Goal: Task Accomplishment & Management: Manage account settings

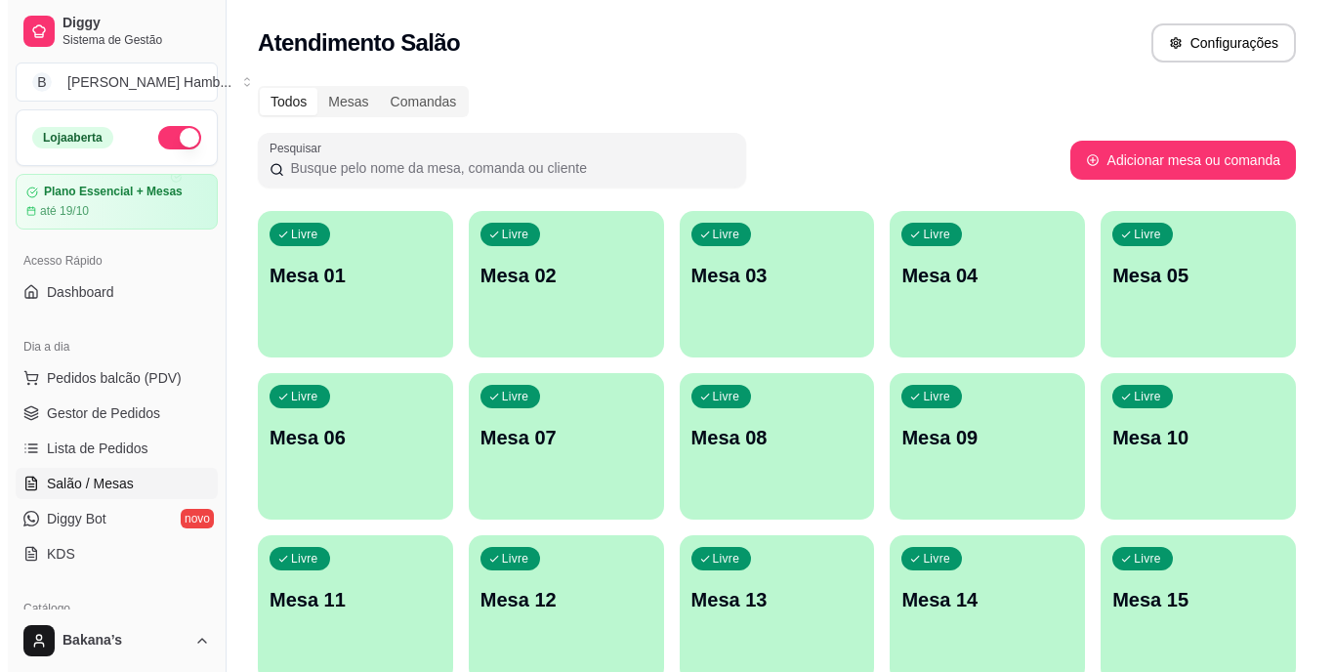
scroll to position [195, 0]
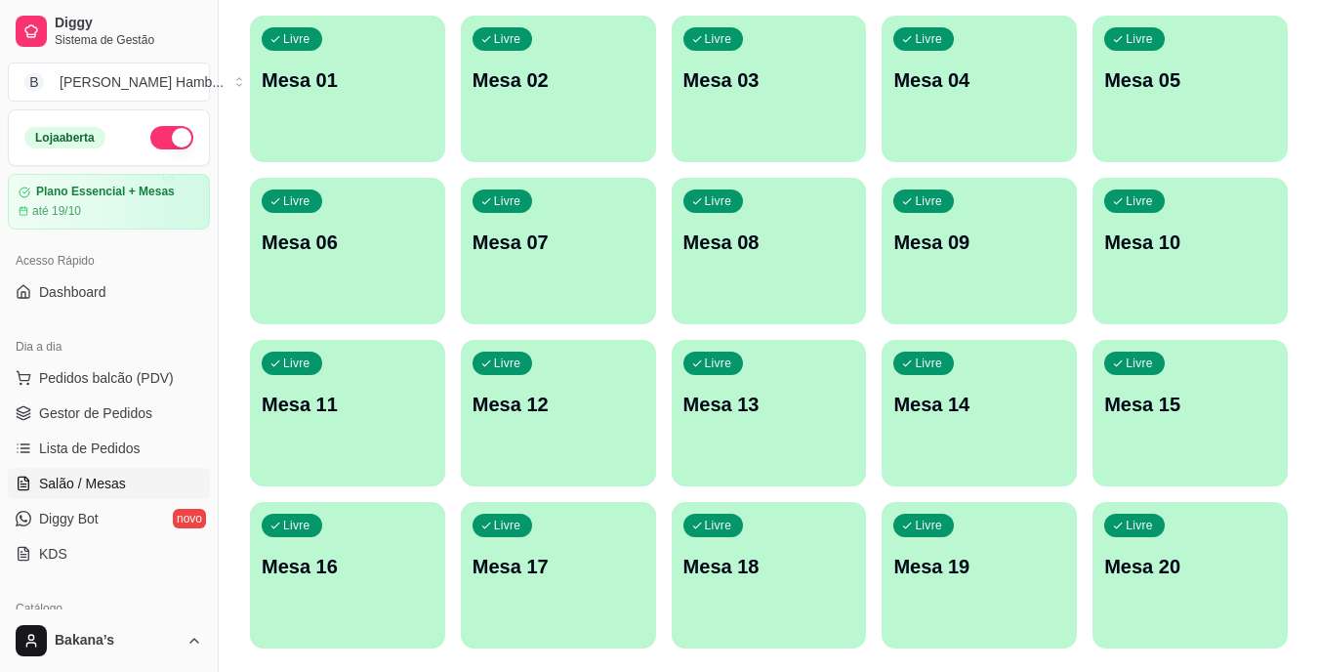
click at [894, 443] on div "Livre Mesa 14" at bounding box center [979, 401] width 195 height 123
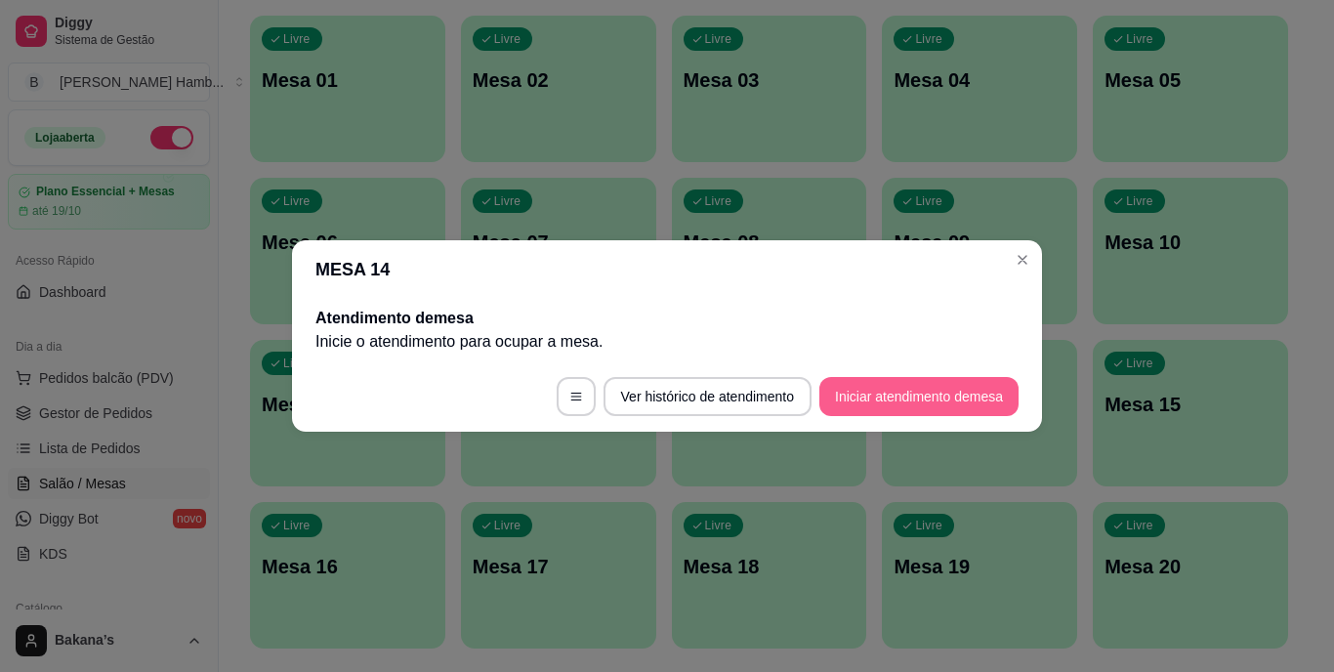
click at [876, 392] on button "Iniciar atendimento de mesa" at bounding box center [918, 396] width 199 height 39
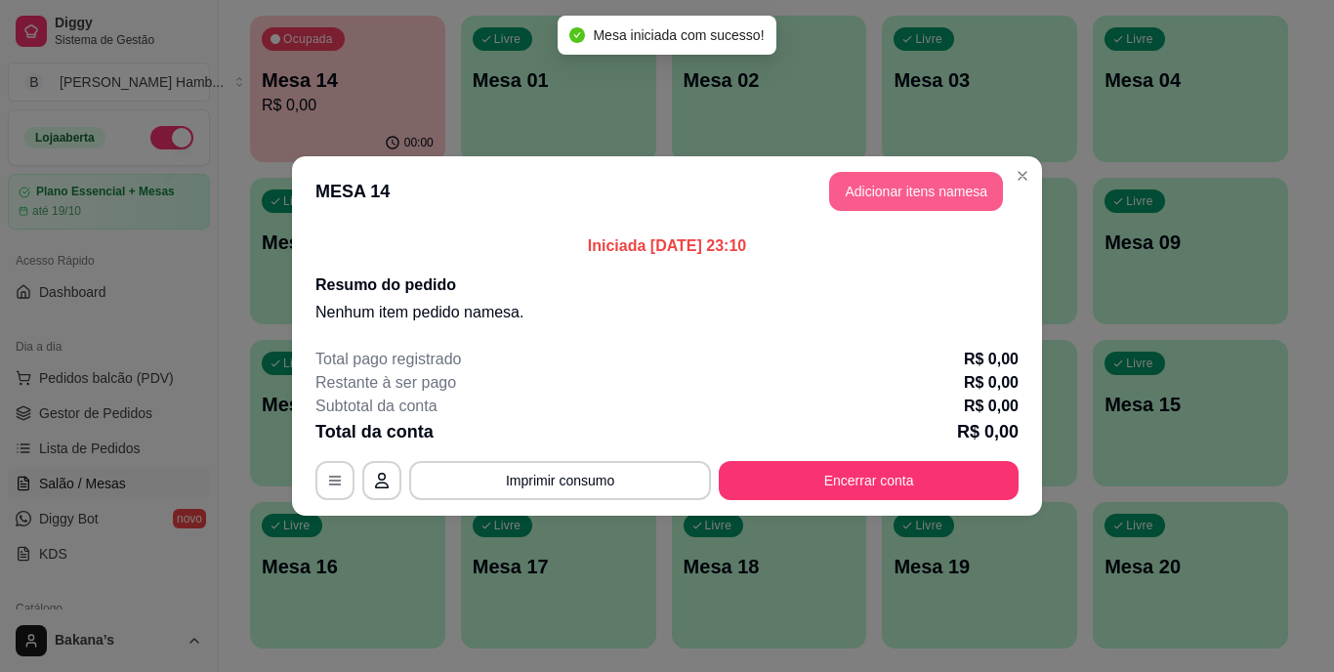
click at [914, 183] on button "Adicionar itens na mesa" at bounding box center [916, 191] width 174 height 39
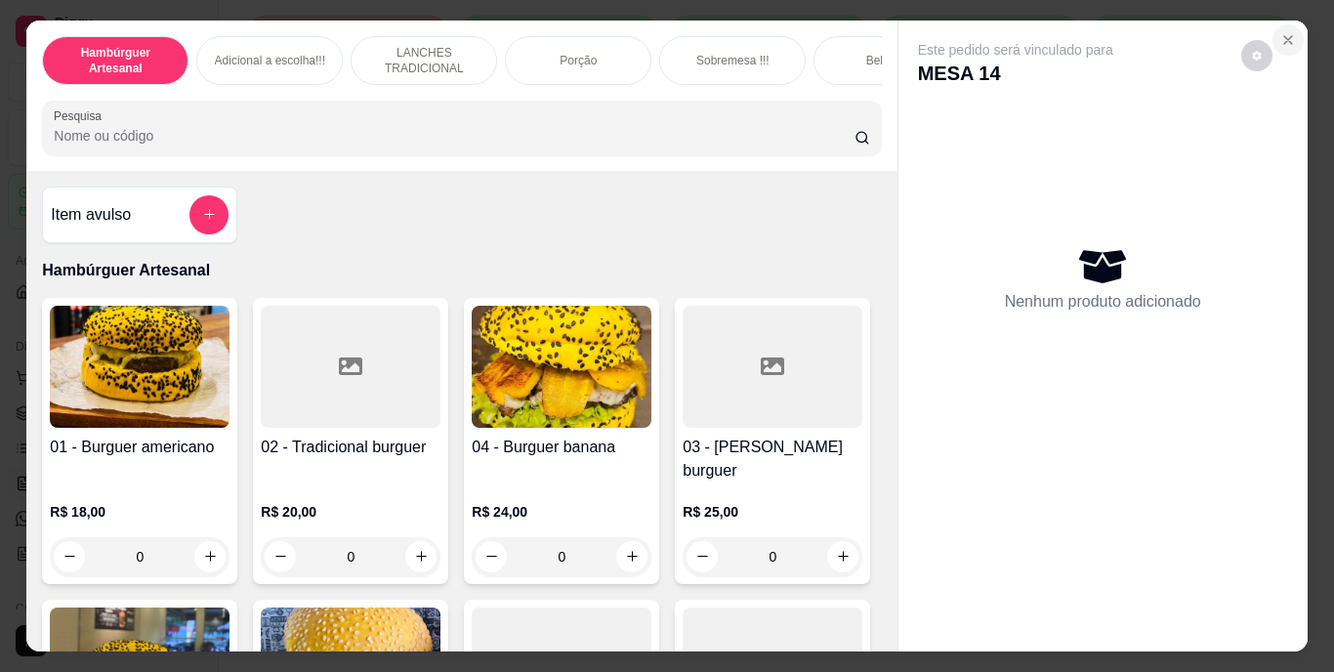
click at [1280, 32] on icon "Close" at bounding box center [1288, 40] width 16 height 16
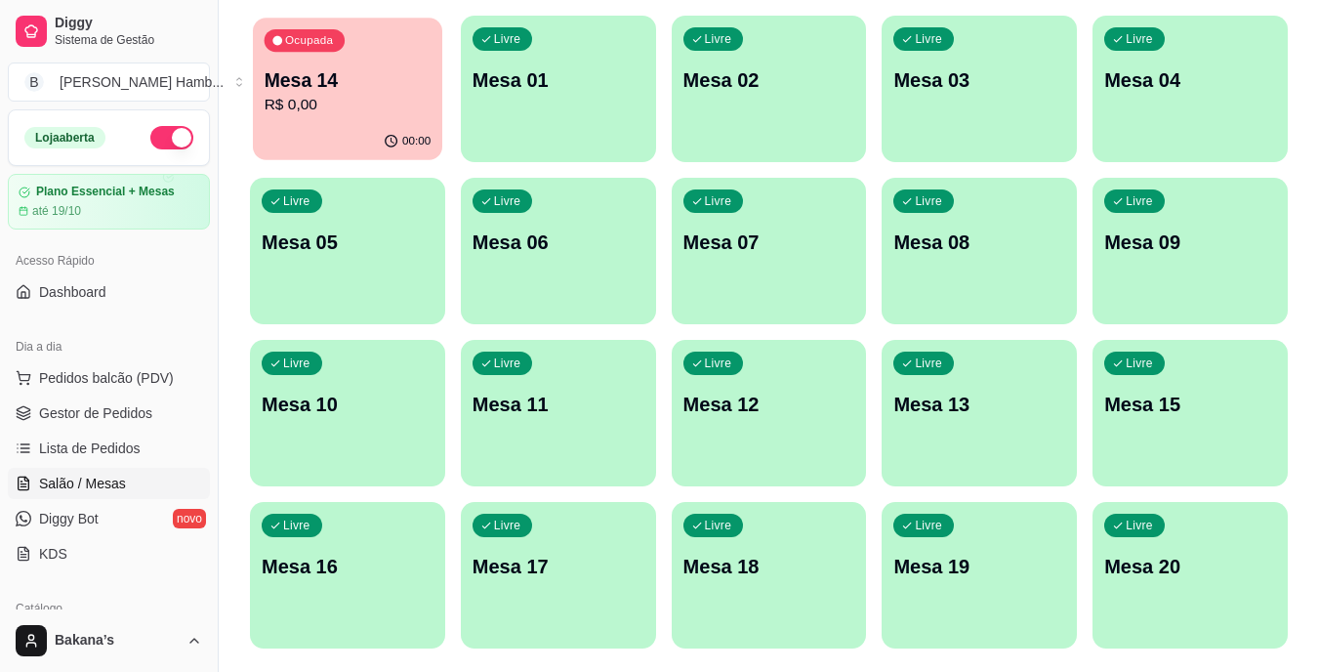
click at [327, 117] on div "Ocupada Mesa 14 R$ 0,00" at bounding box center [347, 70] width 189 height 105
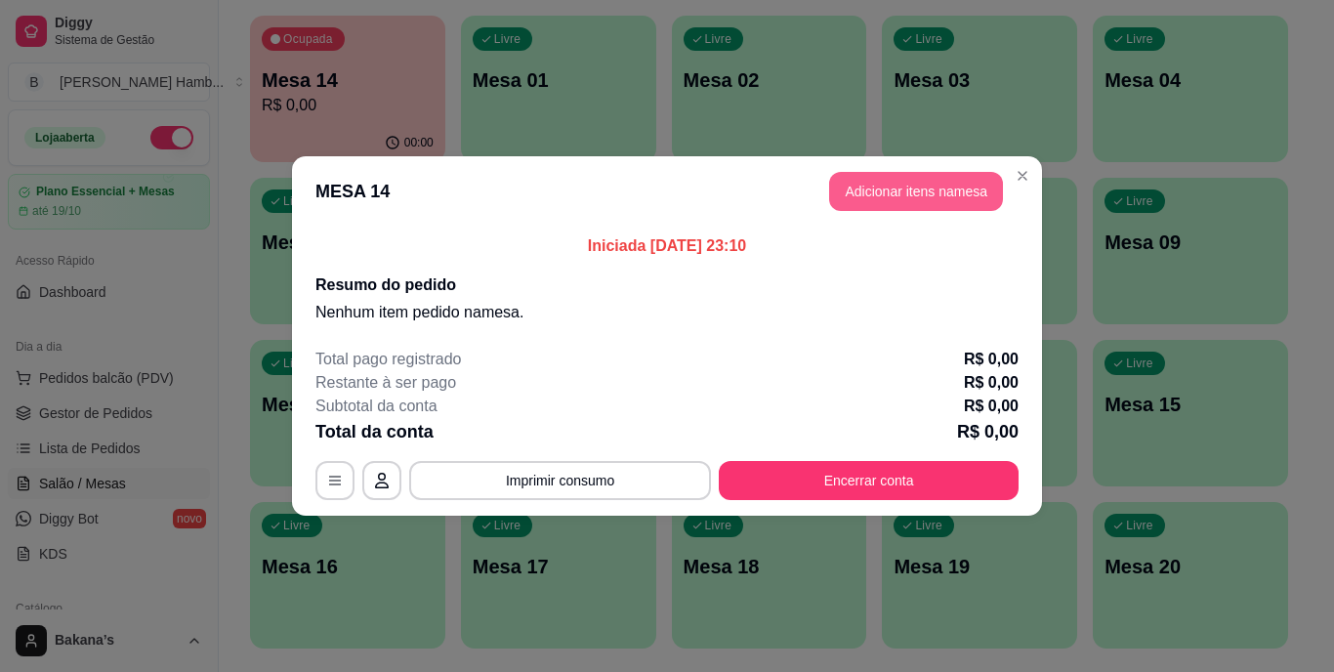
click at [886, 191] on button "Adicionar itens na mesa" at bounding box center [916, 191] width 174 height 39
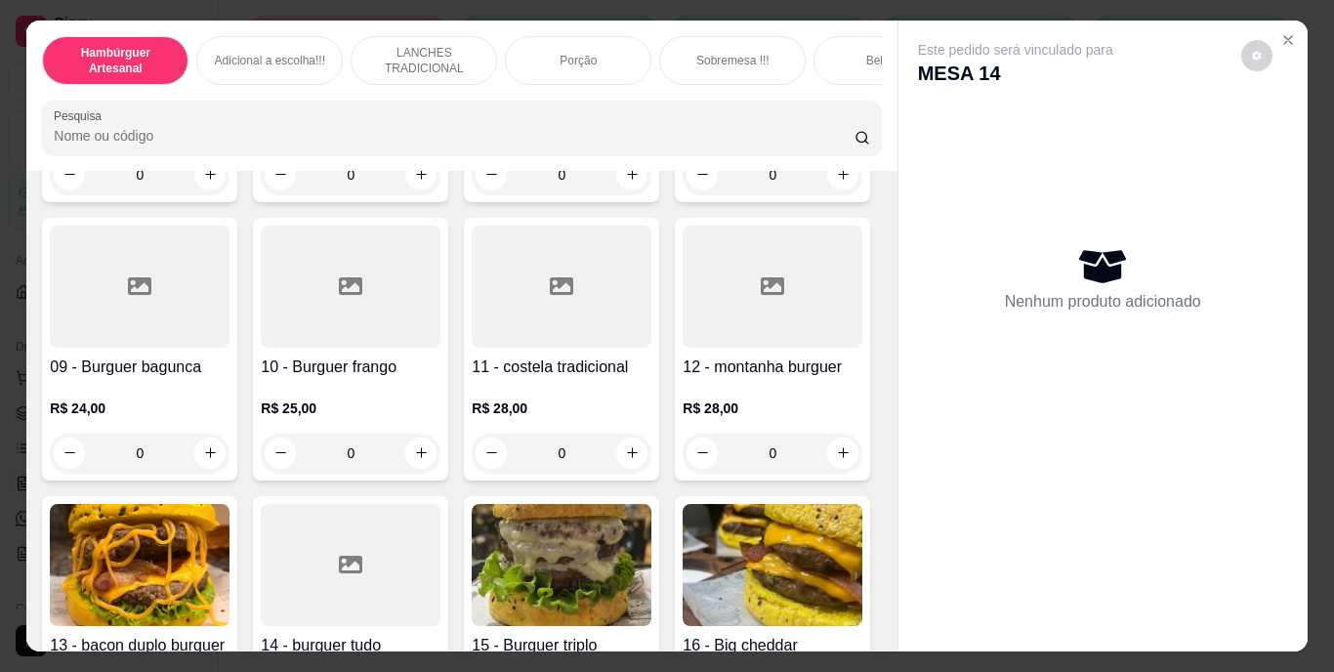
scroll to position [879, 0]
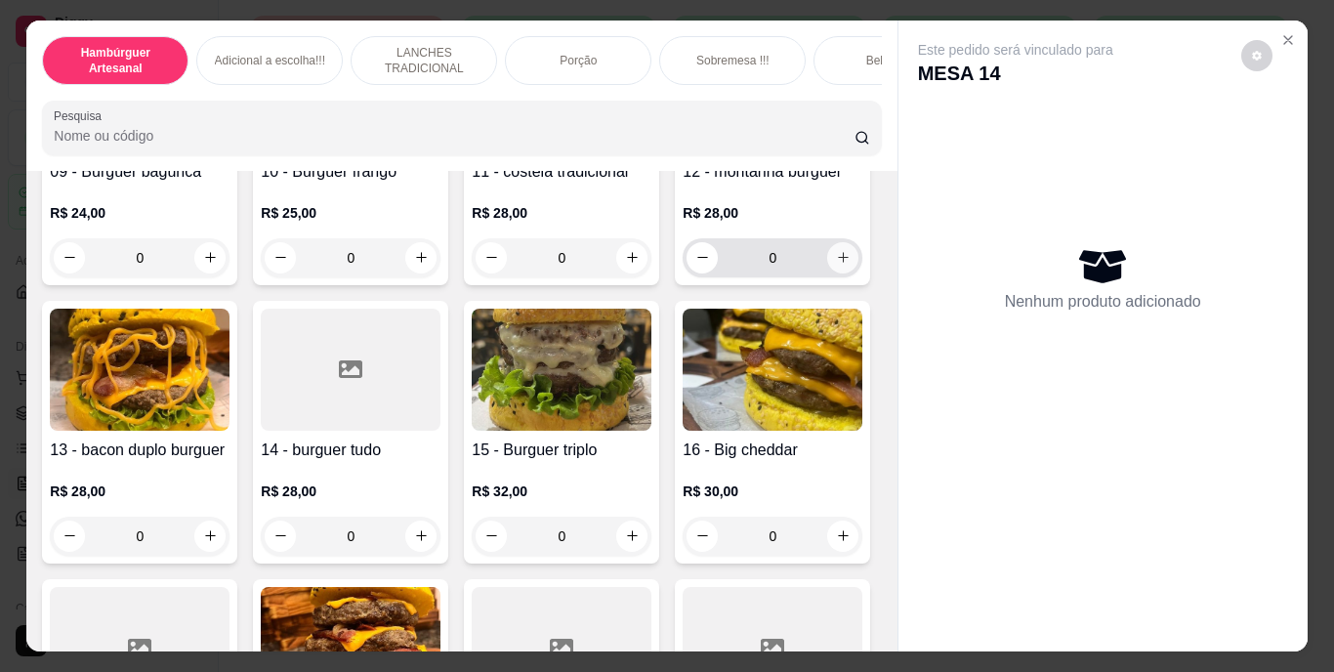
click at [827, 273] on button "increase-product-quantity" at bounding box center [842, 257] width 31 height 31
type input "1"
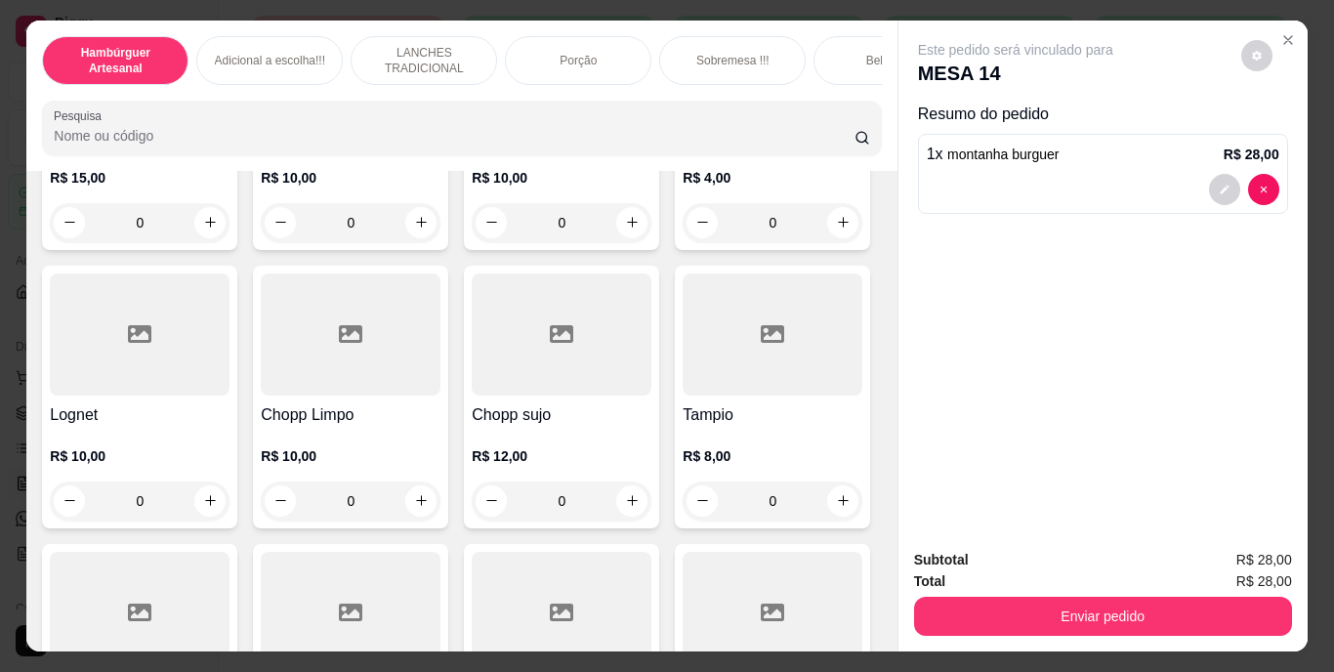
scroll to position [5369, 0]
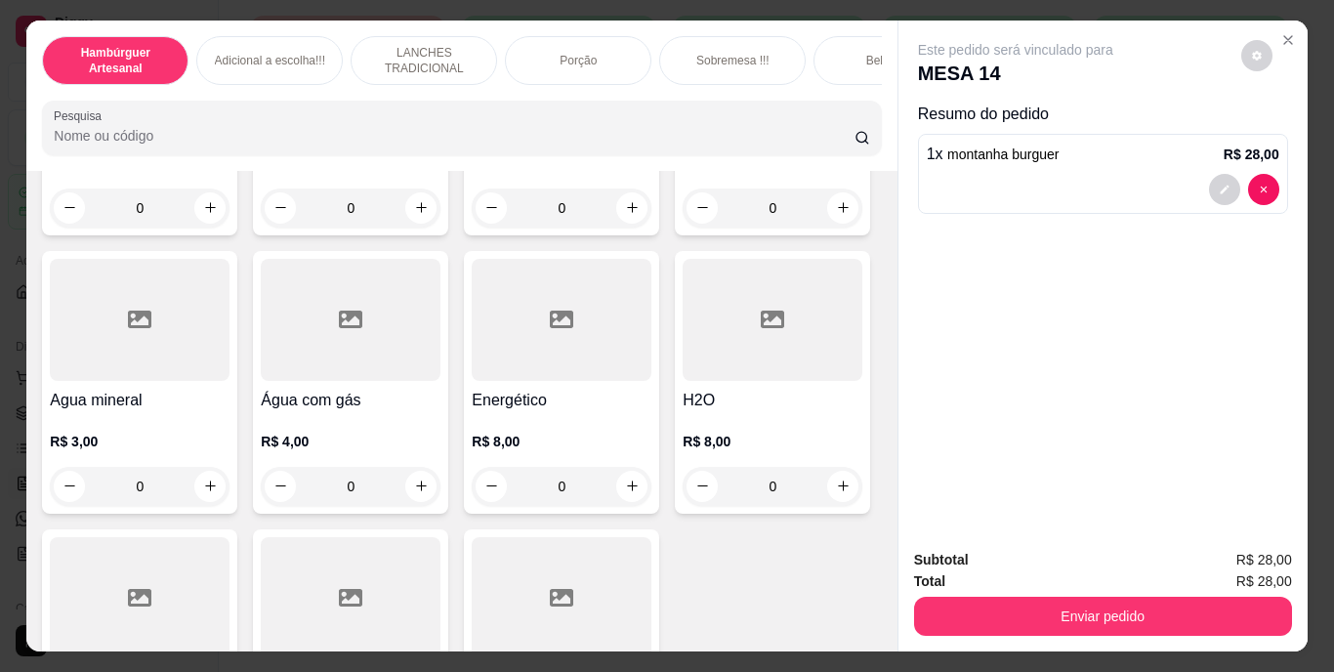
type input "1"
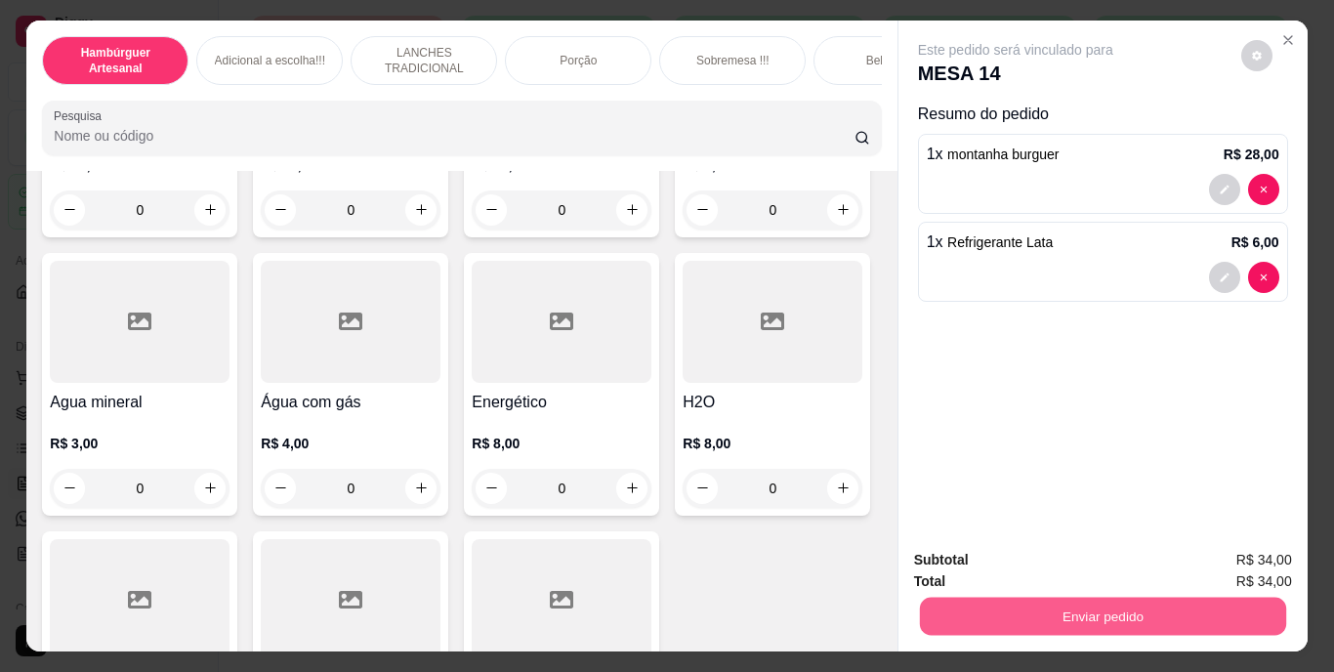
click at [1120, 619] on button "Enviar pedido" at bounding box center [1102, 616] width 366 height 38
click at [1232, 561] on button "Enviar pedido" at bounding box center [1240, 561] width 110 height 37
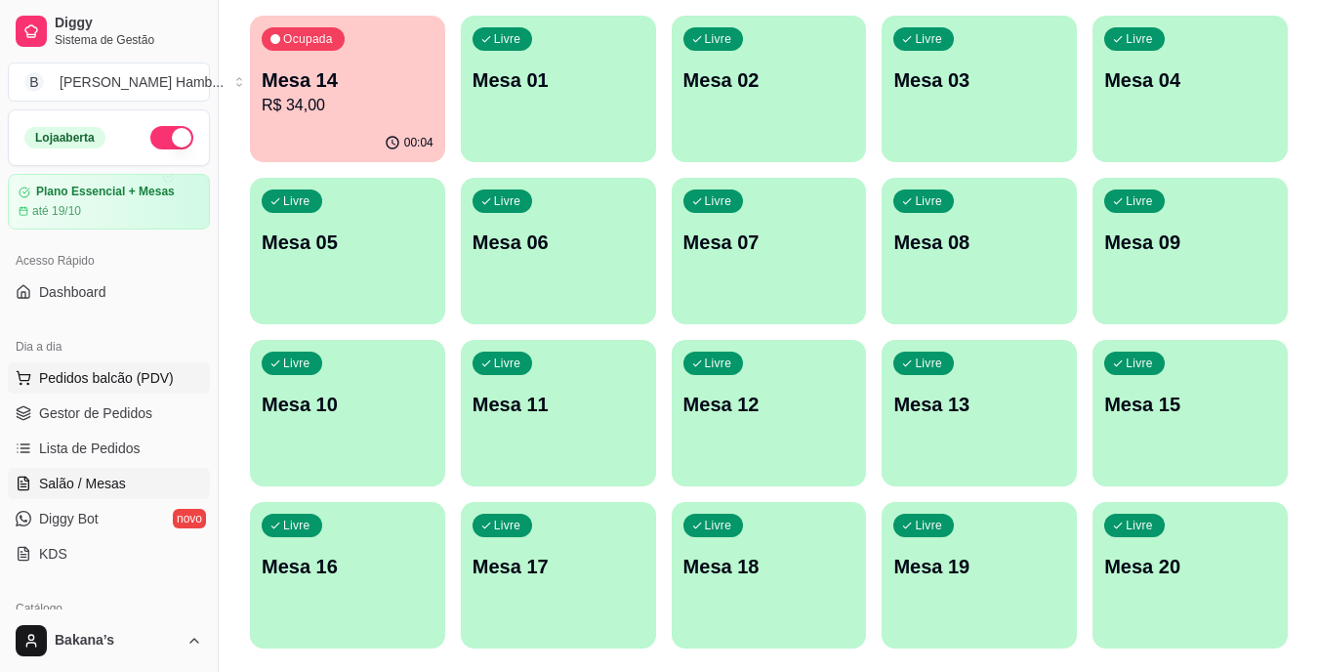
drag, startPoint x: 146, startPoint y: 366, endPoint x: 158, endPoint y: 366, distance: 11.7
click at [154, 366] on button "Pedidos balcão (PDV)" at bounding box center [109, 377] width 202 height 31
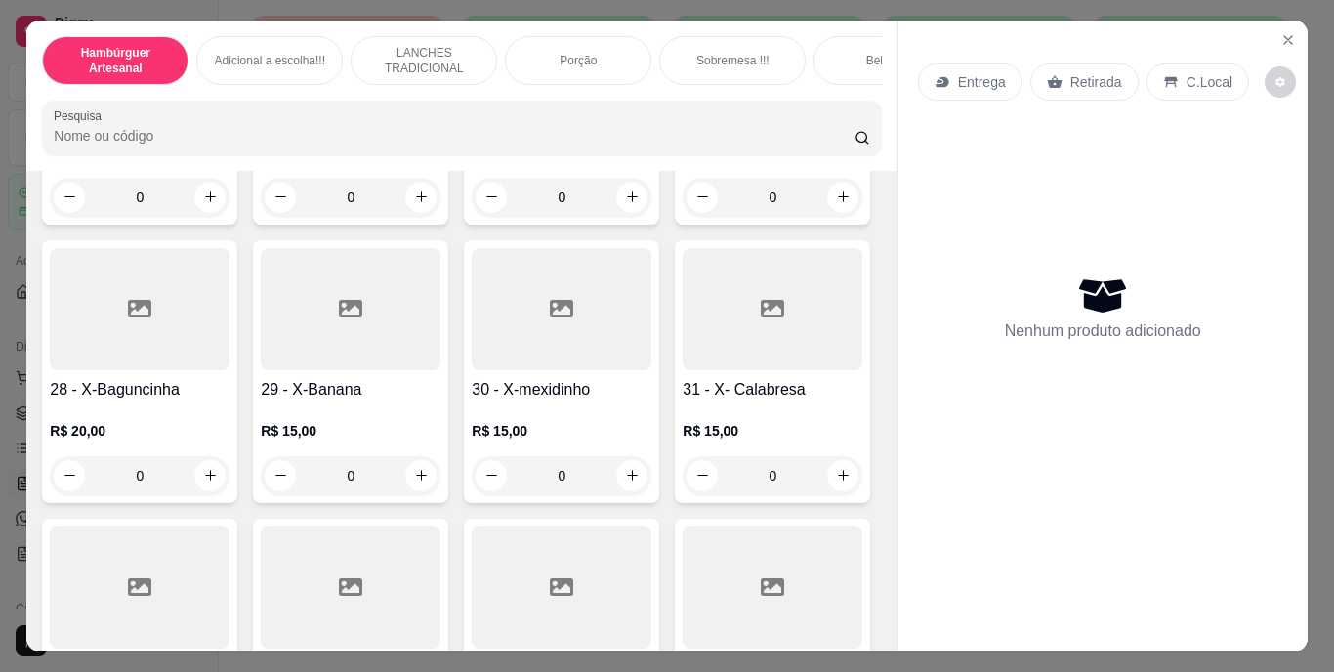
type input "1"
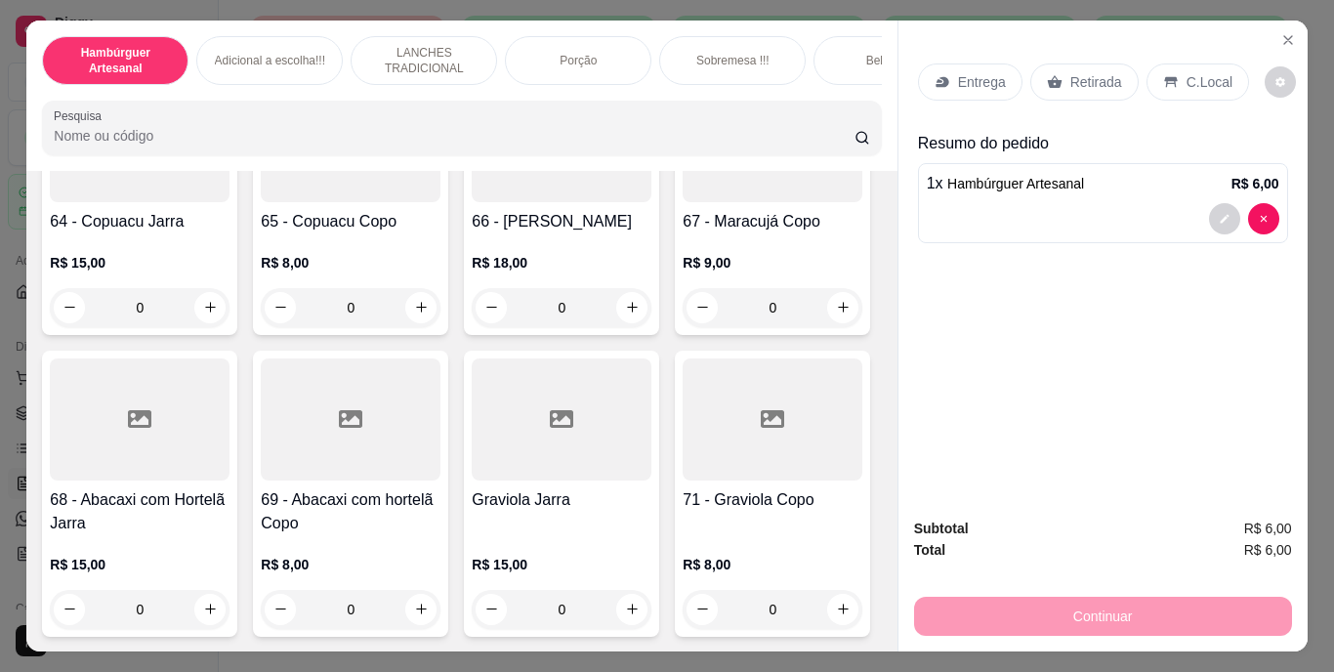
scroll to position [8006, 0]
click at [436, 323] on button "increase-product-quantity" at bounding box center [420, 307] width 31 height 31
type input "1"
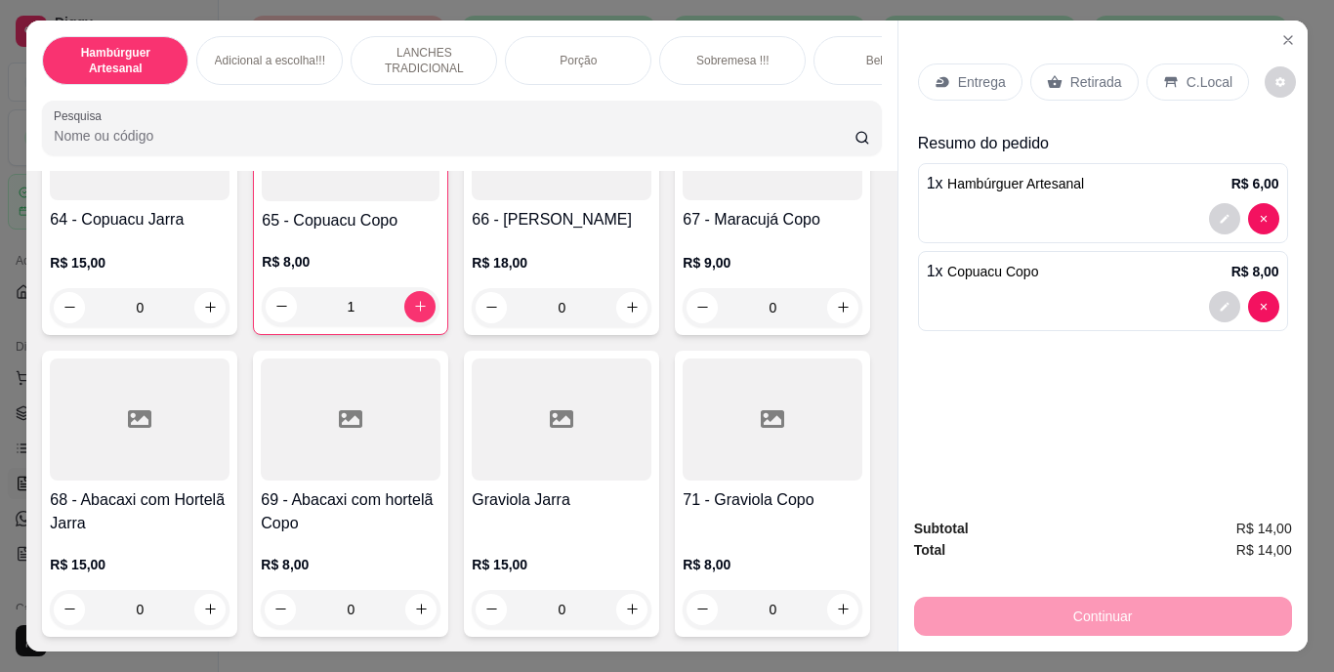
drag, startPoint x: 1069, startPoint y: 82, endPoint x: 1111, endPoint y: 77, distance: 42.3
click at [1070, 81] on p "Retirada" at bounding box center [1096, 82] width 52 height 20
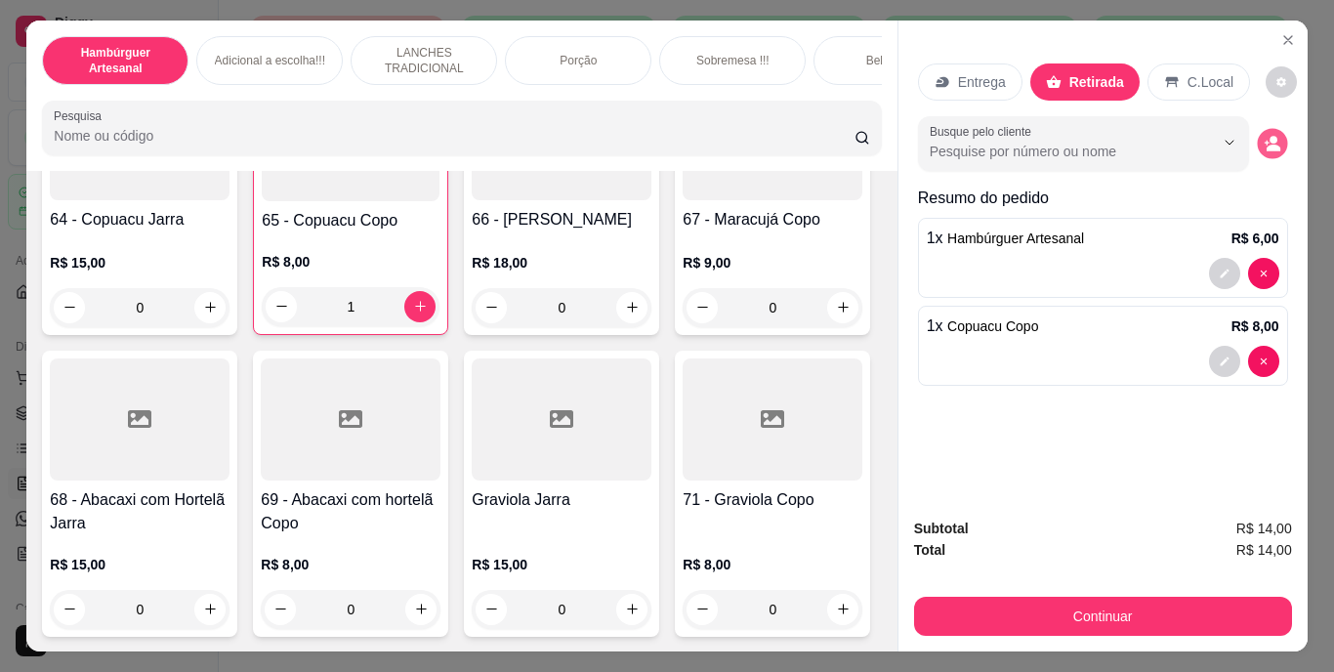
click at [1267, 135] on icon "decrease-product-quantity" at bounding box center [1271, 143] width 17 height 17
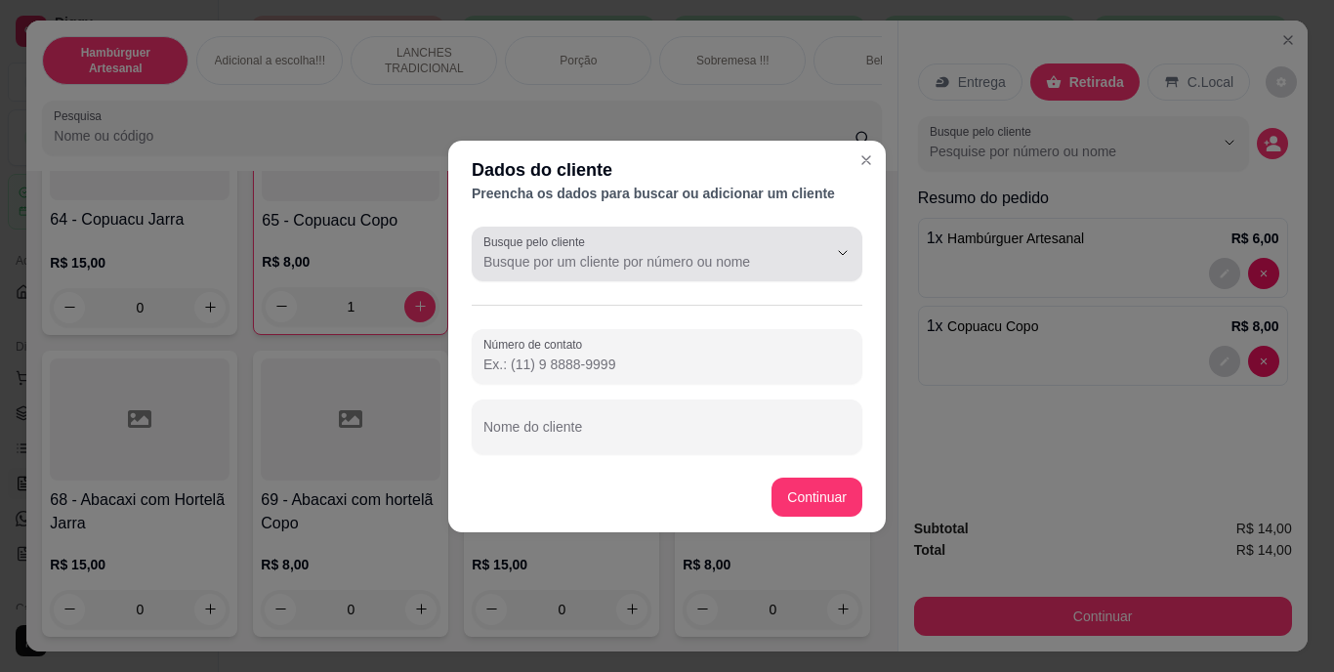
click at [760, 250] on div at bounding box center [666, 253] width 367 height 39
click at [658, 234] on div at bounding box center [666, 253] width 367 height 39
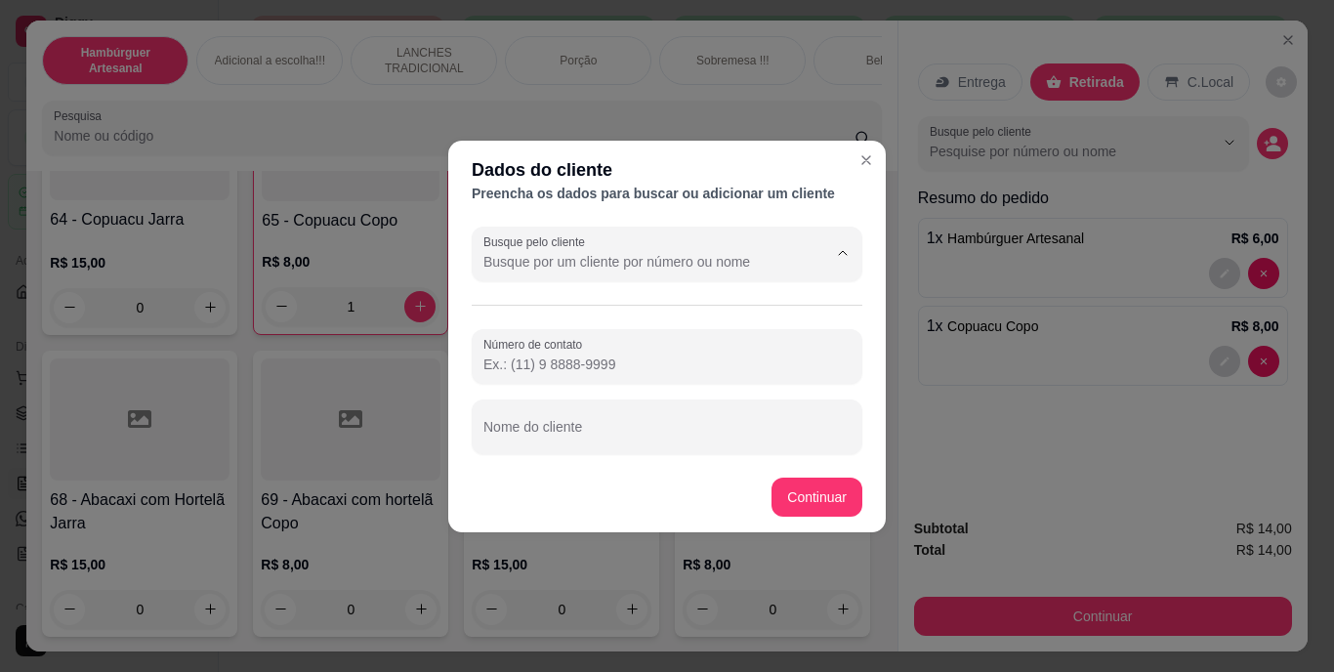
click at [658, 237] on div at bounding box center [666, 253] width 367 height 39
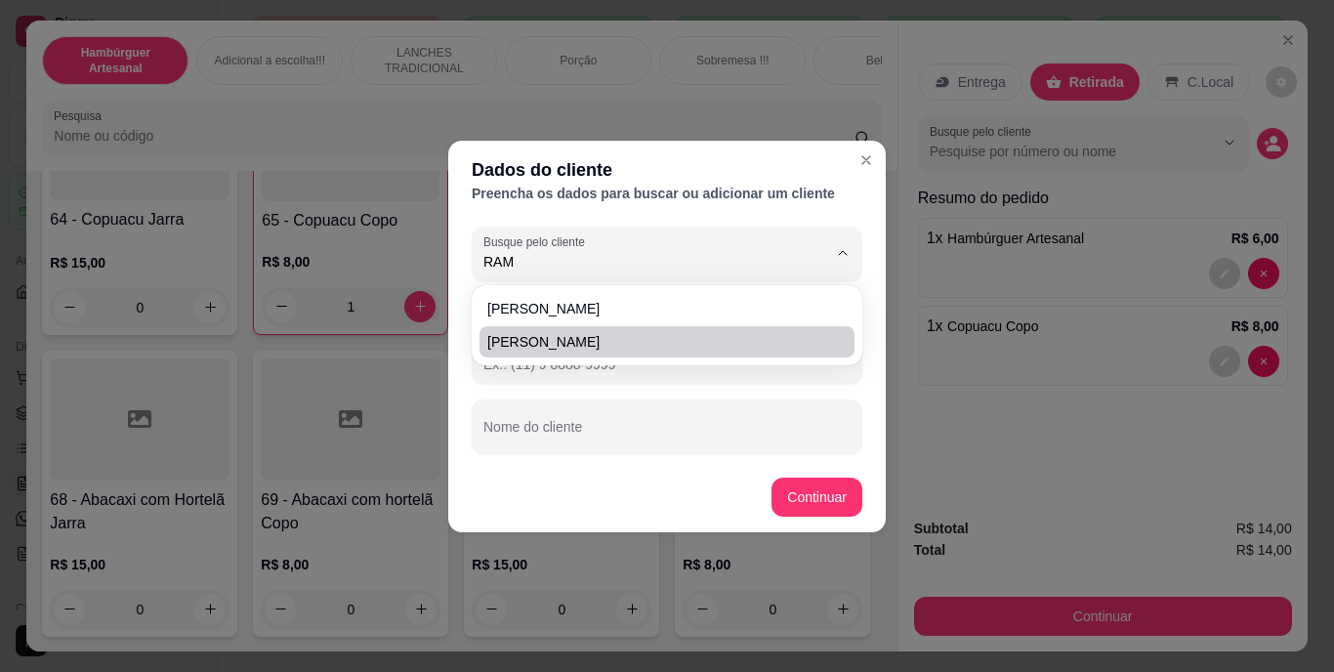
click at [643, 340] on span "[PERSON_NAME]" at bounding box center [657, 342] width 340 height 20
type input "[PERSON_NAME]"
type input "[PHONE_NUMBER]"
type input "[PERSON_NAME]"
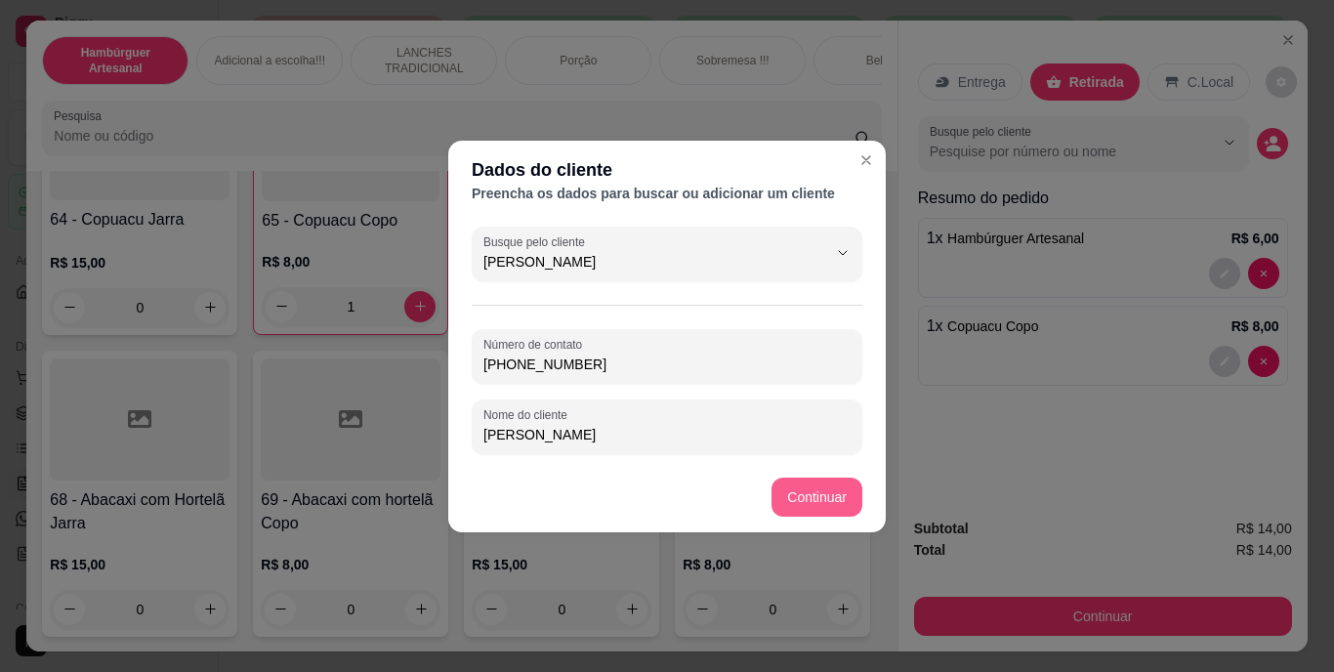
type input "[PERSON_NAME]"
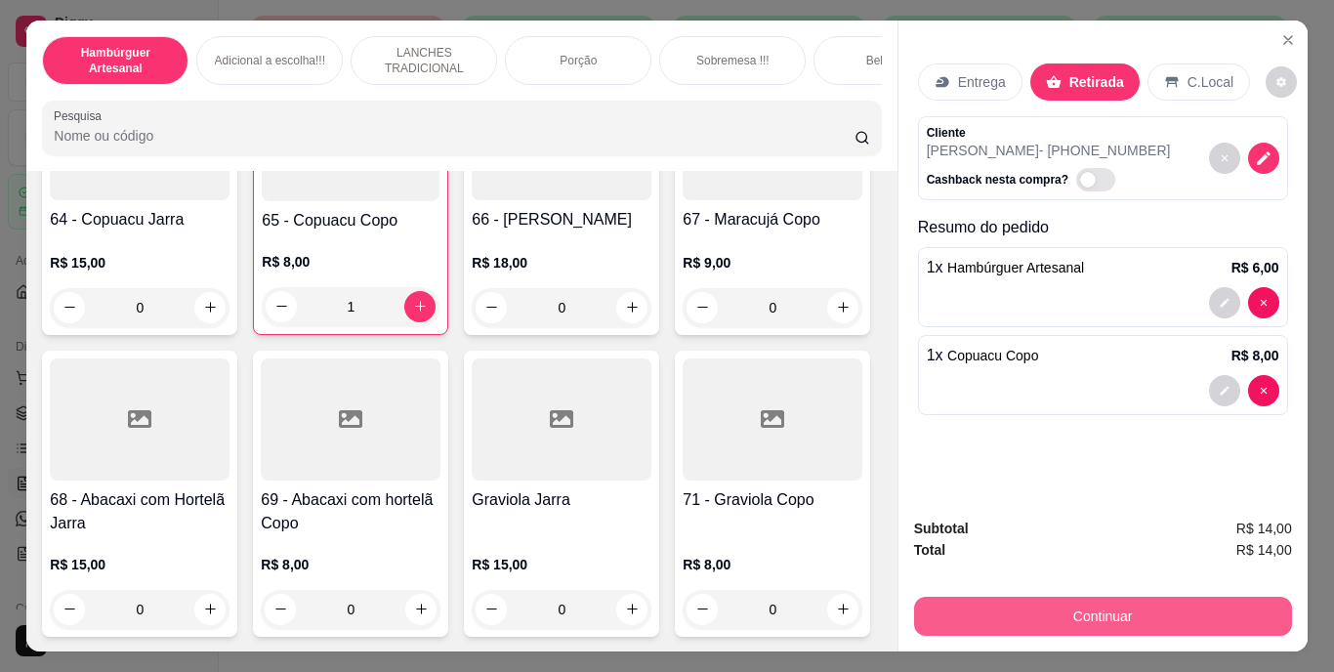
click at [981, 600] on button "Continuar" at bounding box center [1103, 615] width 378 height 39
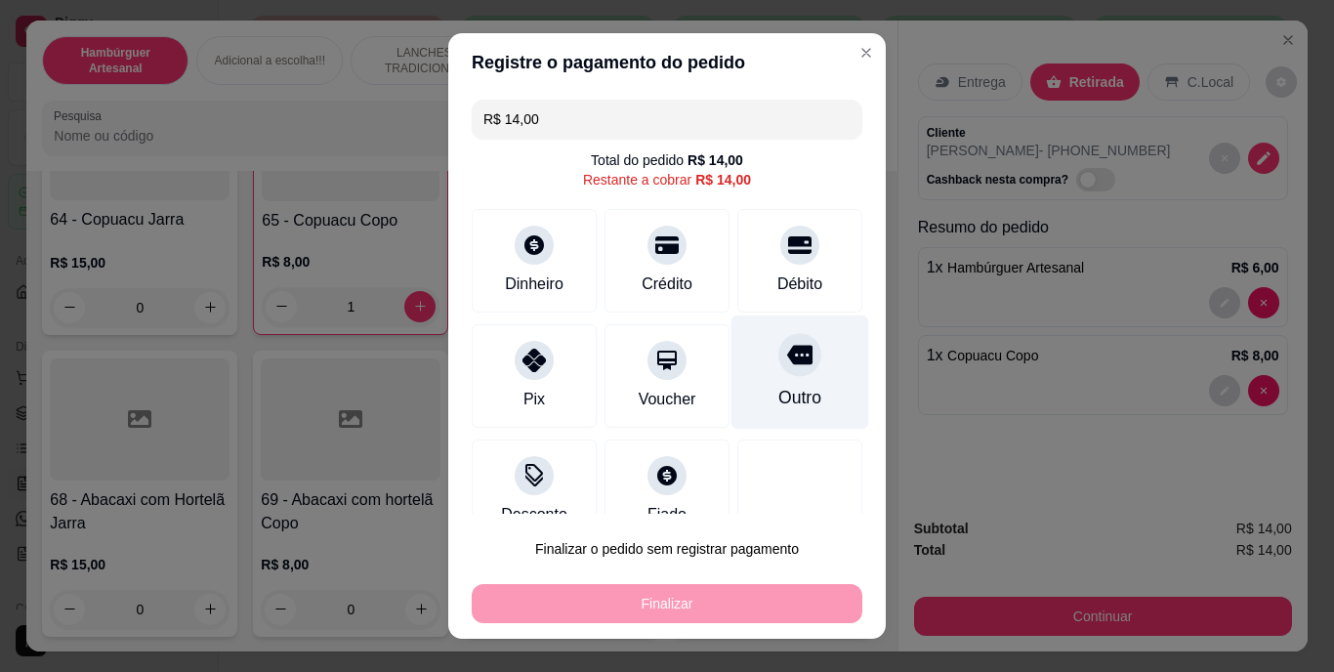
click at [778, 354] on div at bounding box center [799, 355] width 43 height 43
type input "R$ 0,00"
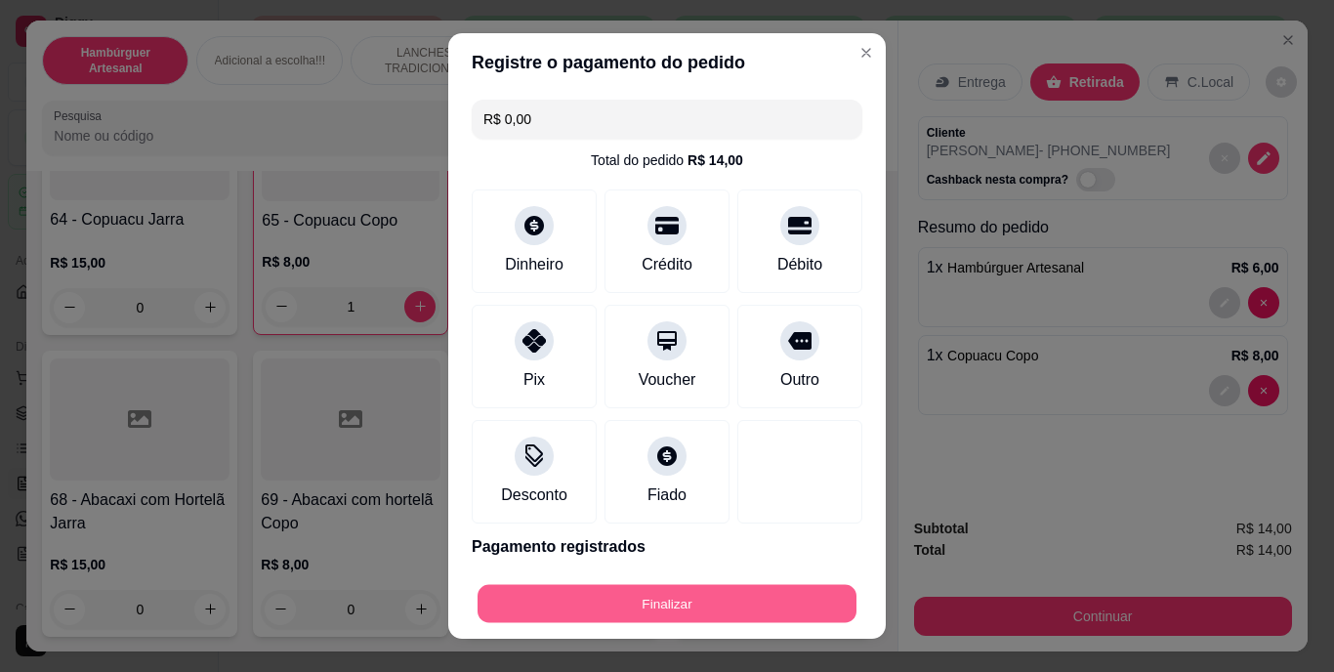
click at [678, 611] on button "Finalizar" at bounding box center [666, 603] width 379 height 38
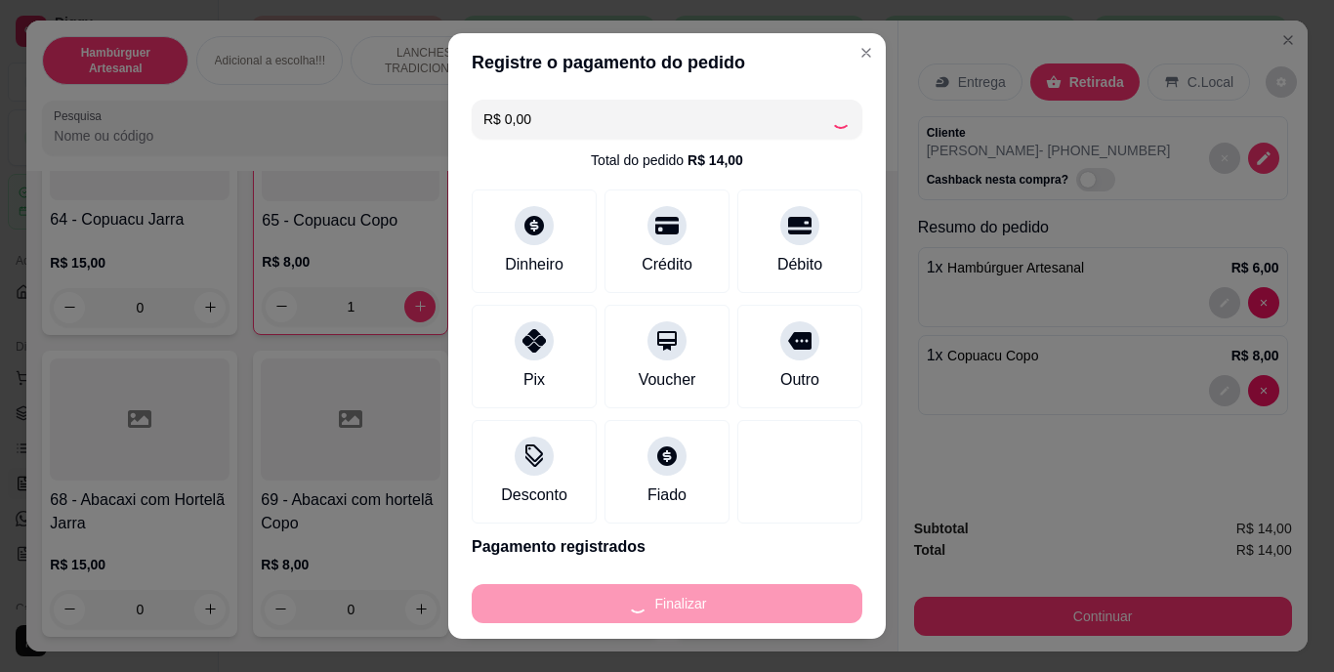
type input "0"
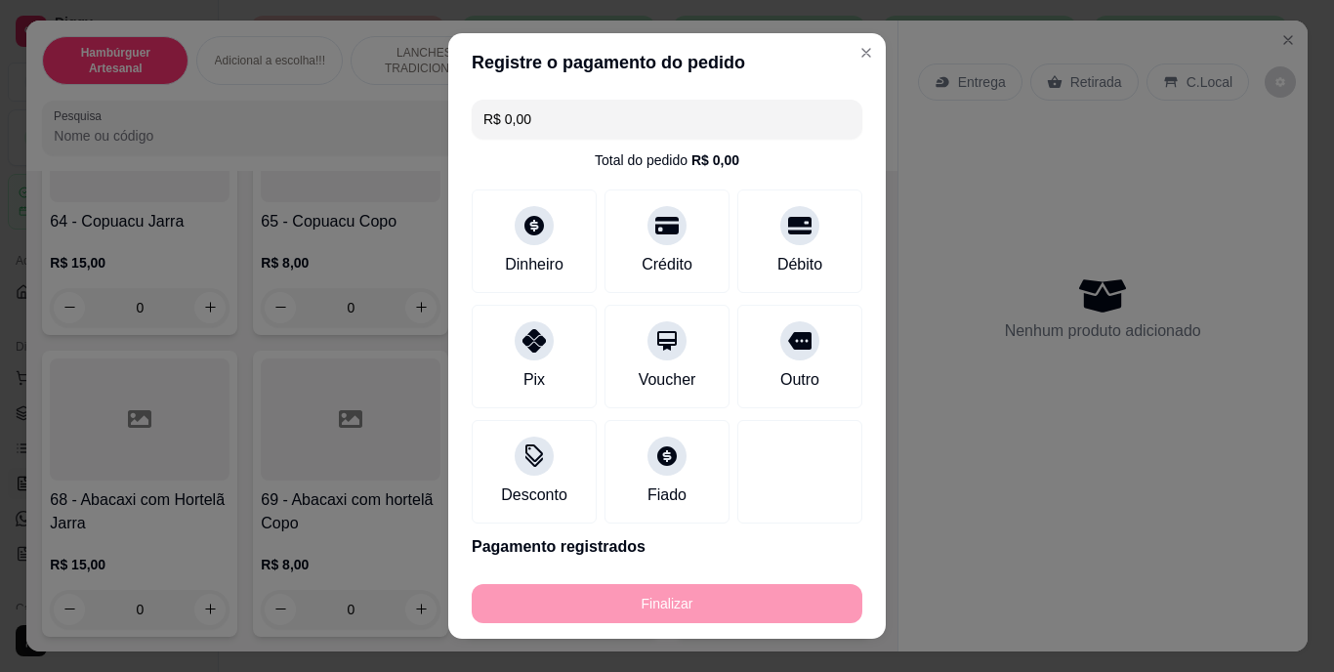
type input "-R$ 14,00"
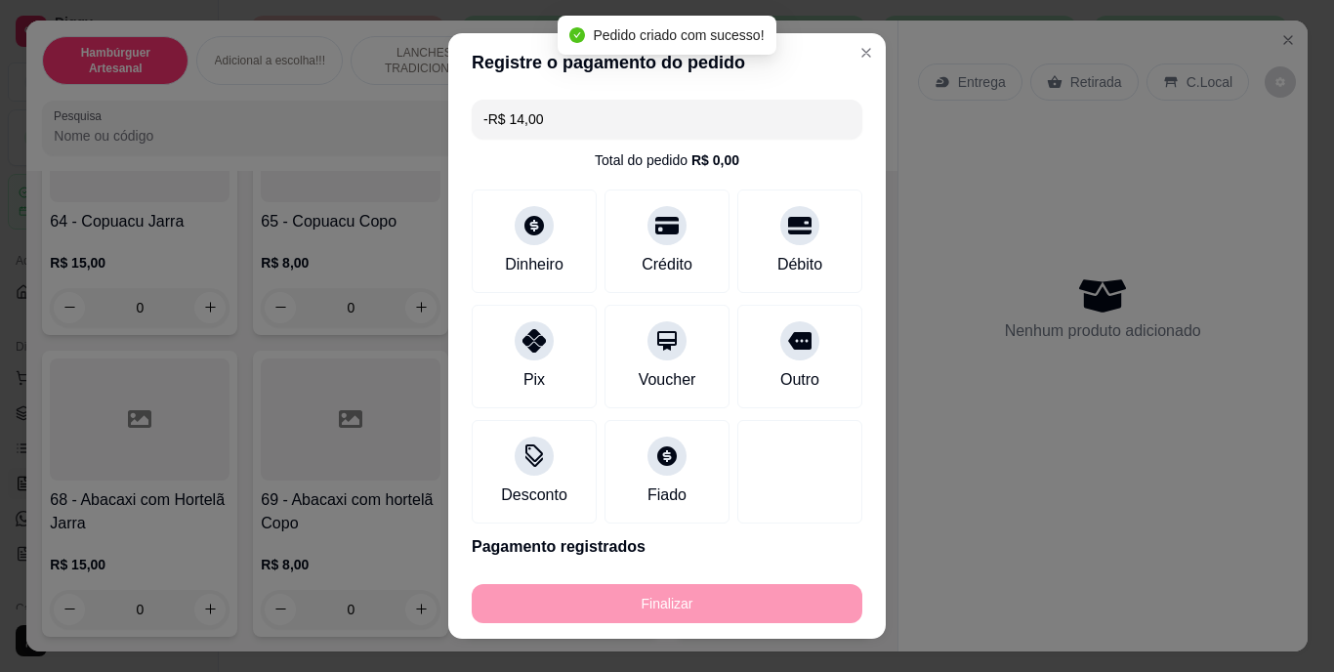
scroll to position [8004, 0]
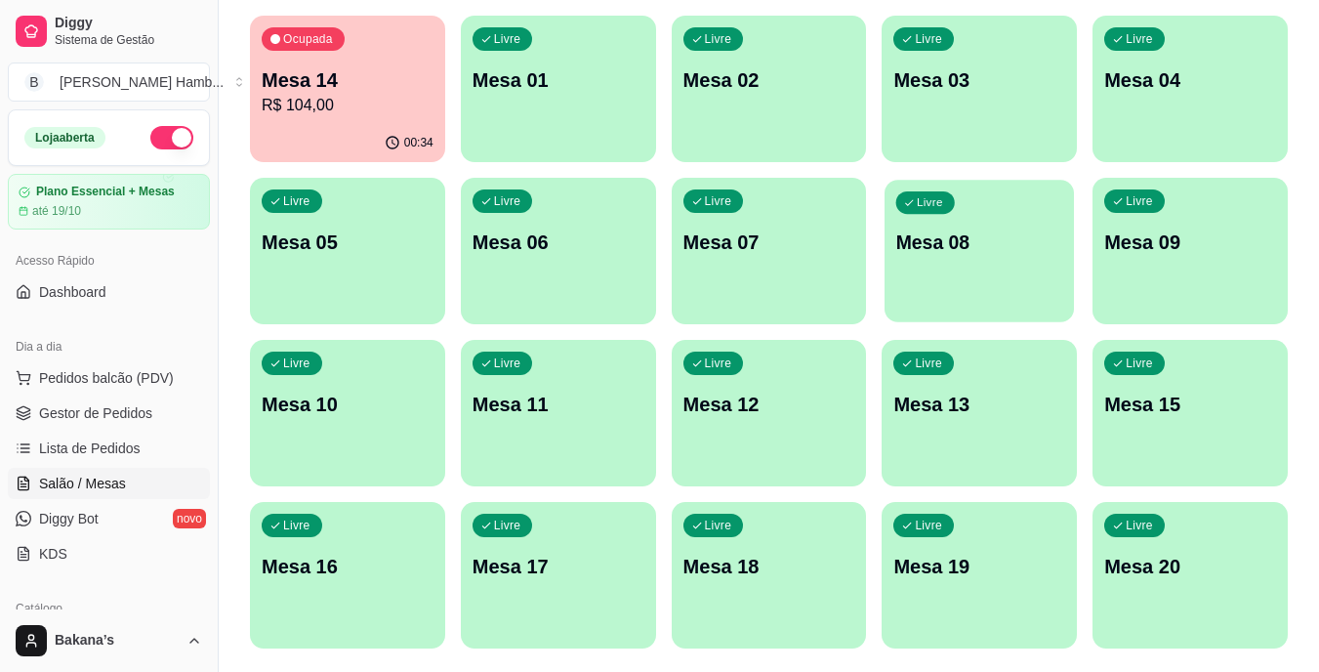
click at [927, 252] on p "Mesa 08" at bounding box center [979, 242] width 167 height 26
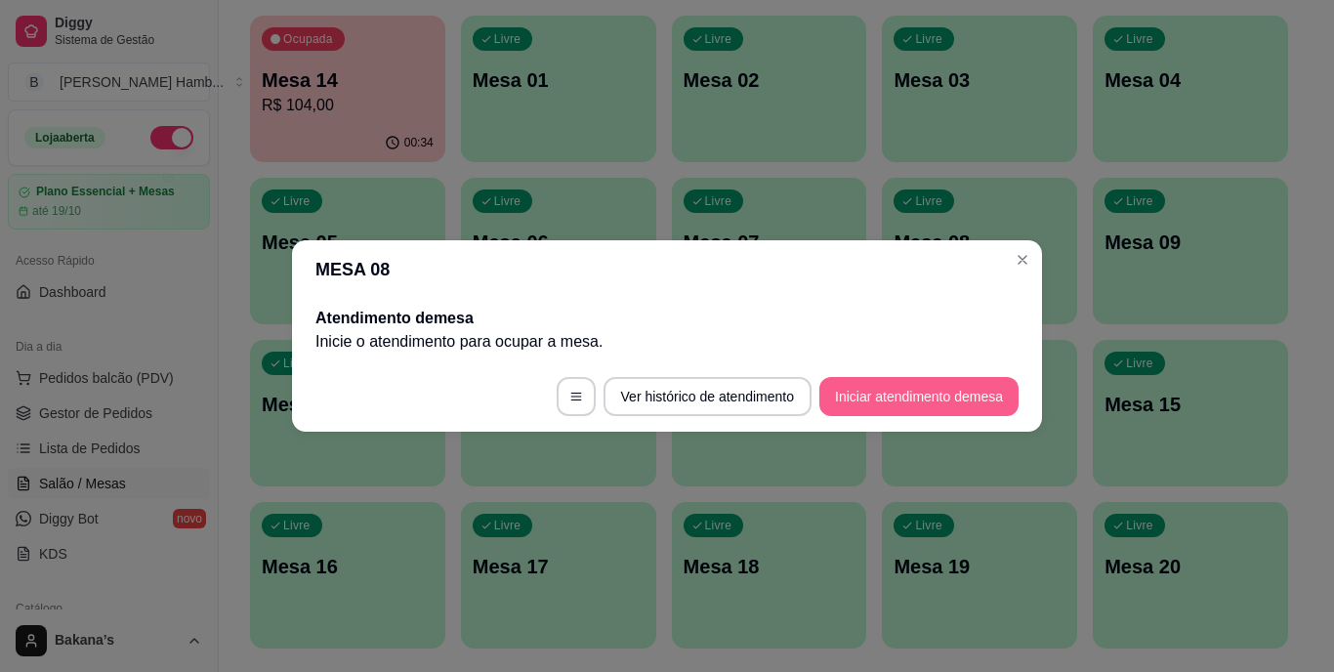
click at [918, 395] on button "Iniciar atendimento de mesa" at bounding box center [918, 396] width 199 height 39
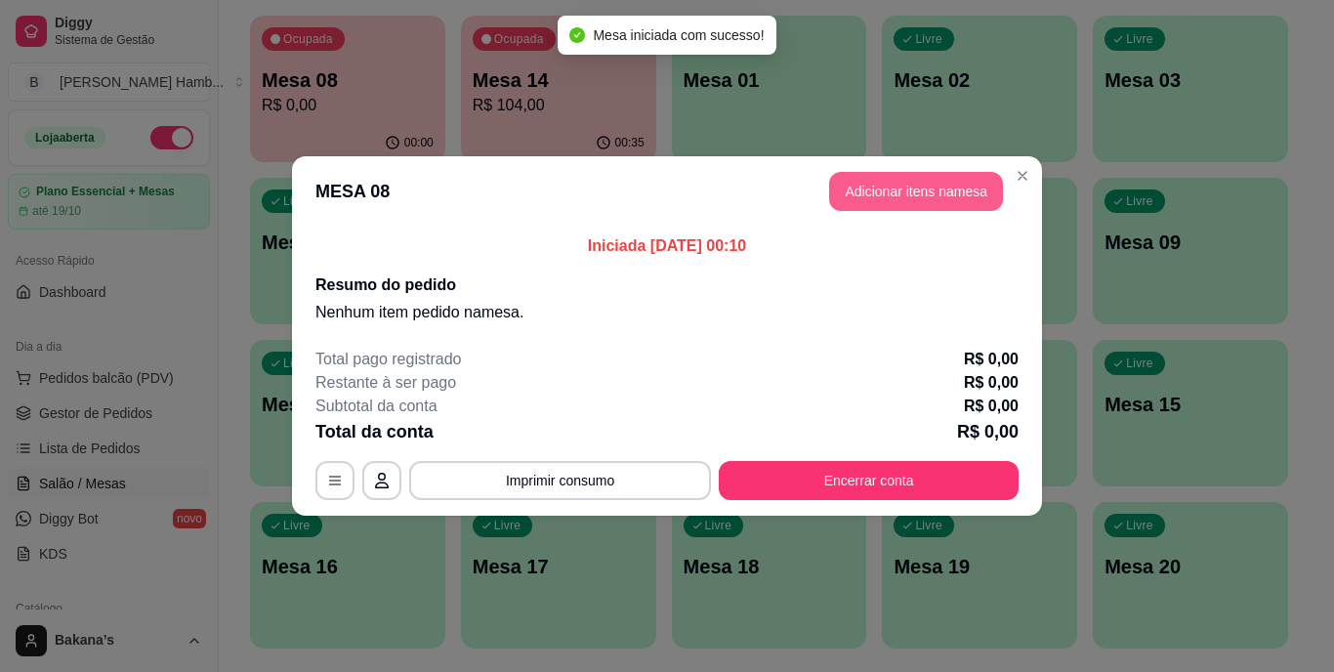
click at [958, 176] on button "Adicionar itens na mesa" at bounding box center [916, 191] width 174 height 39
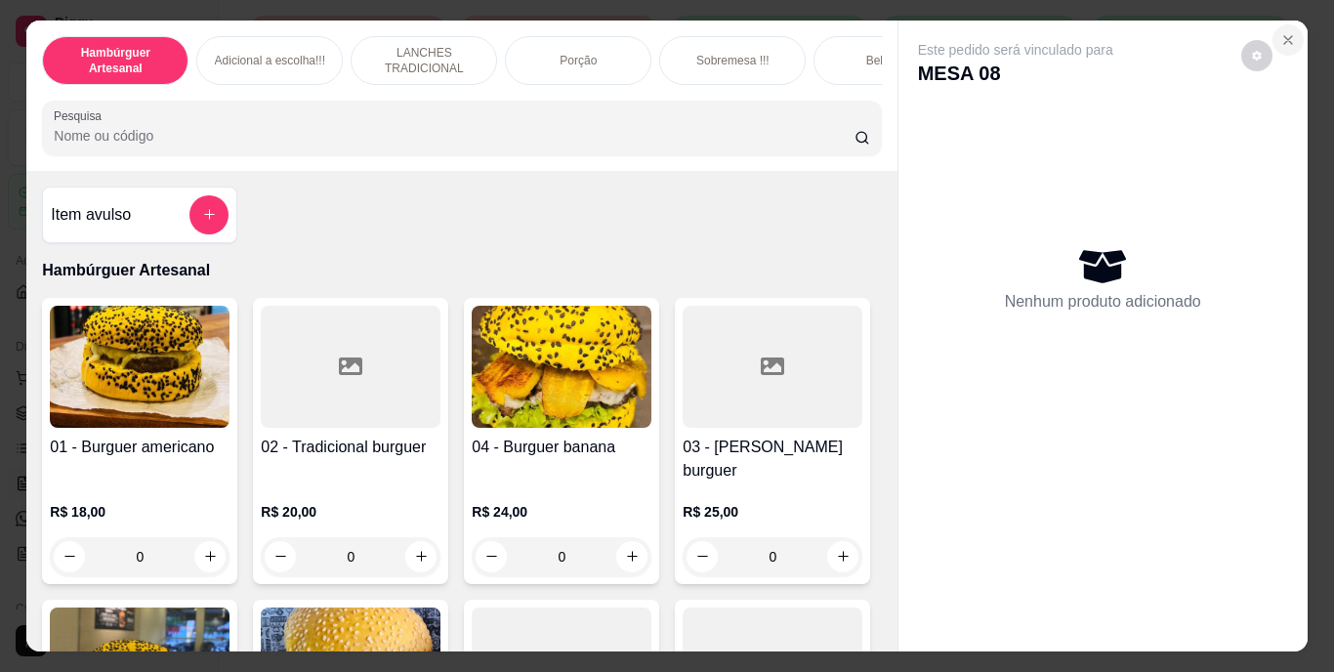
click at [1280, 32] on icon "Close" at bounding box center [1288, 40] width 16 height 16
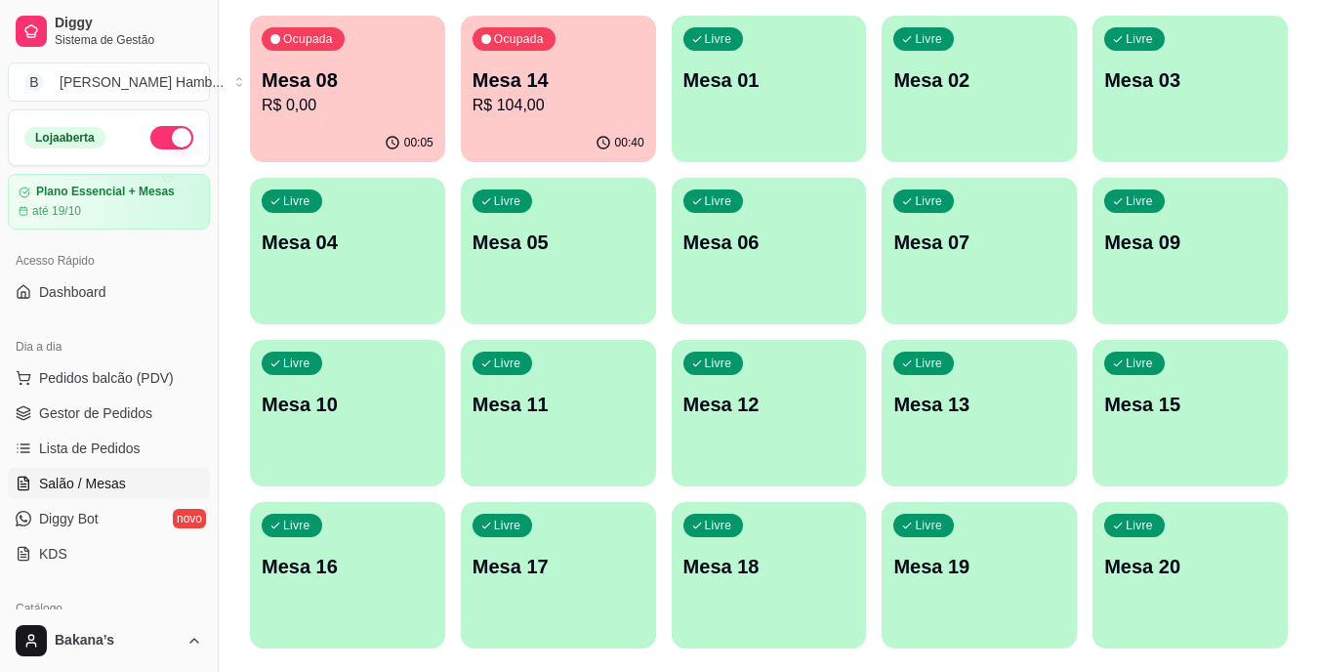
click at [514, 104] on p "R$ 104,00" at bounding box center [559, 105] width 172 height 23
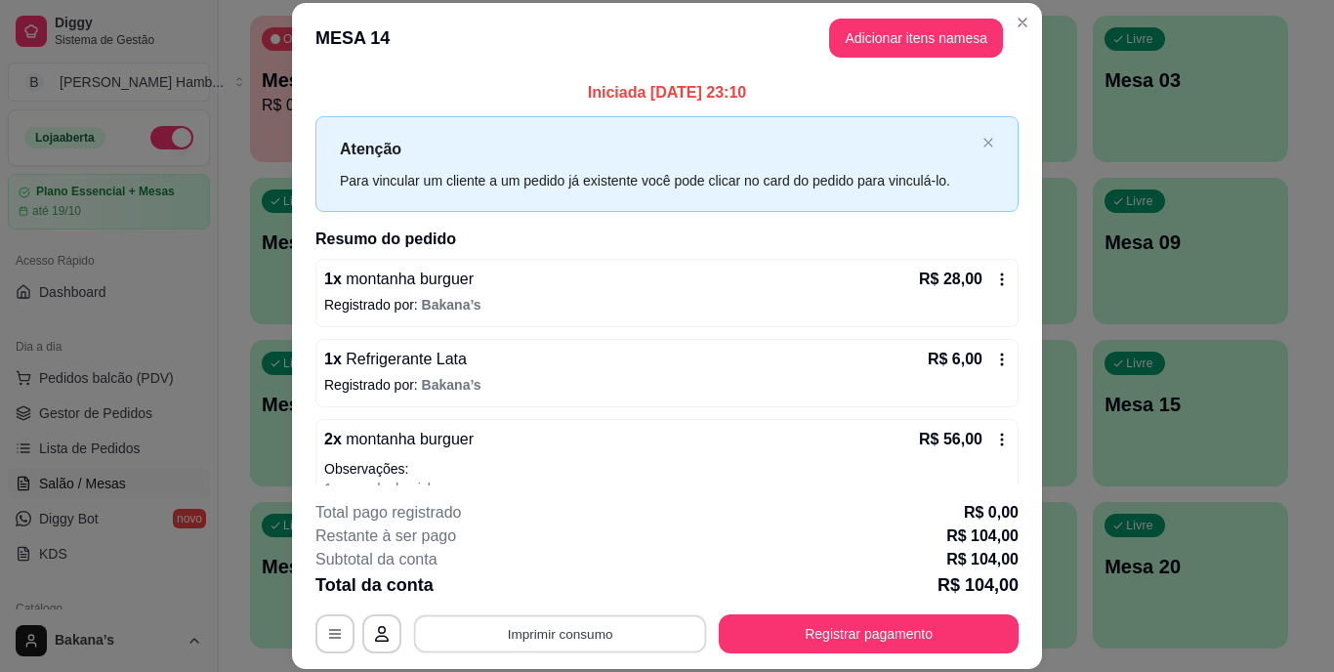
click at [568, 620] on button "Imprimir consumo" at bounding box center [560, 633] width 293 height 38
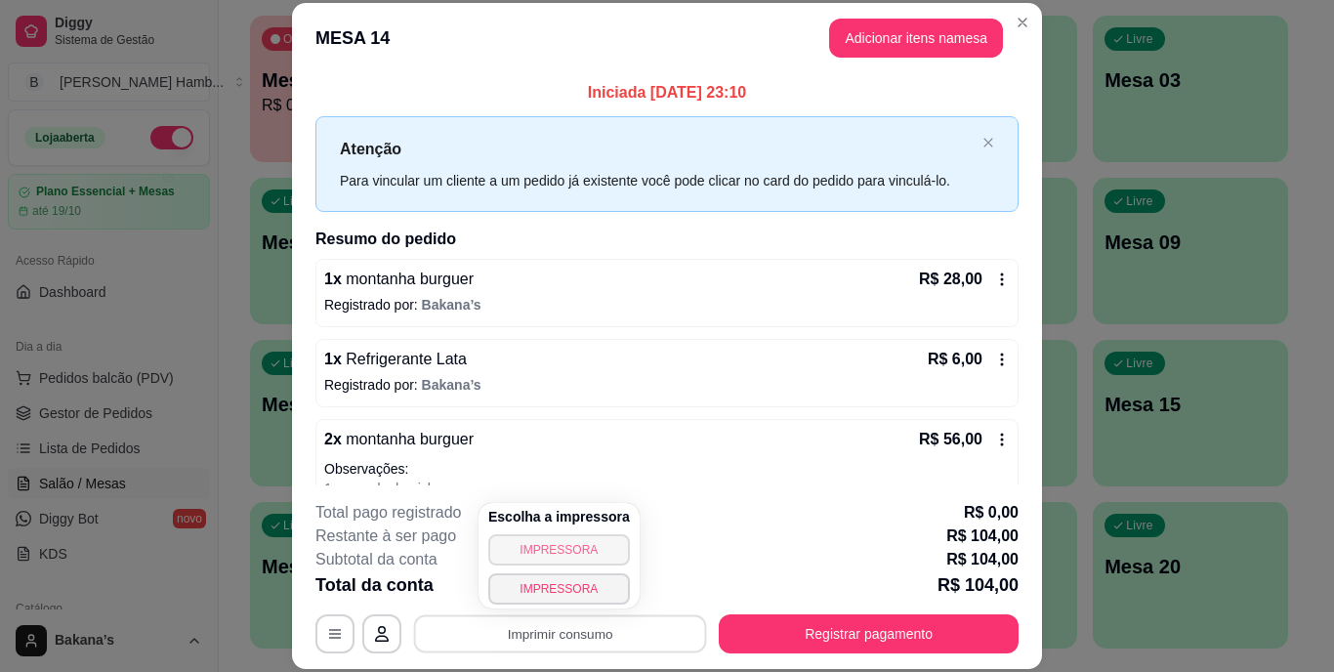
click at [527, 549] on button "IMPRESSORA" at bounding box center [559, 549] width 142 height 31
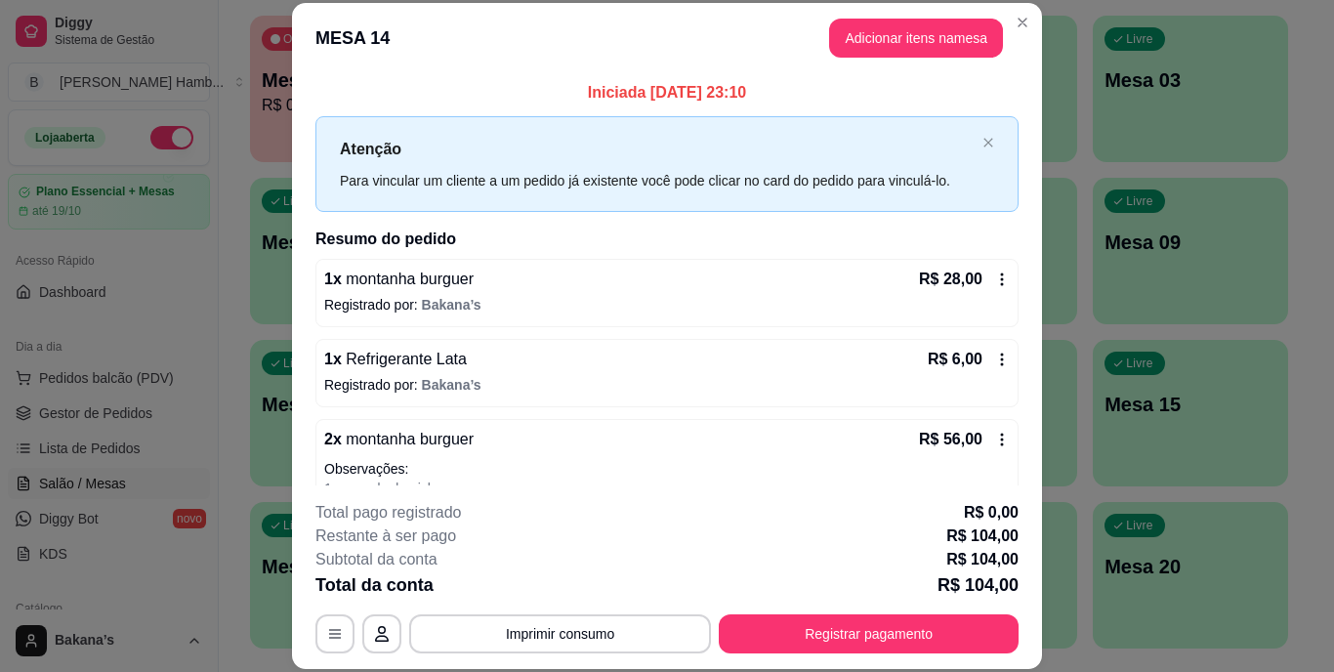
click at [994, 279] on icon at bounding box center [1002, 279] width 16 height 16
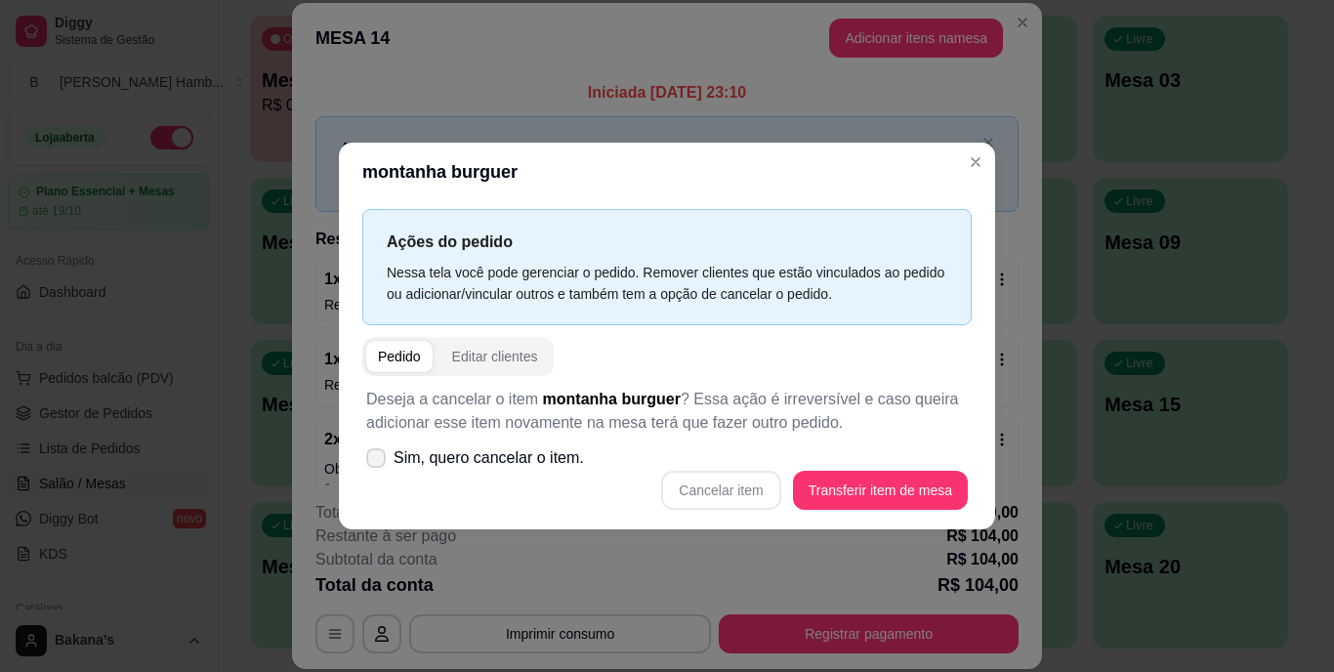
click at [397, 457] on span "Sim, quero cancelar o item." at bounding box center [488, 457] width 190 height 23
click at [378, 462] on input "Sim, quero cancelar o item." at bounding box center [371, 468] width 13 height 13
checkbox input "true"
click at [721, 488] on button "Cancelar item" at bounding box center [721, 491] width 116 height 38
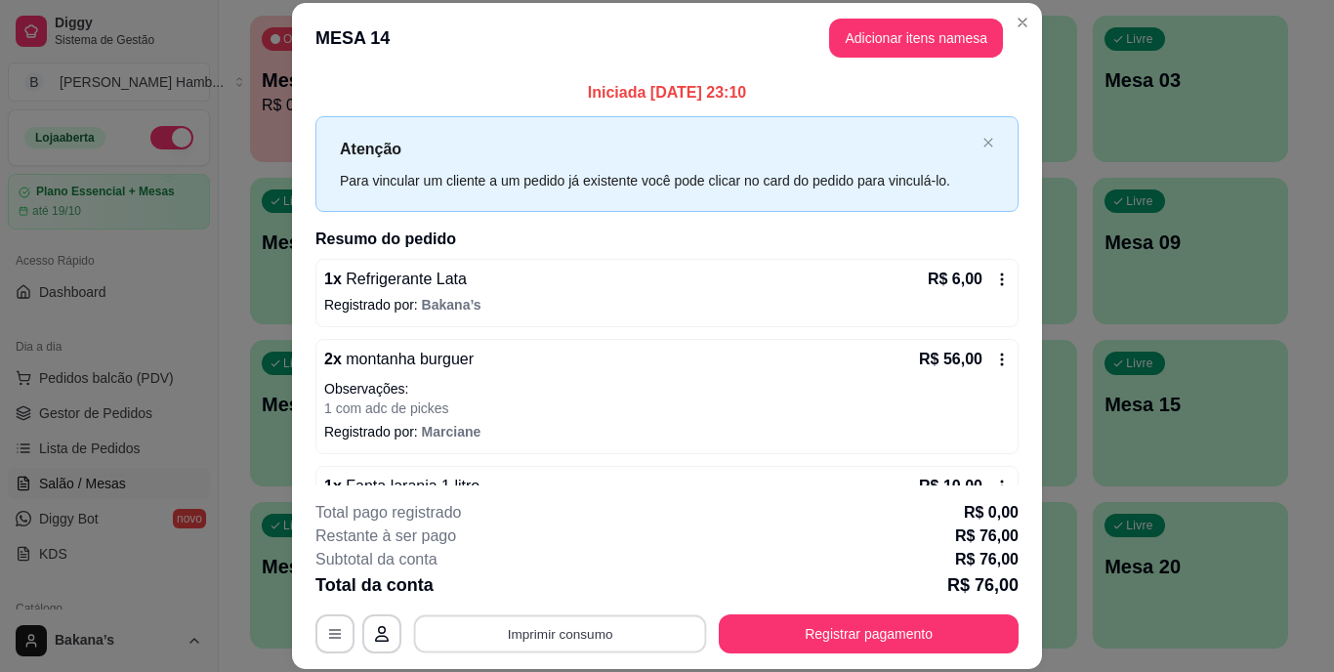
click at [648, 617] on button "Imprimir consumo" at bounding box center [560, 633] width 293 height 38
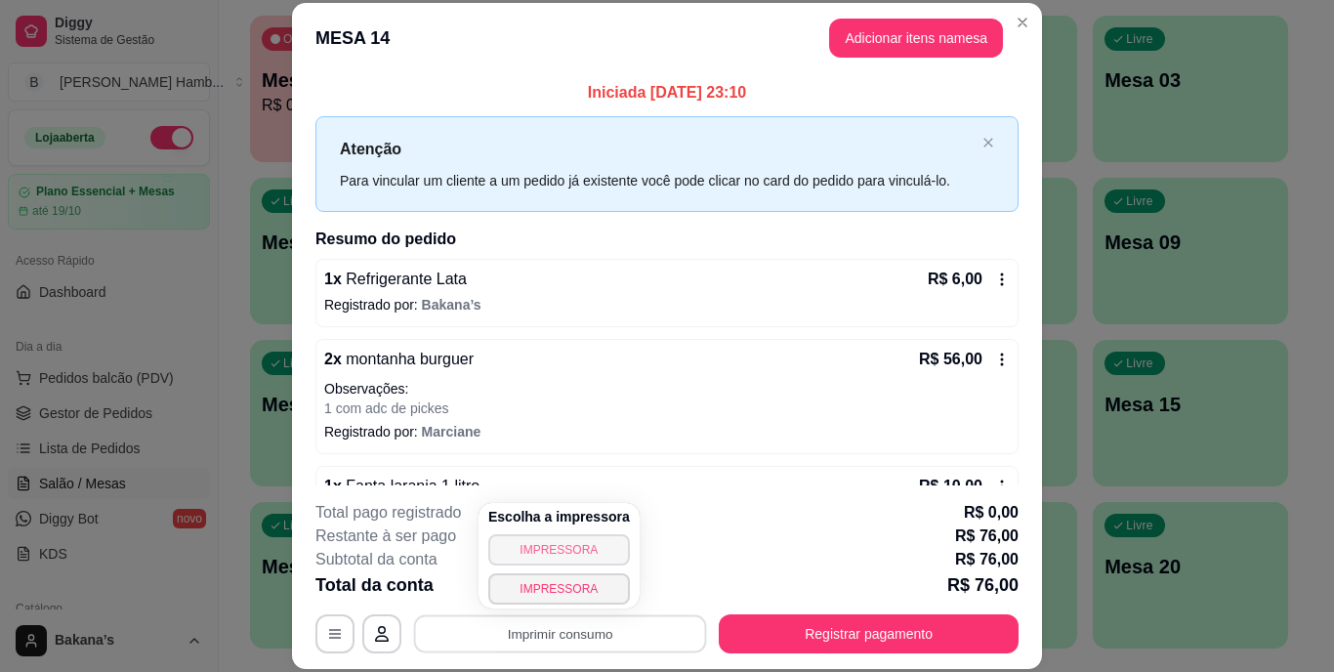
click at [590, 539] on button "IMPRESSORA" at bounding box center [559, 549] width 142 height 31
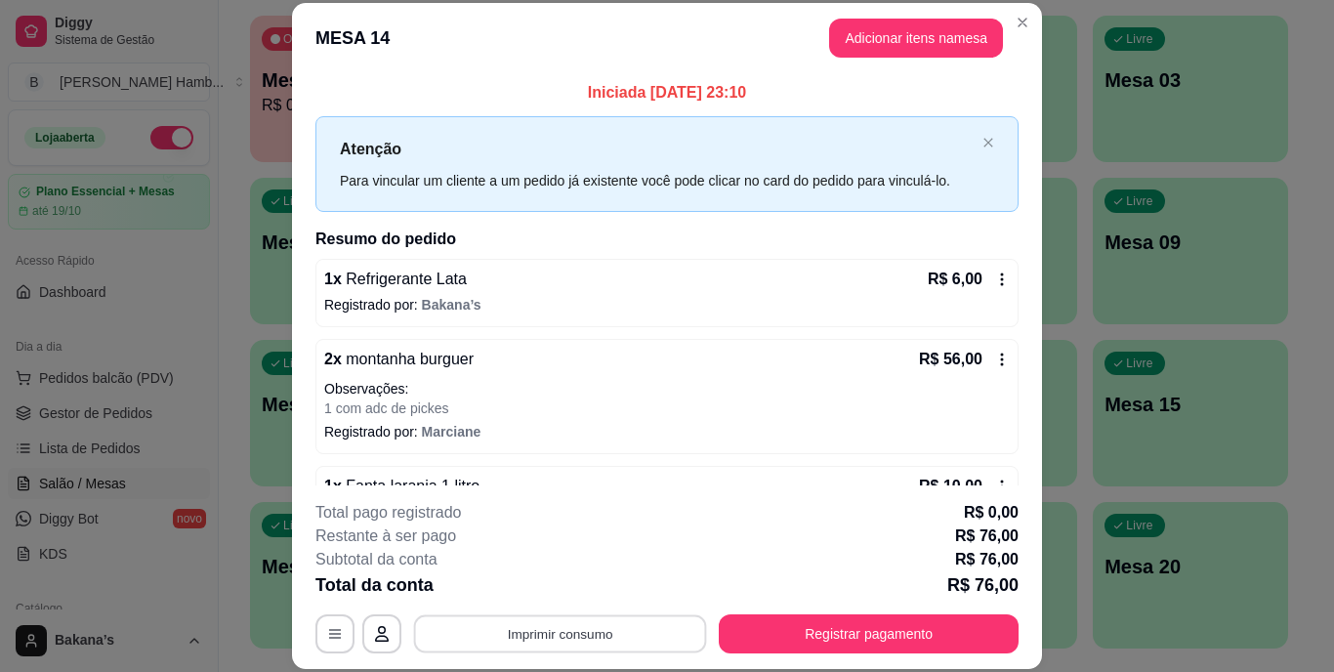
click at [662, 624] on button "Imprimir consumo" at bounding box center [560, 633] width 293 height 38
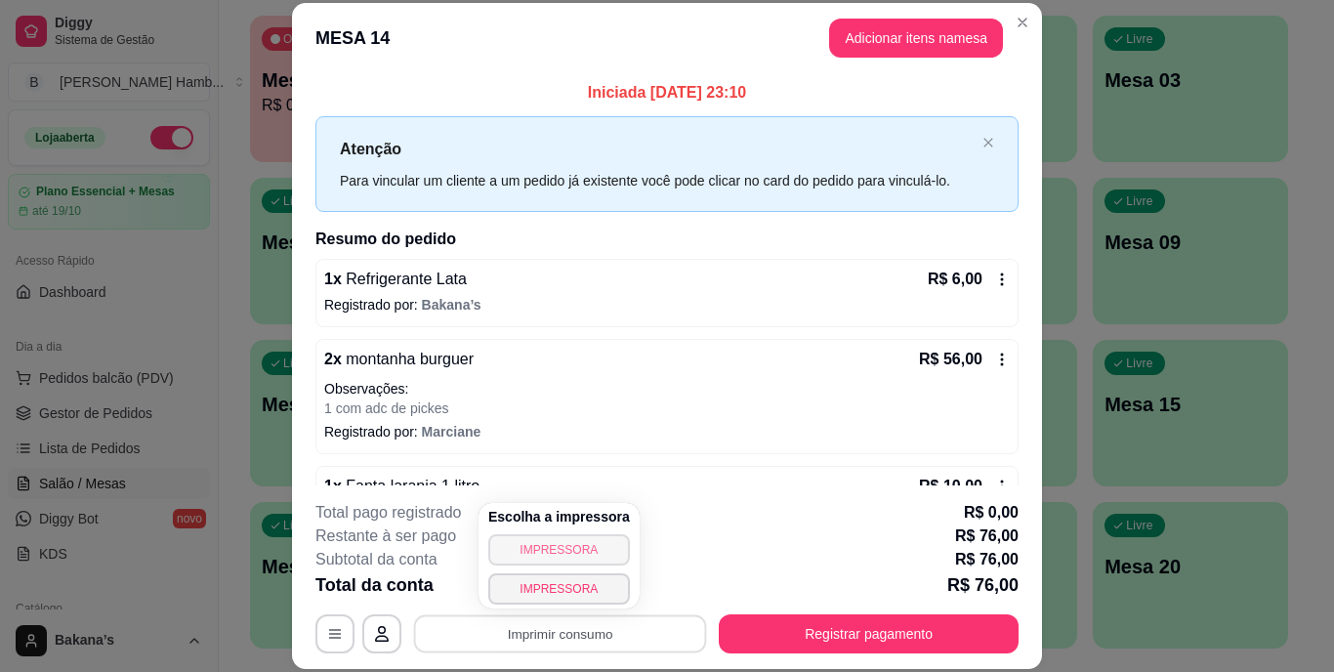
click at [592, 549] on button "IMPRESSORA" at bounding box center [559, 549] width 142 height 31
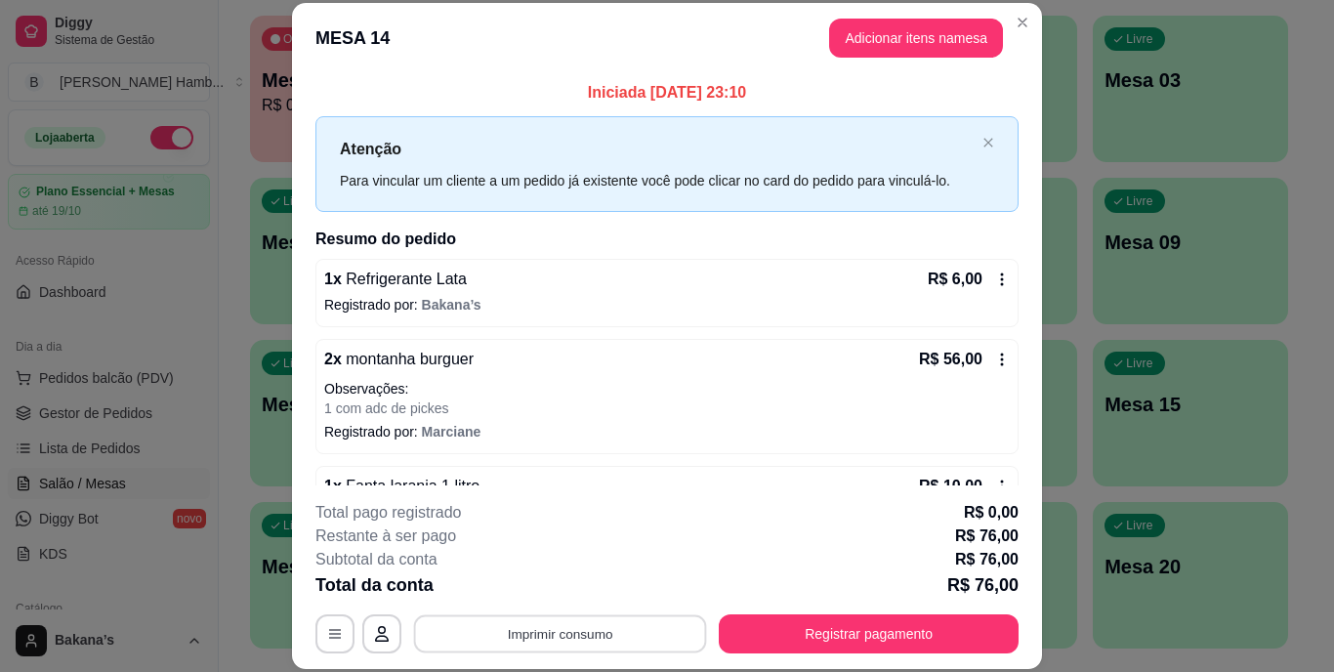
click at [543, 628] on button "Imprimir consumo" at bounding box center [560, 633] width 293 height 38
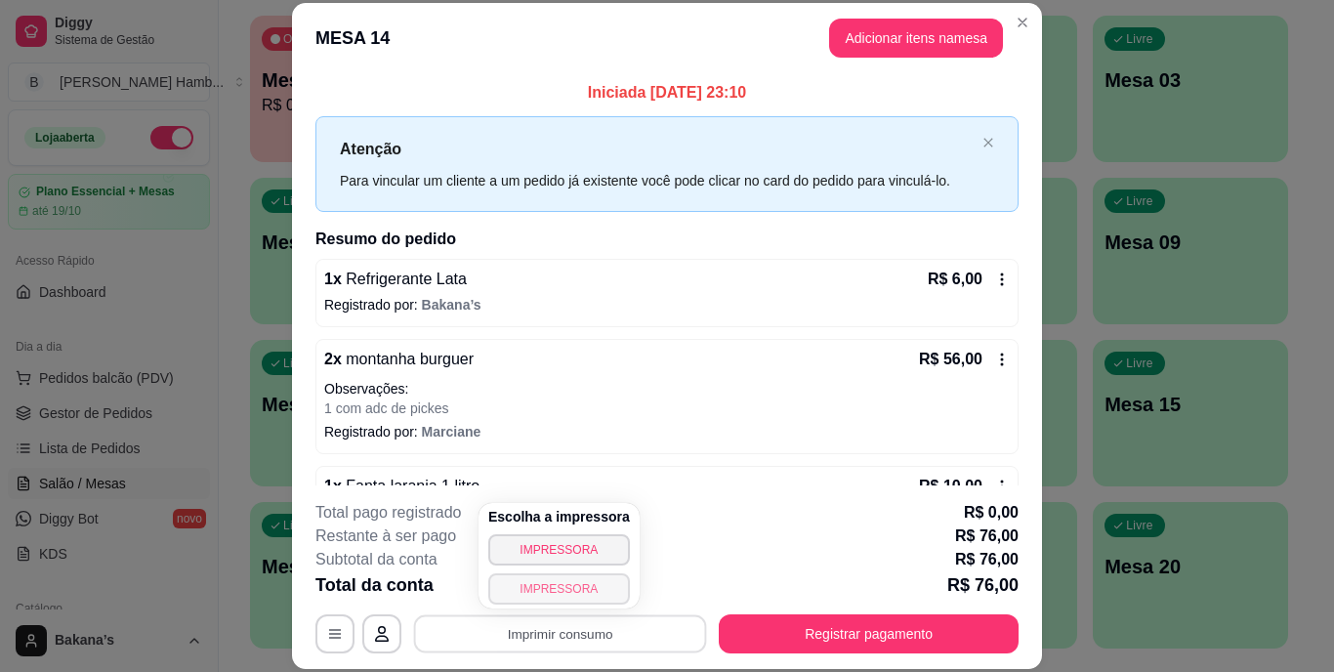
click at [567, 588] on button "IMPRESSORA" at bounding box center [559, 588] width 142 height 31
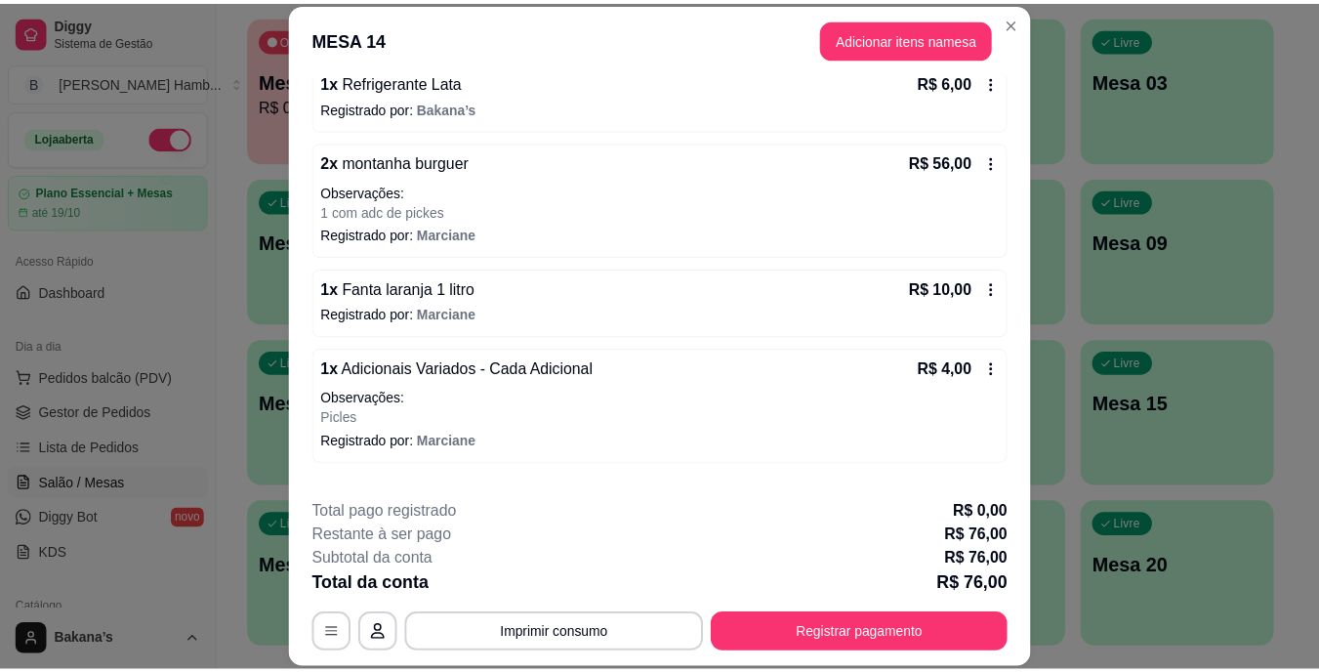
scroll to position [2, 0]
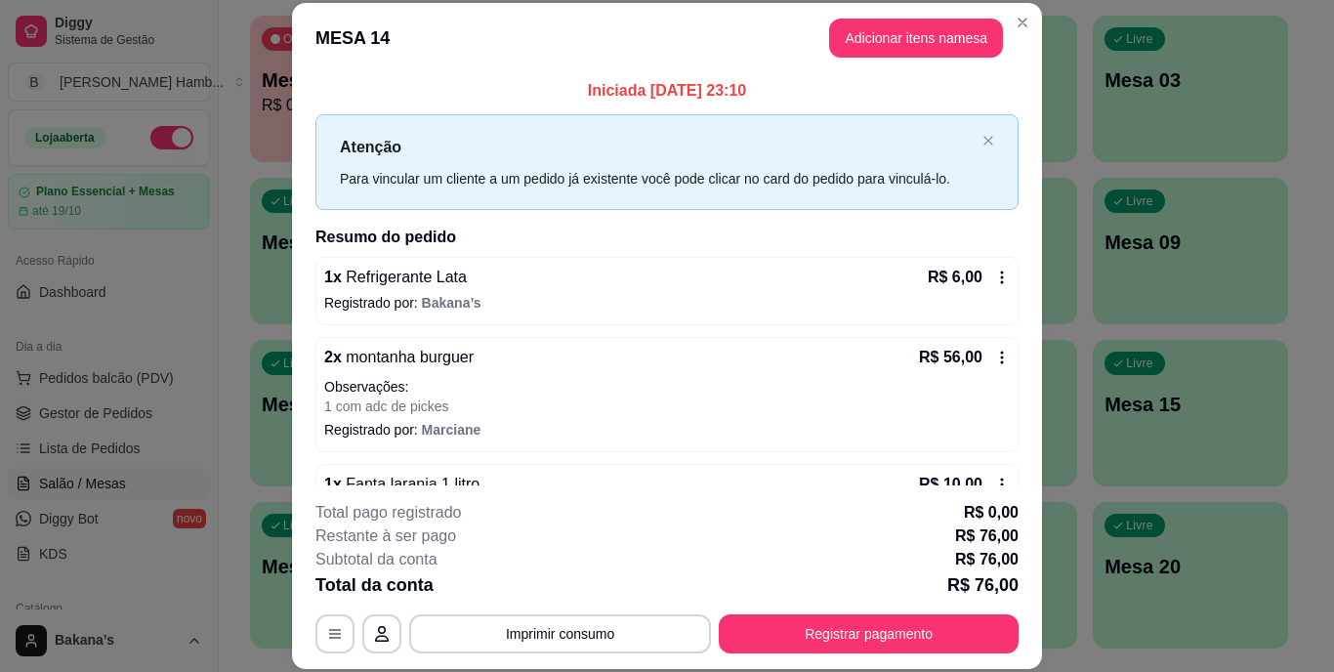
click at [1001, 273] on icon at bounding box center [1002, 276] width 3 height 13
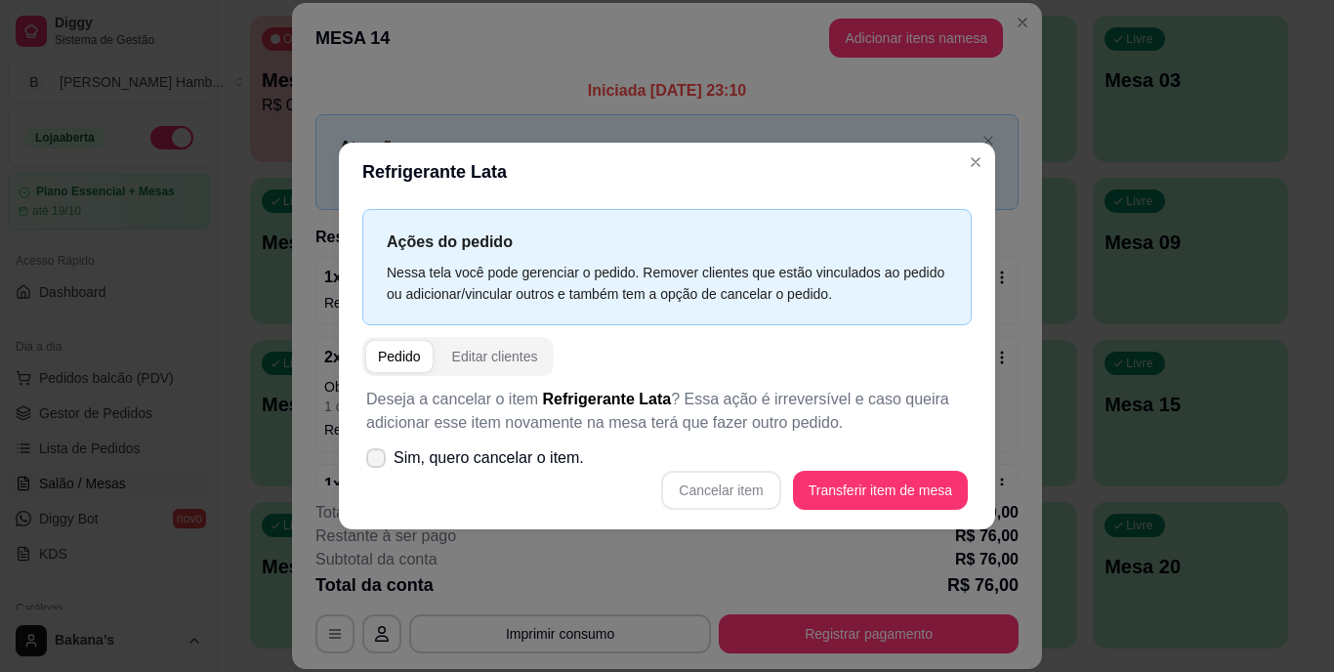
click at [505, 463] on span "Sim, quero cancelar o item." at bounding box center [488, 457] width 190 height 23
click at [378, 463] on input "Sim, quero cancelar o item." at bounding box center [371, 468] width 13 height 13
checkbox input "true"
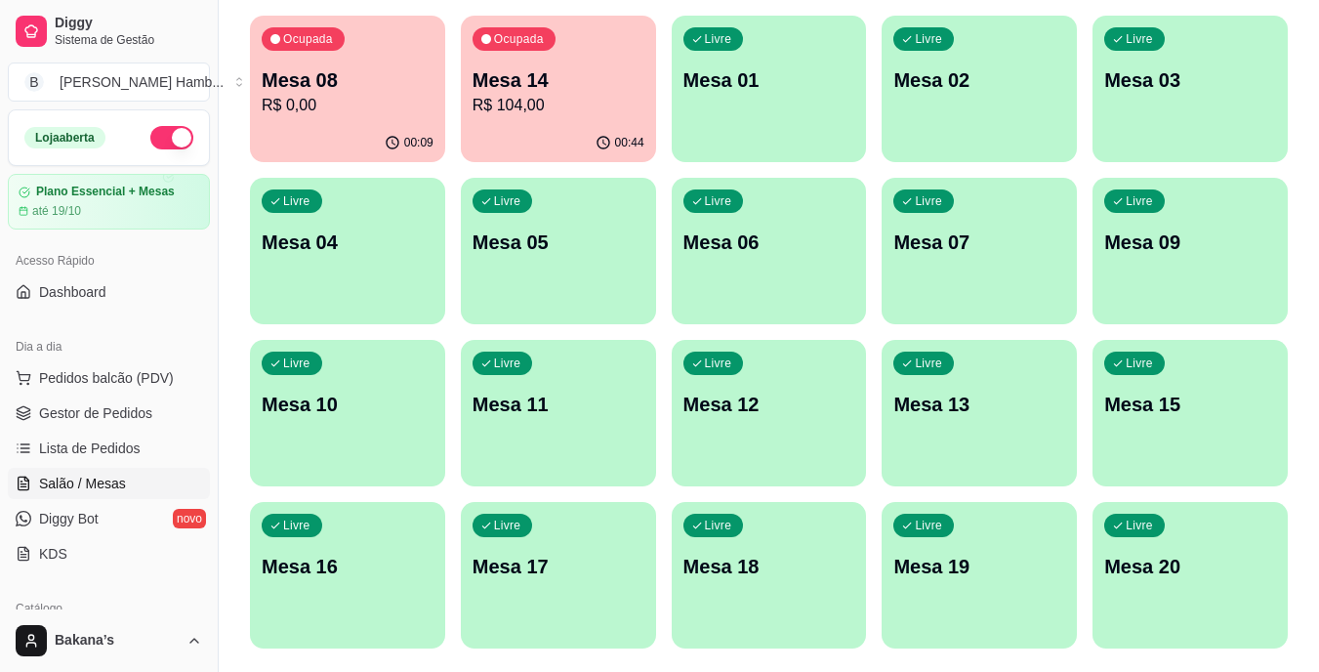
click at [603, 65] on div "Ocupada Mesa 14 R$ 104,00" at bounding box center [558, 70] width 195 height 108
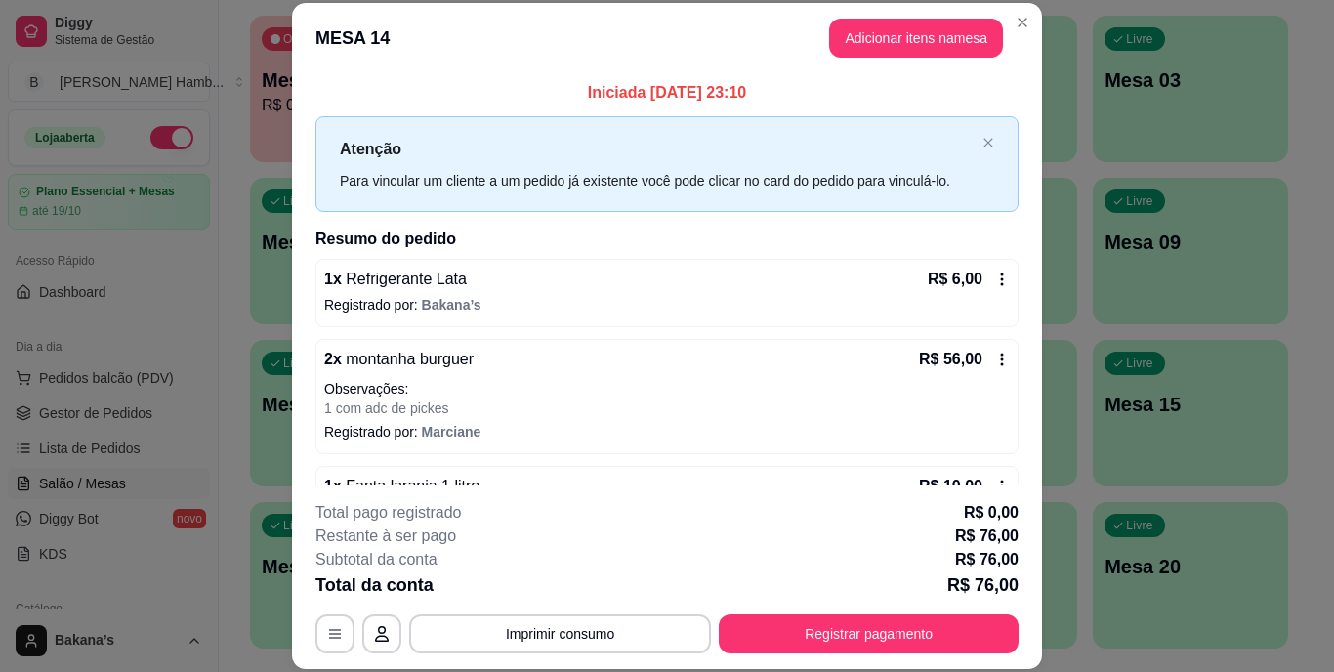
click at [1001, 283] on icon at bounding box center [1002, 278] width 3 height 13
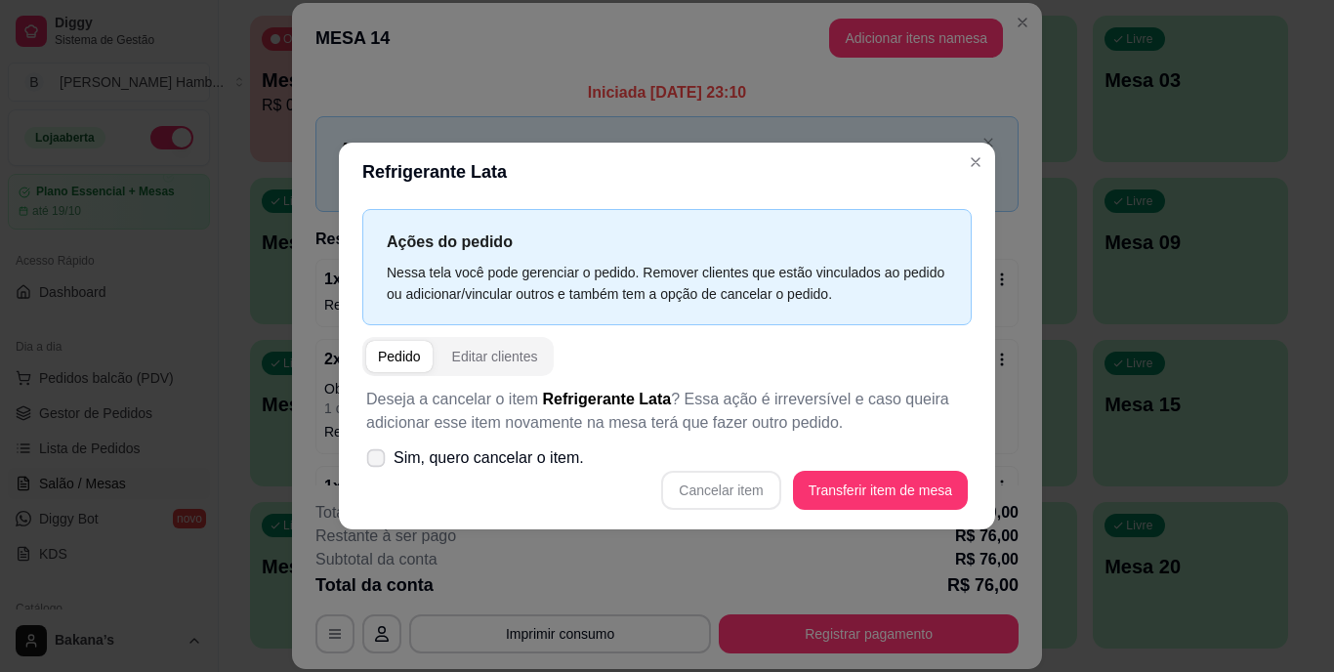
click at [492, 471] on label "Sim, quero cancelar o item." at bounding box center [474, 457] width 233 height 39
click at [378, 471] on input "Sim, quero cancelar o item." at bounding box center [371, 468] width 13 height 13
checkbox input "true"
click at [707, 482] on button "Cancelar item" at bounding box center [721, 491] width 116 height 38
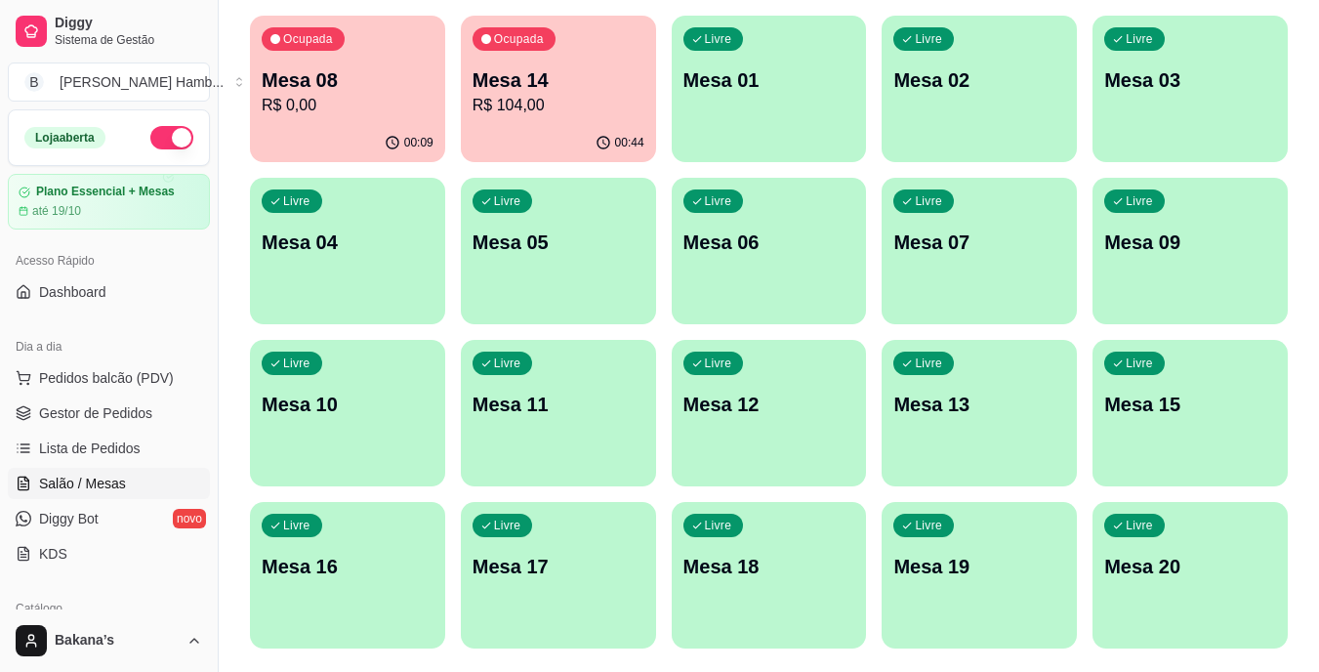
click at [594, 95] on p "R$ 104,00" at bounding box center [559, 105] width 172 height 23
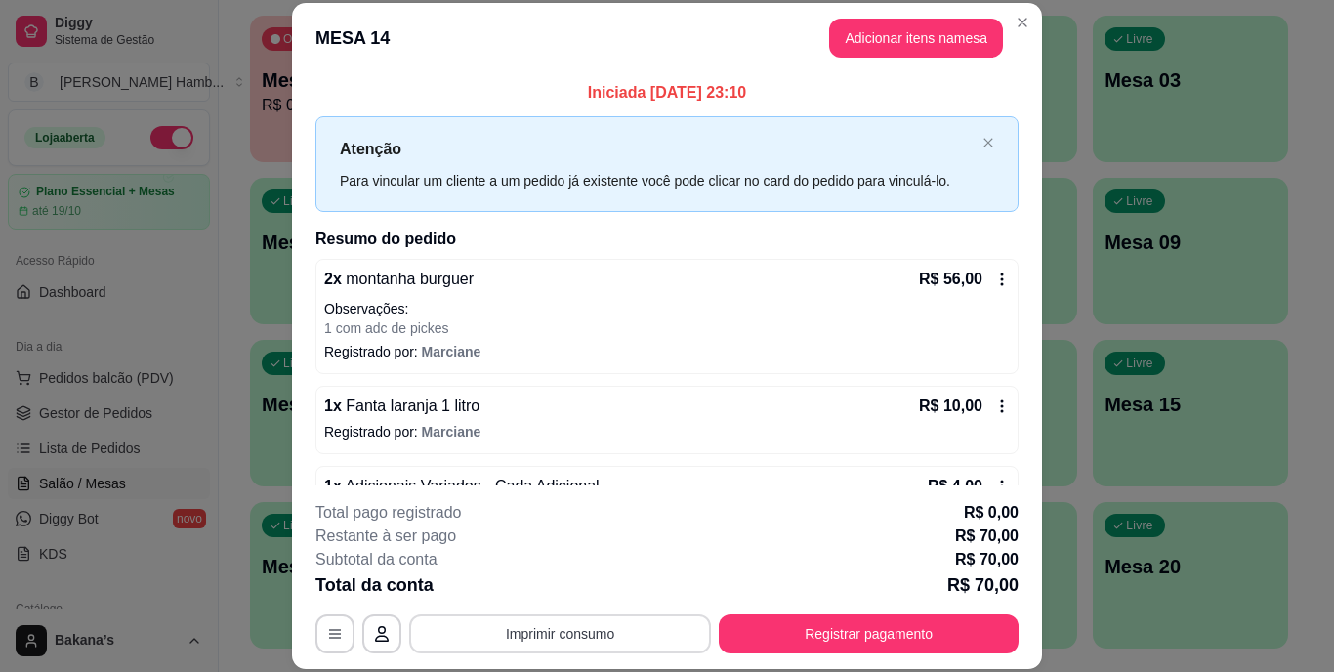
click at [557, 630] on button "Imprimir consumo" at bounding box center [560, 633] width 302 height 39
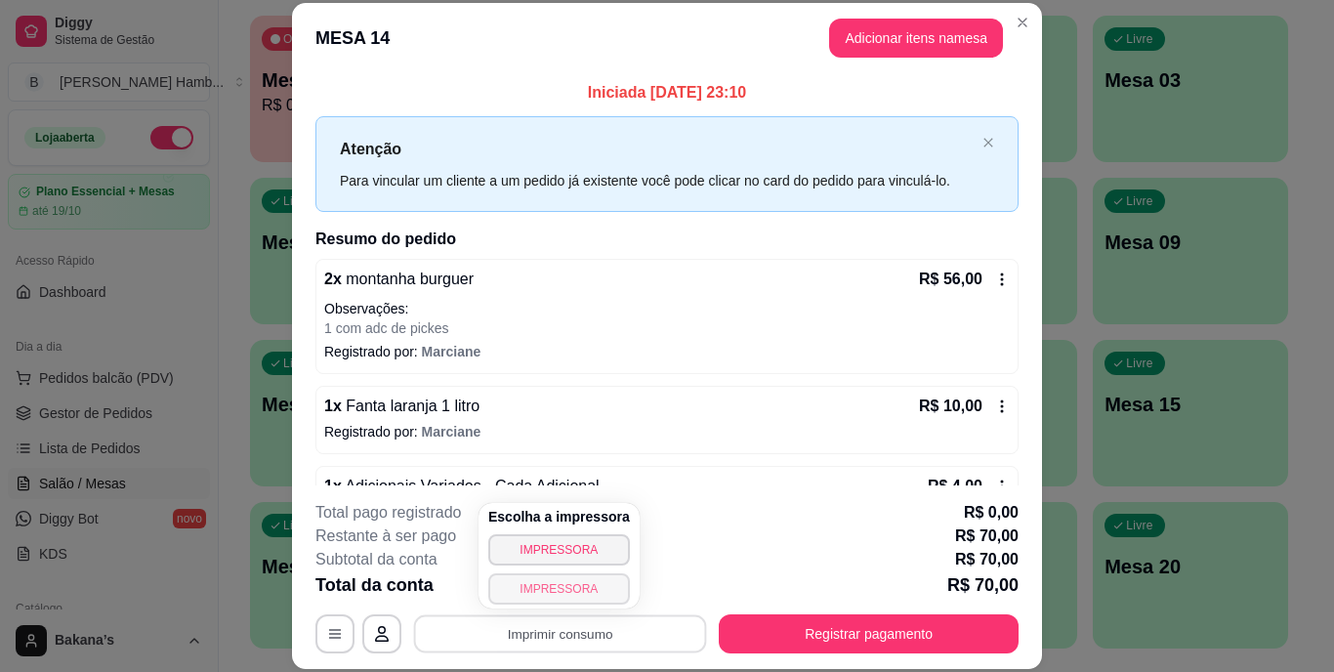
click at [567, 581] on button "IMPRESSORA" at bounding box center [559, 588] width 142 height 31
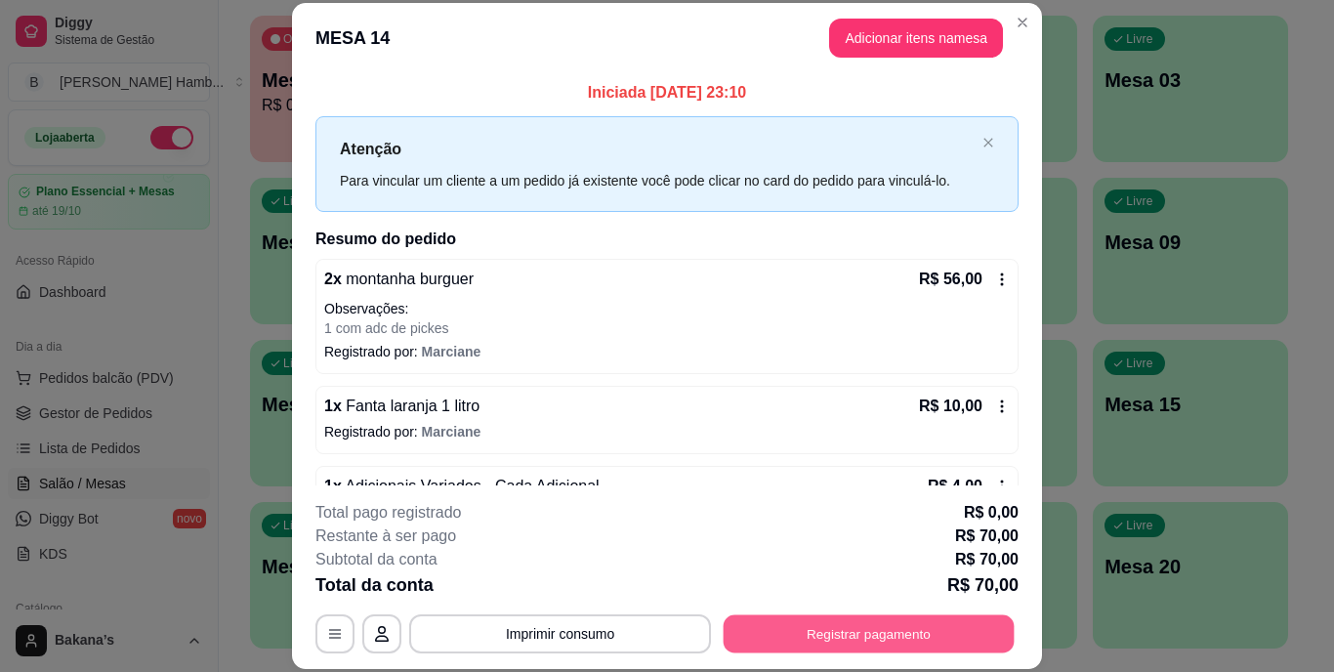
click at [940, 624] on button "Registrar pagamento" at bounding box center [868, 633] width 291 height 38
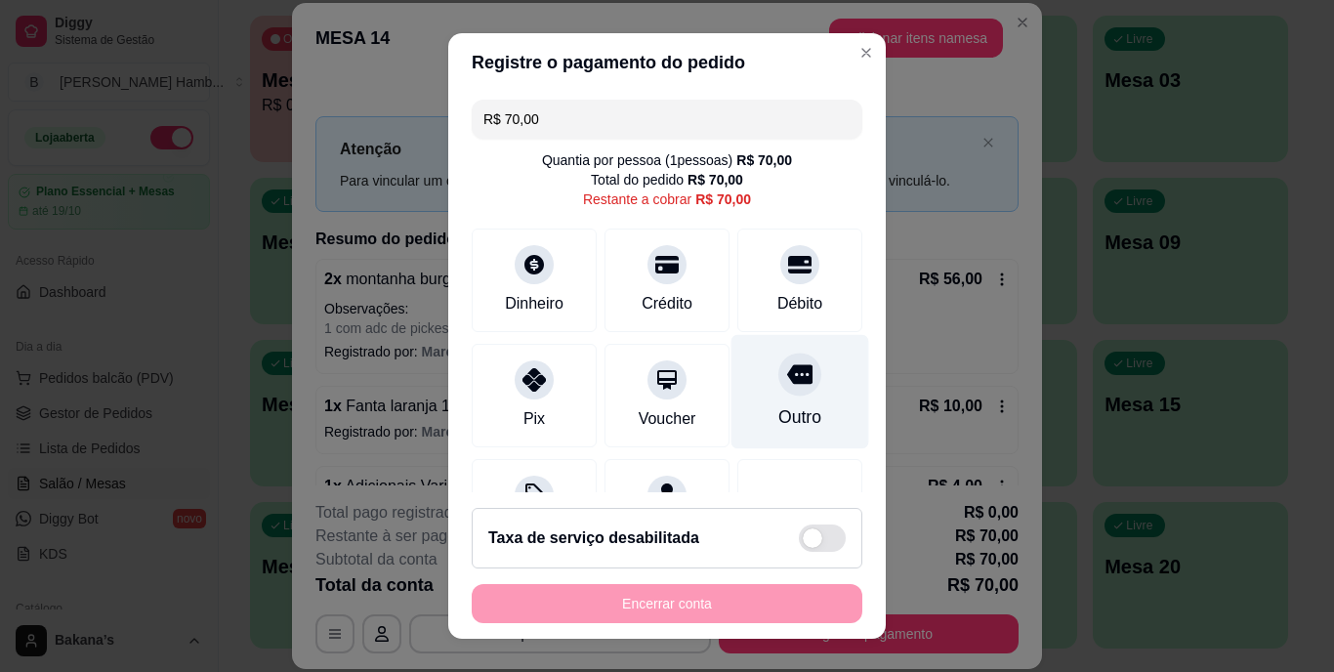
click at [788, 426] on div "Outro" at bounding box center [799, 417] width 43 height 25
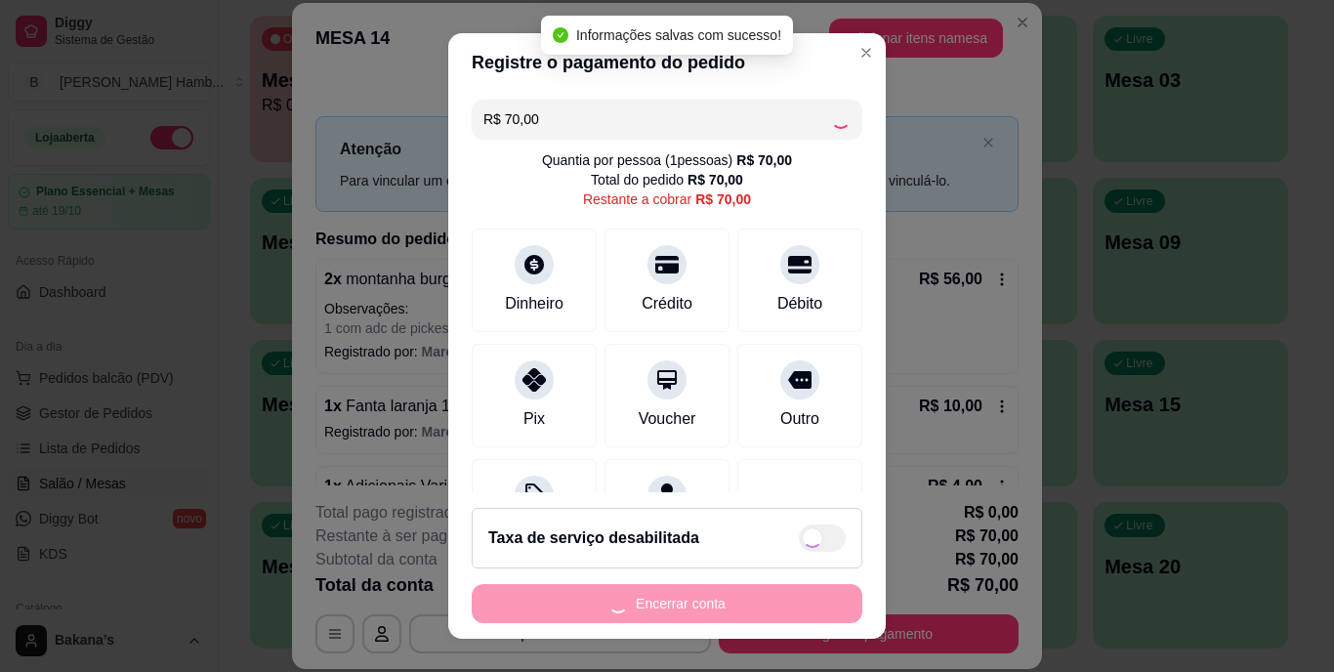
type input "R$ 0,00"
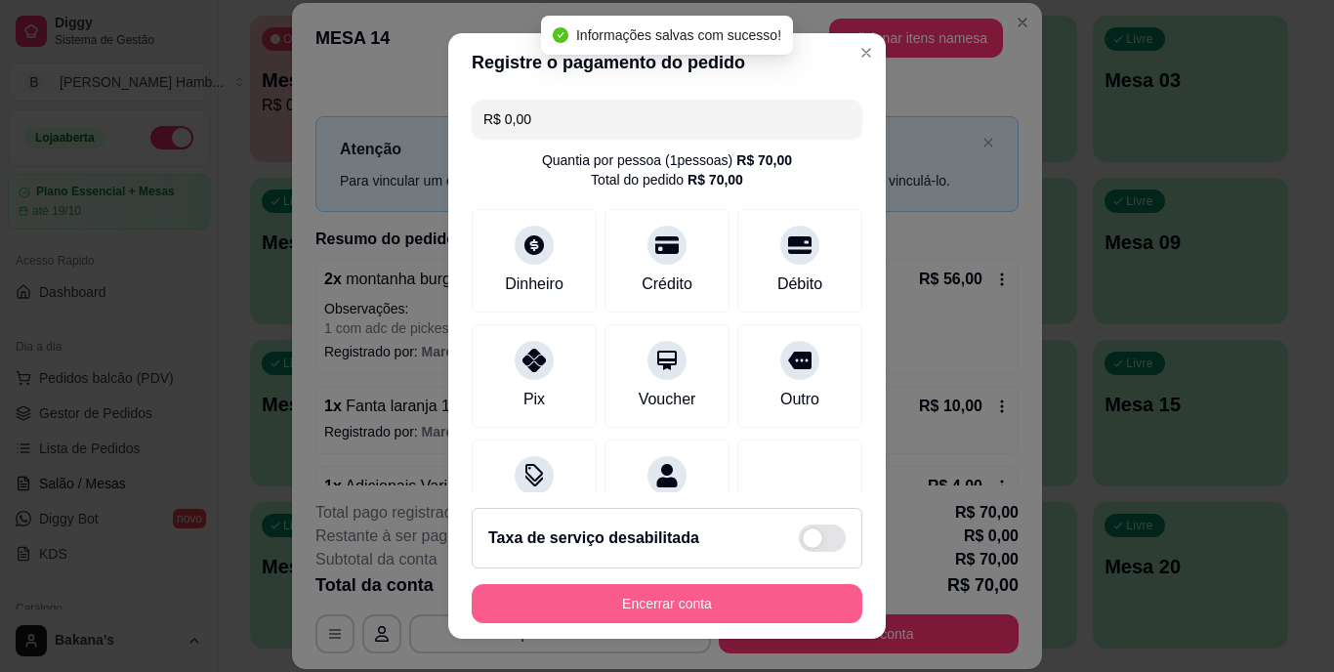
click at [756, 607] on button "Encerrar conta" at bounding box center [667, 603] width 390 height 39
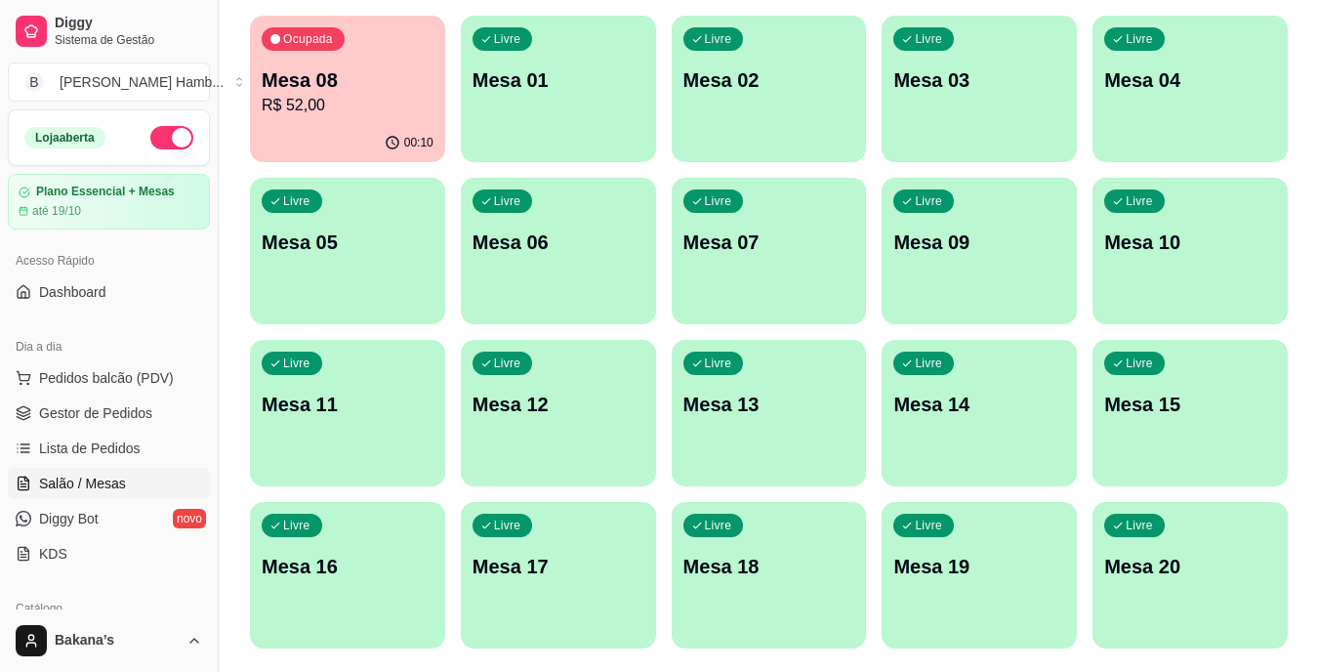
click at [421, 140] on p "00:10" at bounding box center [418, 143] width 29 height 16
click at [287, 487] on div "Ocupada Mesa 08 R$ 52,00 00:10 Livre Mesa 01 Livre Mesa 02 Livre Mesa 03 Livre …" at bounding box center [769, 332] width 1038 height 633
drag, startPoint x: 141, startPoint y: 408, endPoint x: 185, endPoint y: 372, distance: 57.6
click at [142, 408] on span "Gestor de Pedidos" at bounding box center [95, 413] width 113 height 20
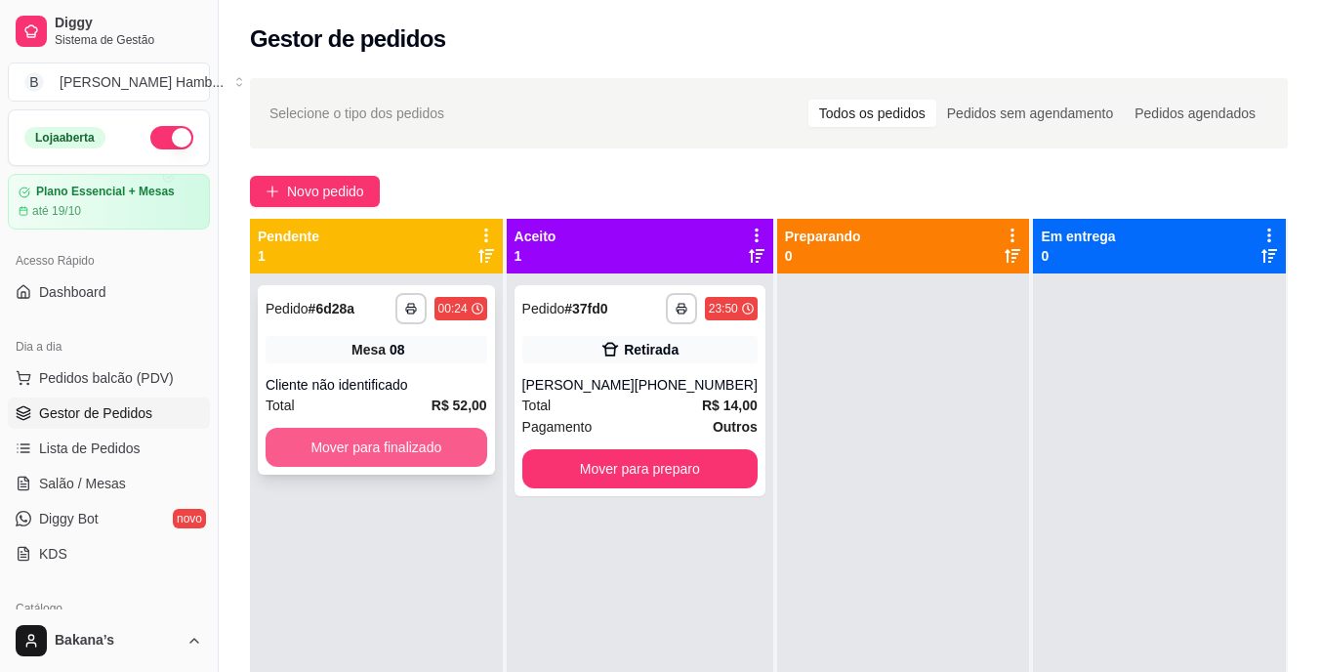
click at [384, 433] on button "Mover para finalizado" at bounding box center [377, 447] width 222 height 39
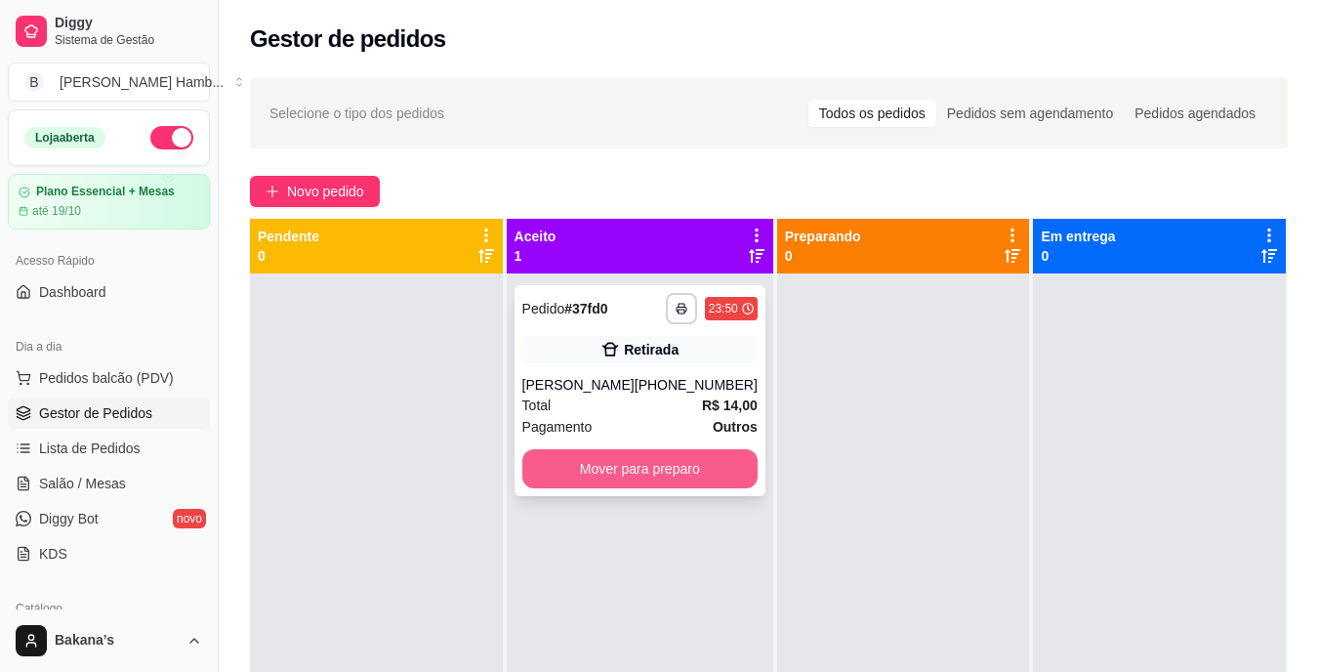
click at [633, 466] on button "Mover para preparo" at bounding box center [639, 468] width 235 height 39
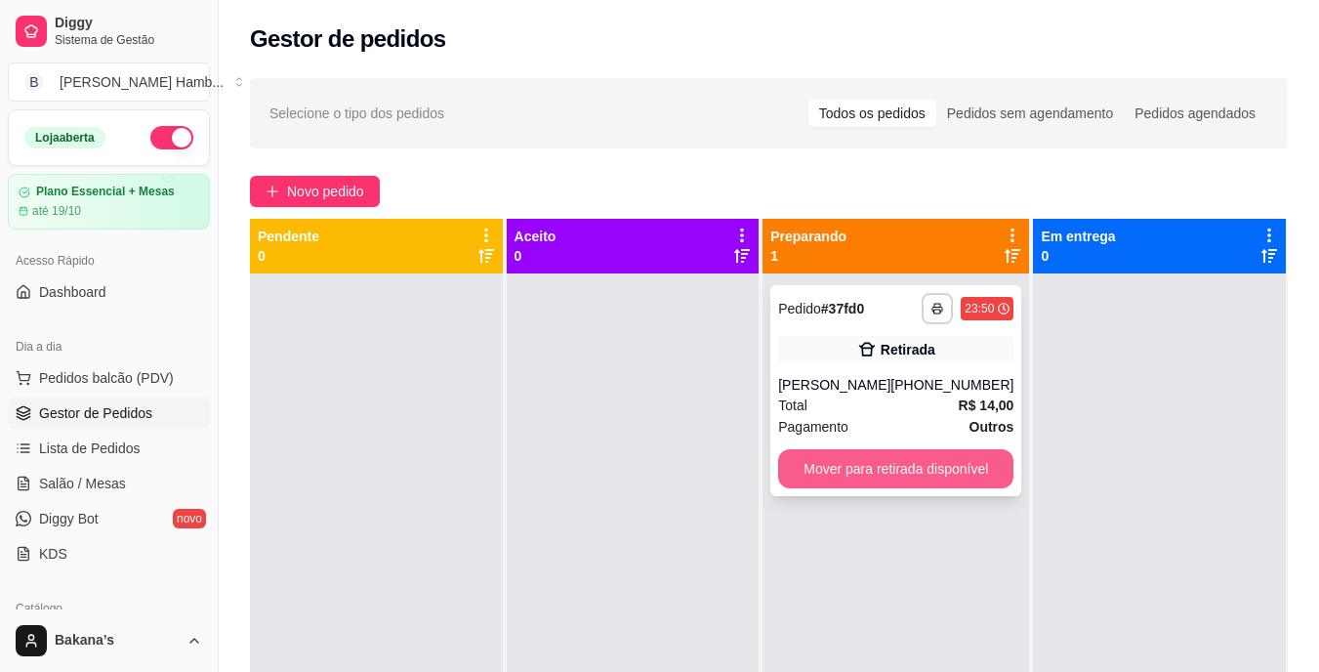
click at [884, 474] on button "Mover para retirada disponível" at bounding box center [895, 468] width 235 height 39
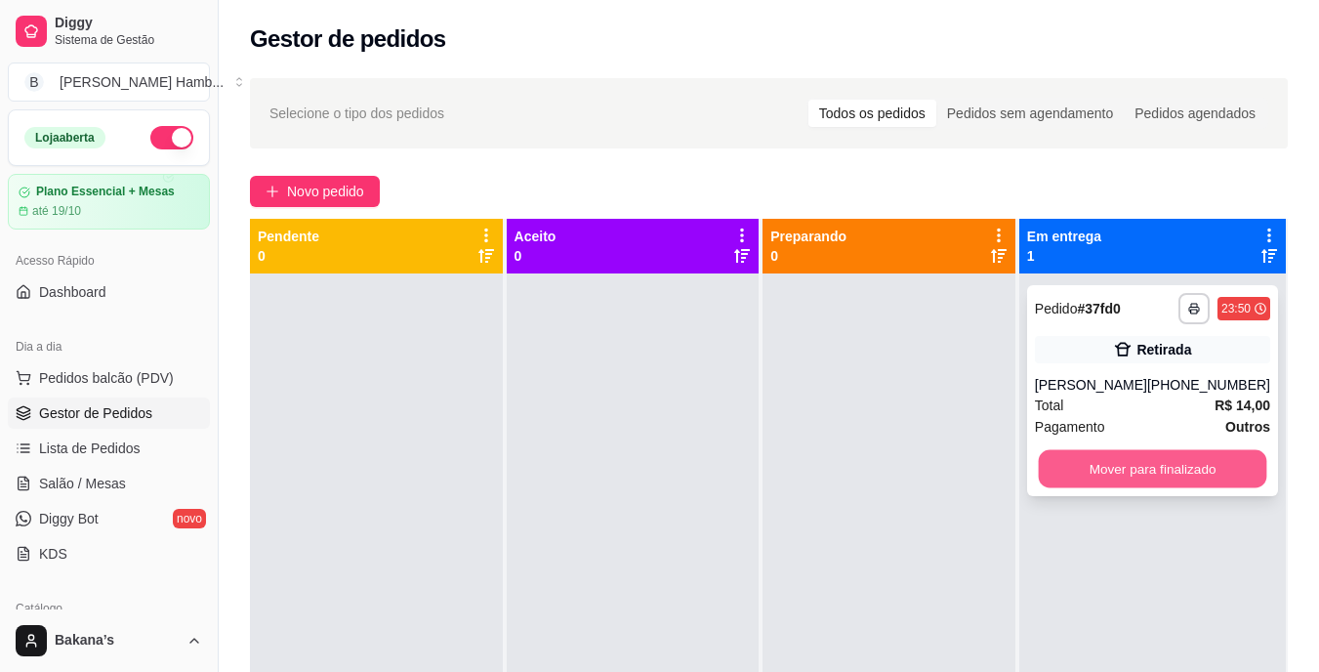
click at [1044, 465] on button "Mover para finalizado" at bounding box center [1152, 469] width 228 height 38
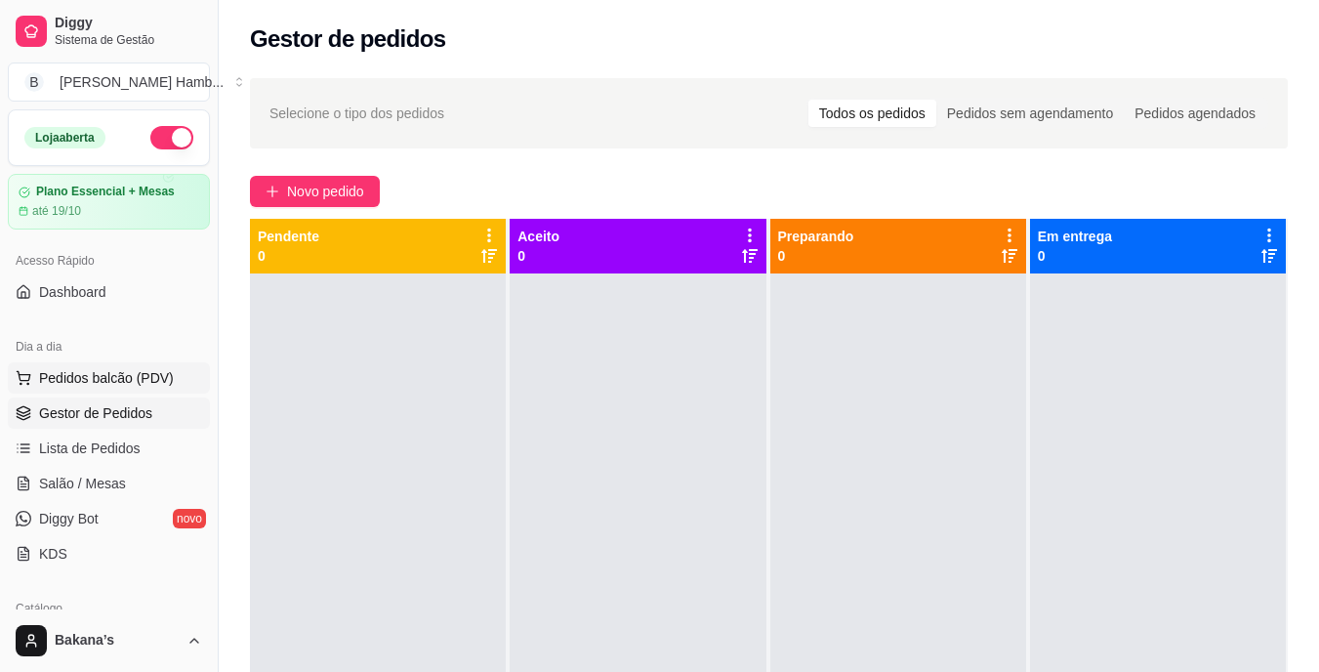
click at [144, 383] on span "Pedidos balcão (PDV)" at bounding box center [106, 378] width 135 height 20
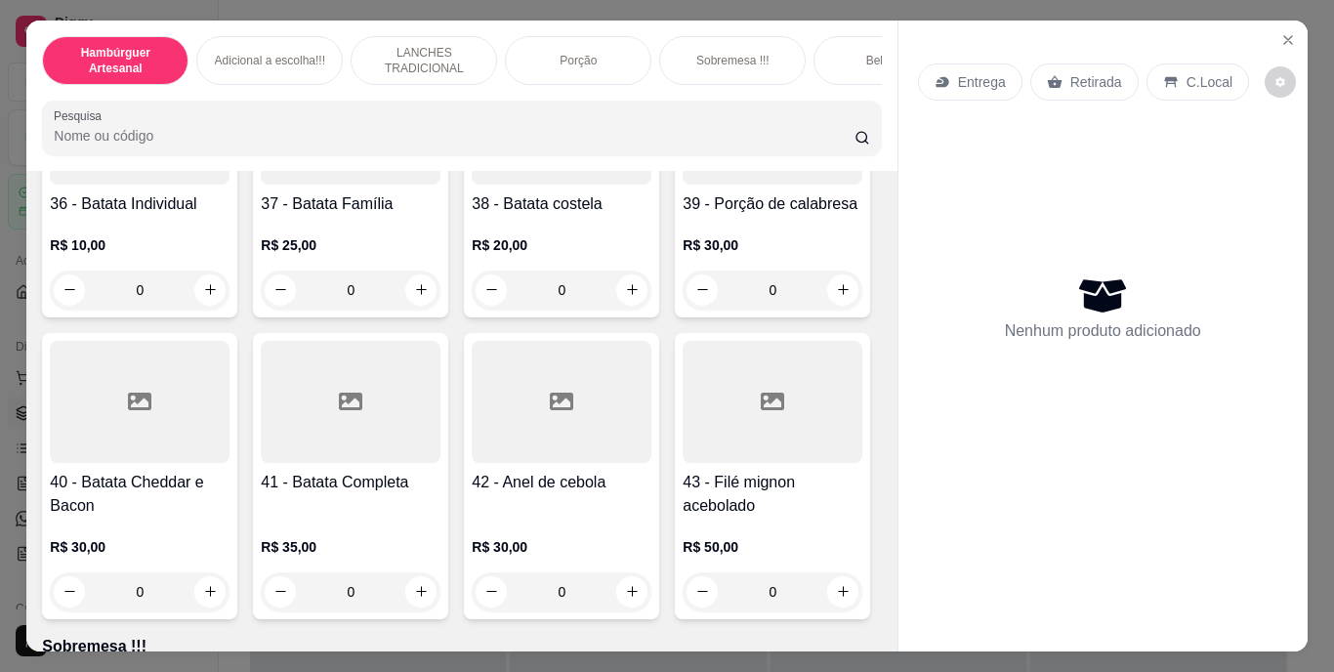
scroll to position [3807, 0]
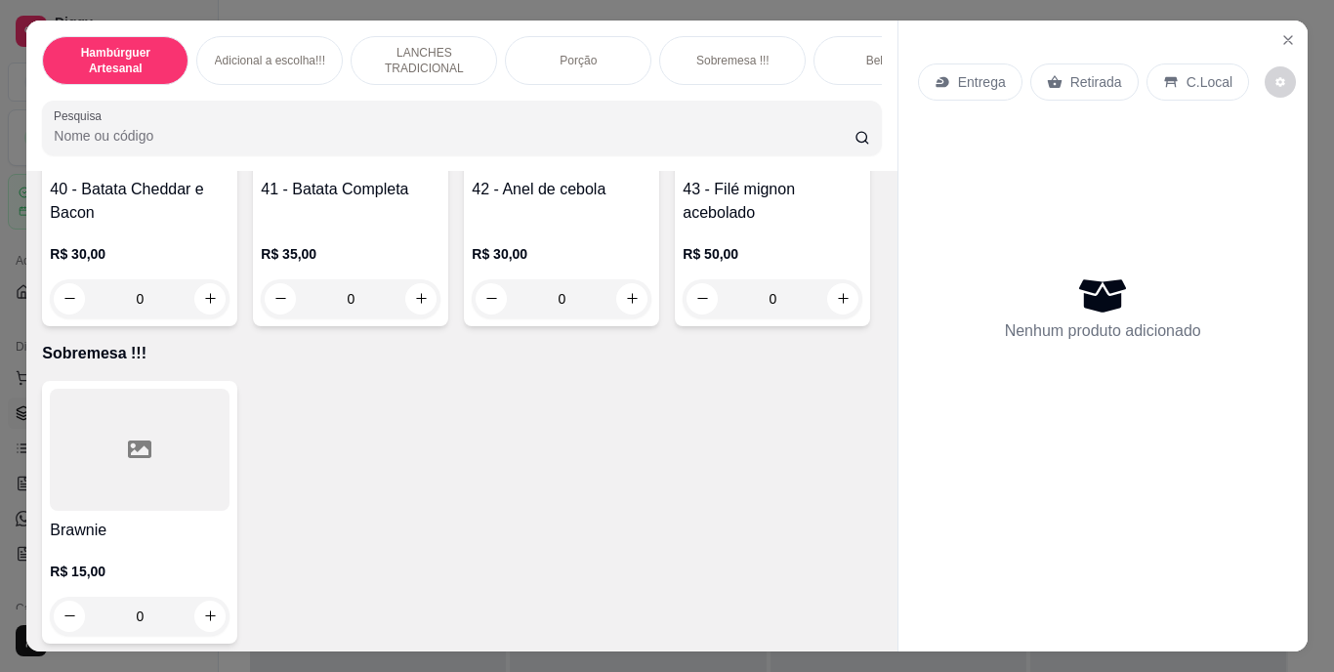
type input "1"
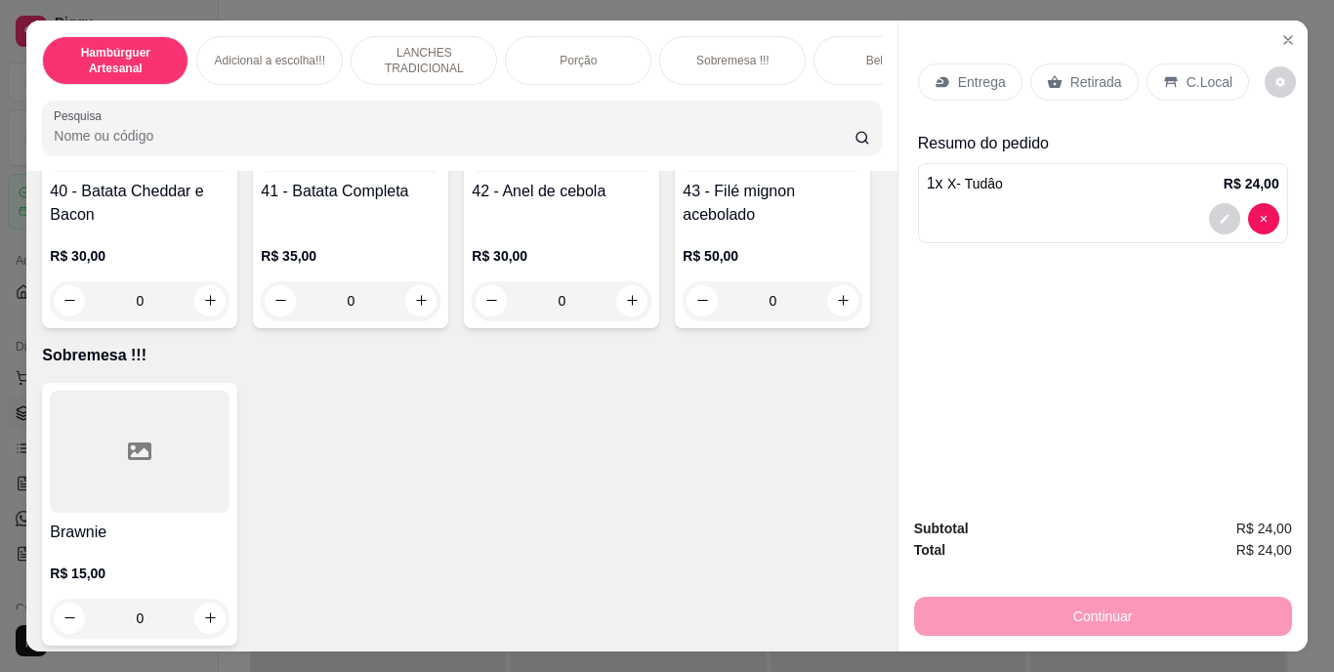
click at [1079, 77] on p "Retirada" at bounding box center [1096, 82] width 52 height 20
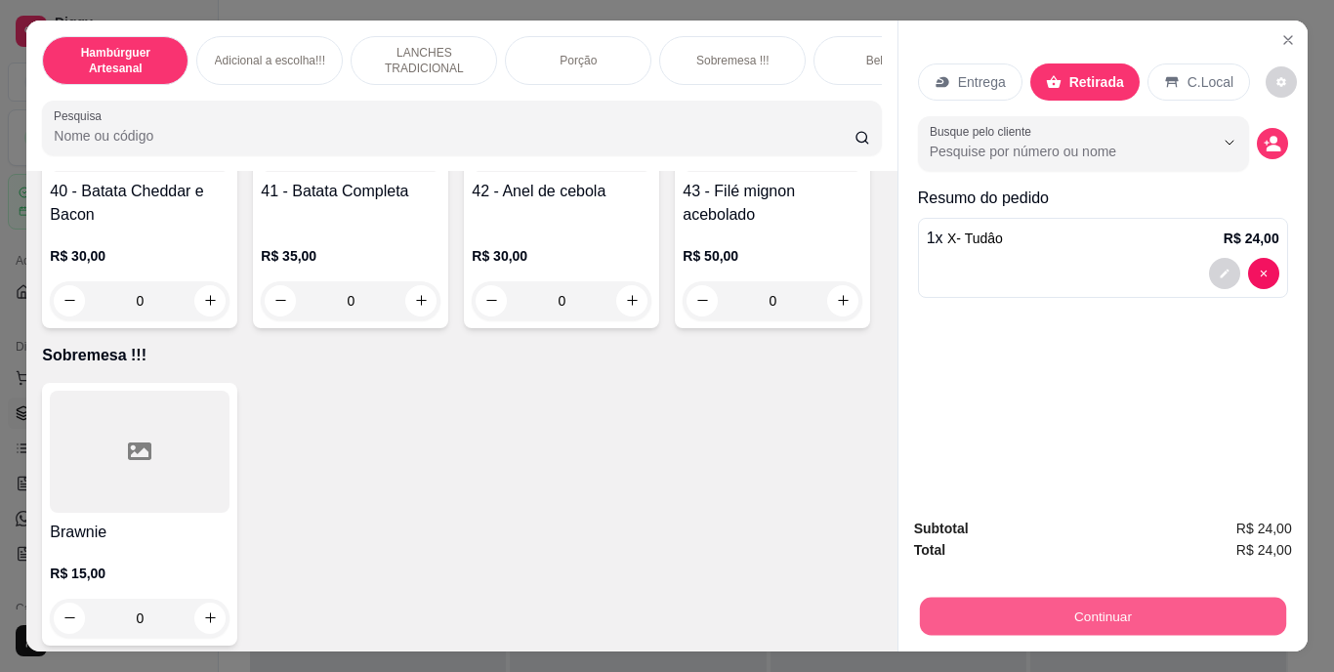
click at [1156, 607] on button "Continuar" at bounding box center [1102, 616] width 366 height 38
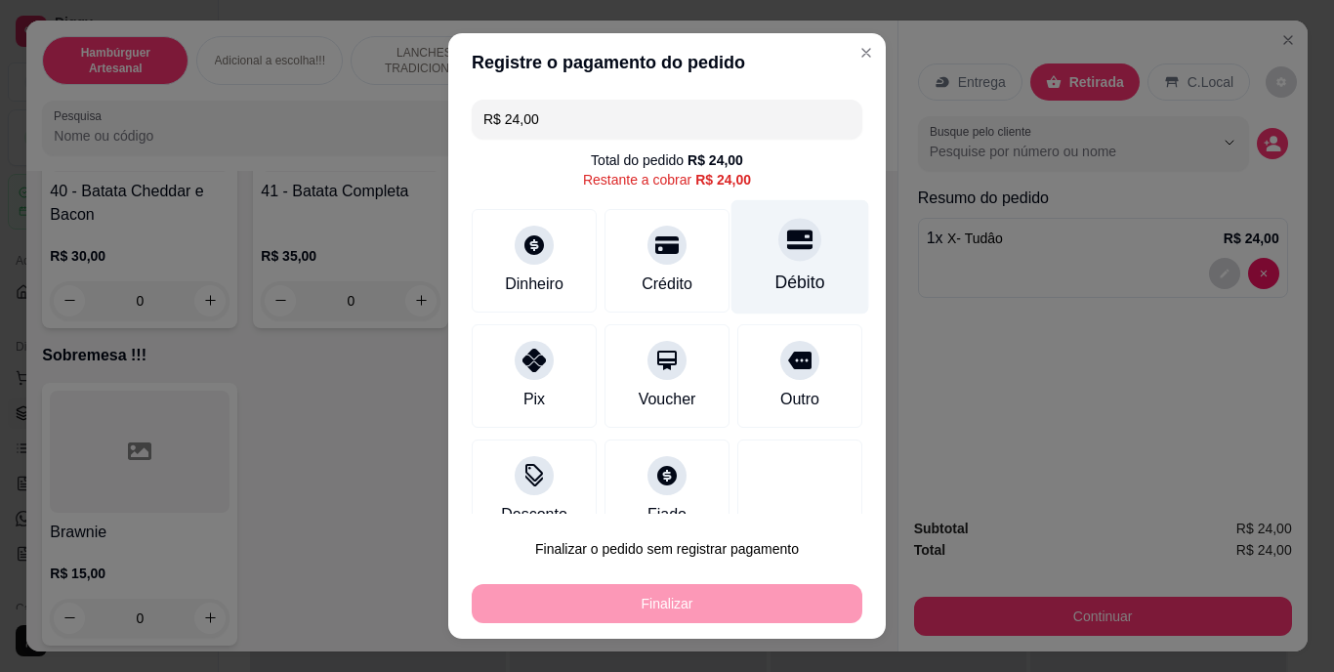
click at [775, 269] on div "Débito" at bounding box center [800, 257] width 138 height 114
type input "R$ 0,00"
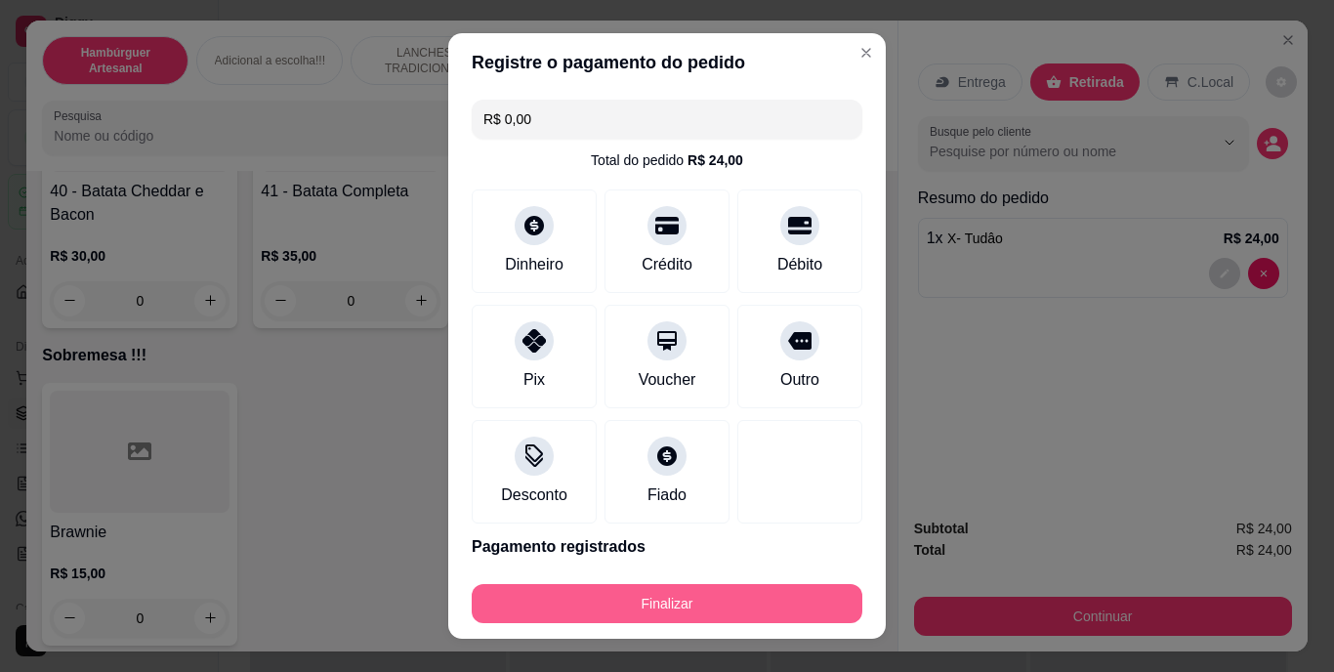
click at [742, 617] on button "Finalizar" at bounding box center [667, 603] width 390 height 39
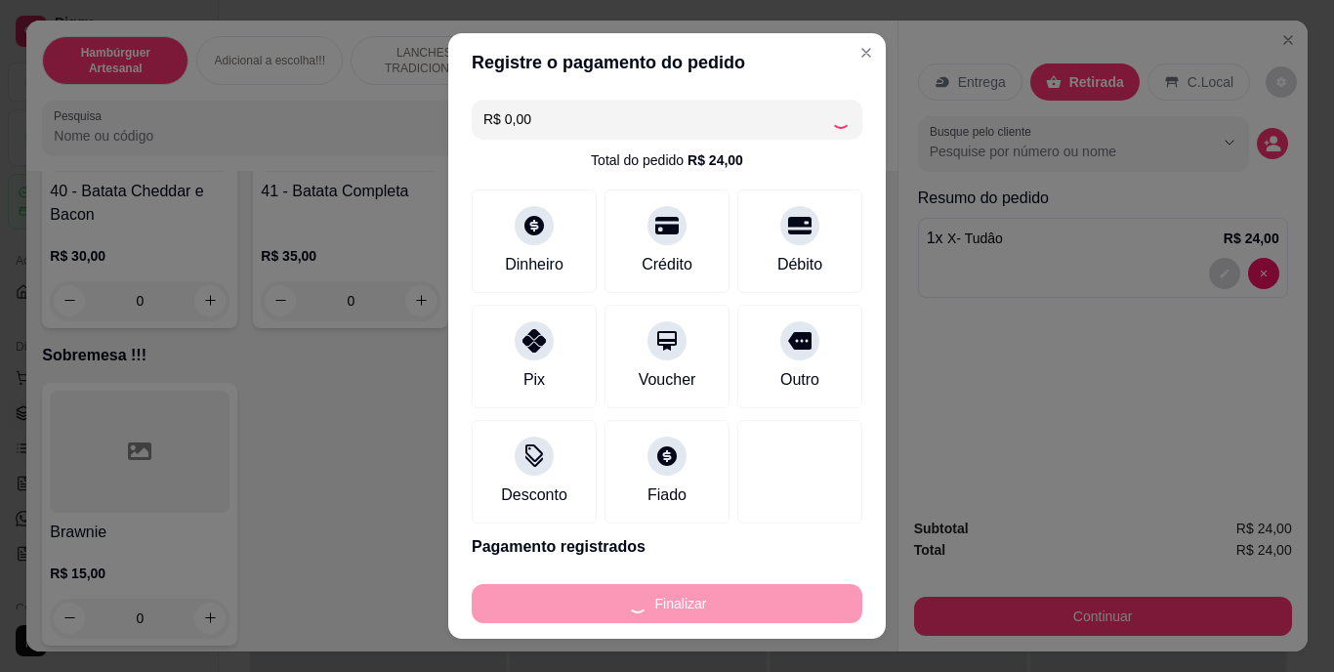
type input "0"
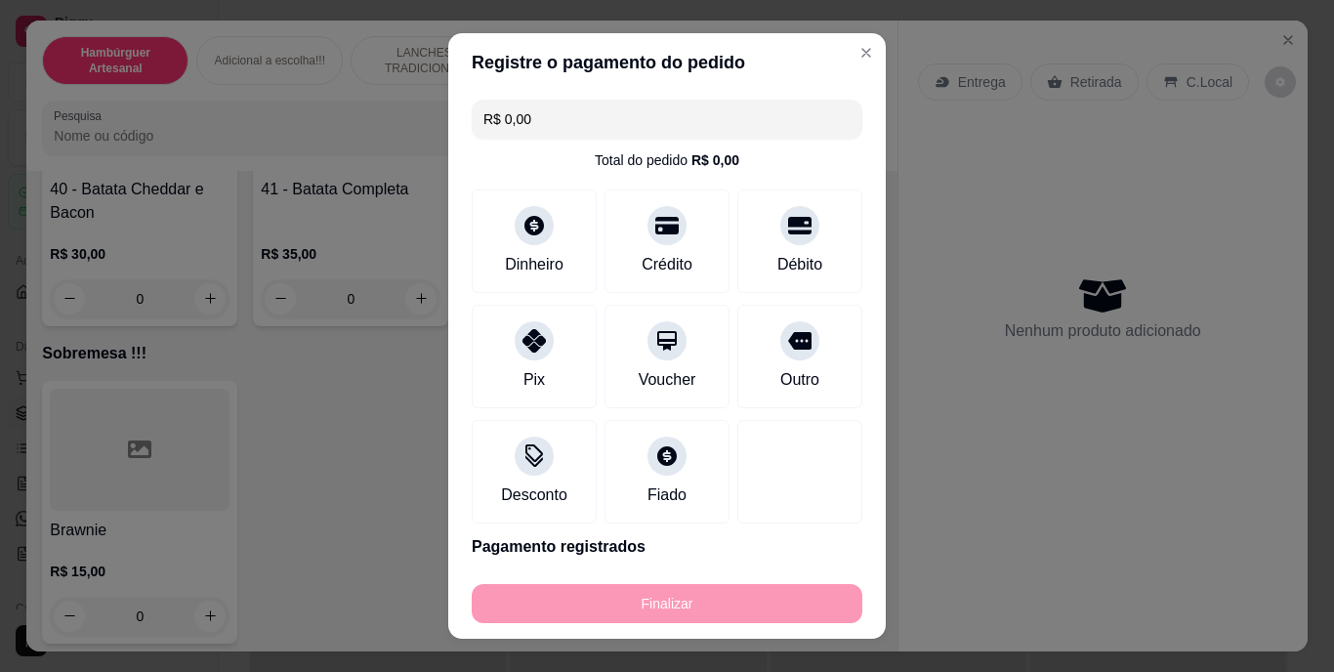
type input "-R$ 24,00"
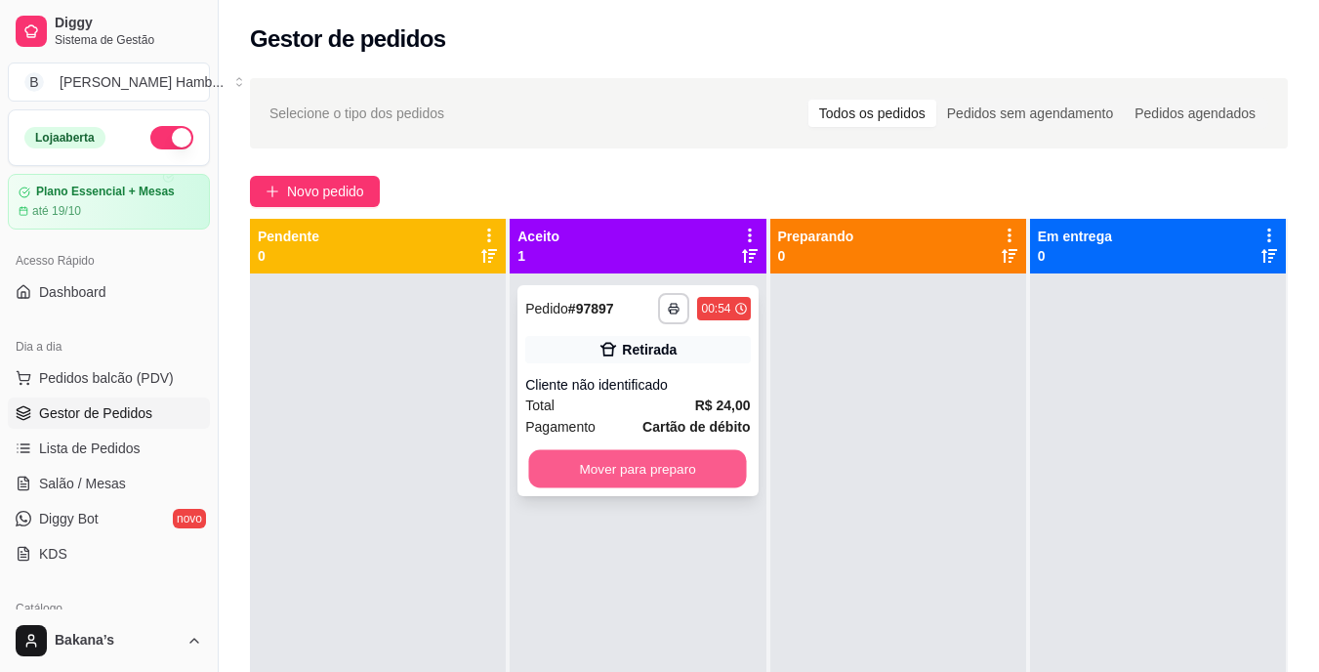
click at [686, 456] on button "Mover para preparo" at bounding box center [638, 469] width 218 height 38
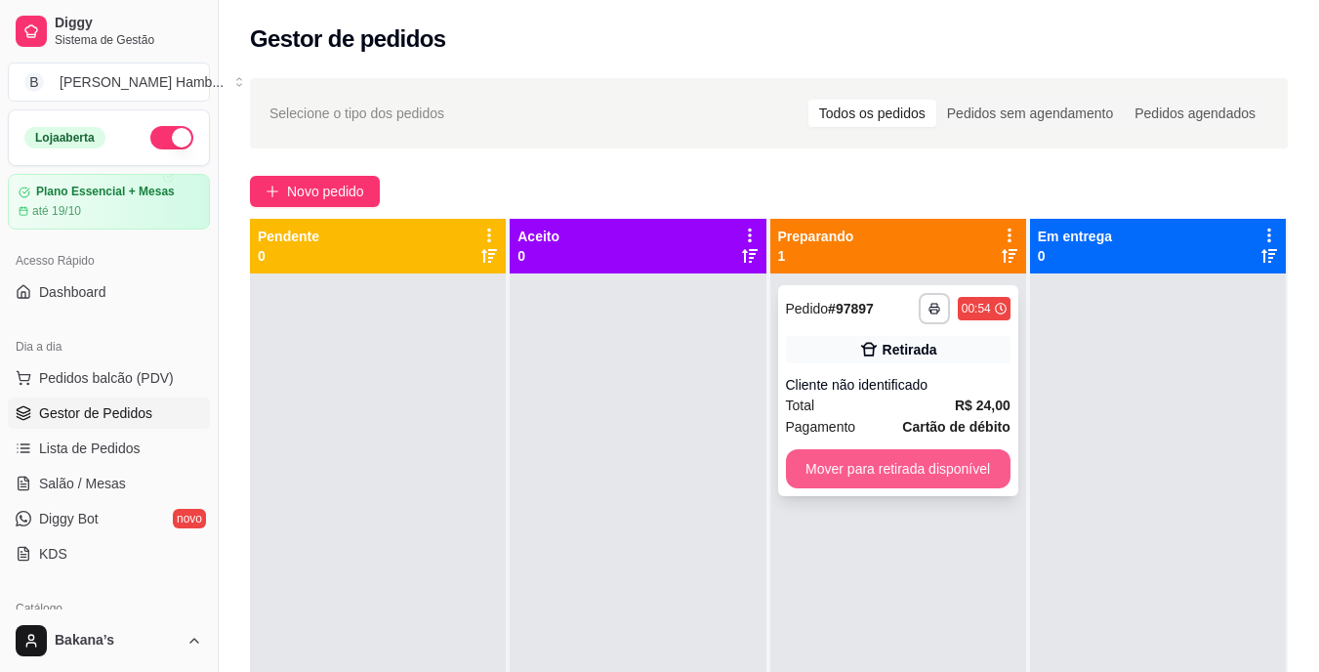
click at [862, 484] on button "Mover para retirada disponível" at bounding box center [898, 468] width 225 height 39
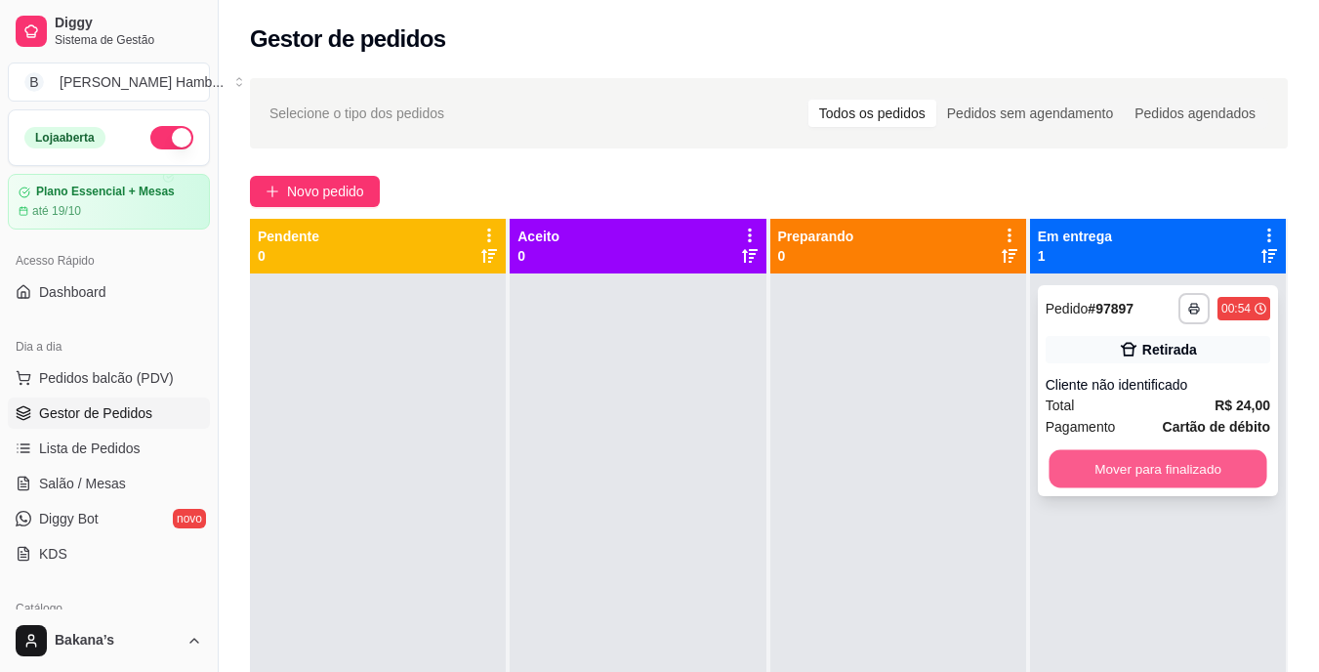
click at [1138, 457] on button "Mover para finalizado" at bounding box center [1157, 469] width 218 height 38
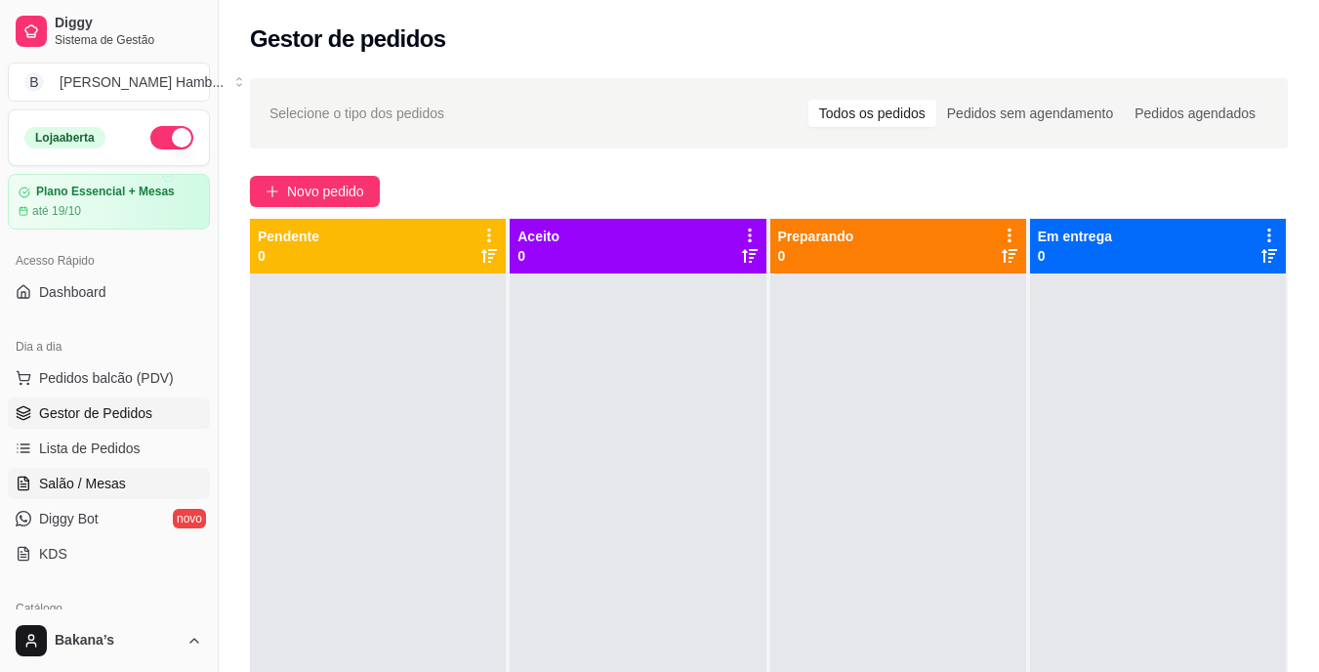
click at [108, 478] on span "Salão / Mesas" at bounding box center [82, 483] width 87 height 20
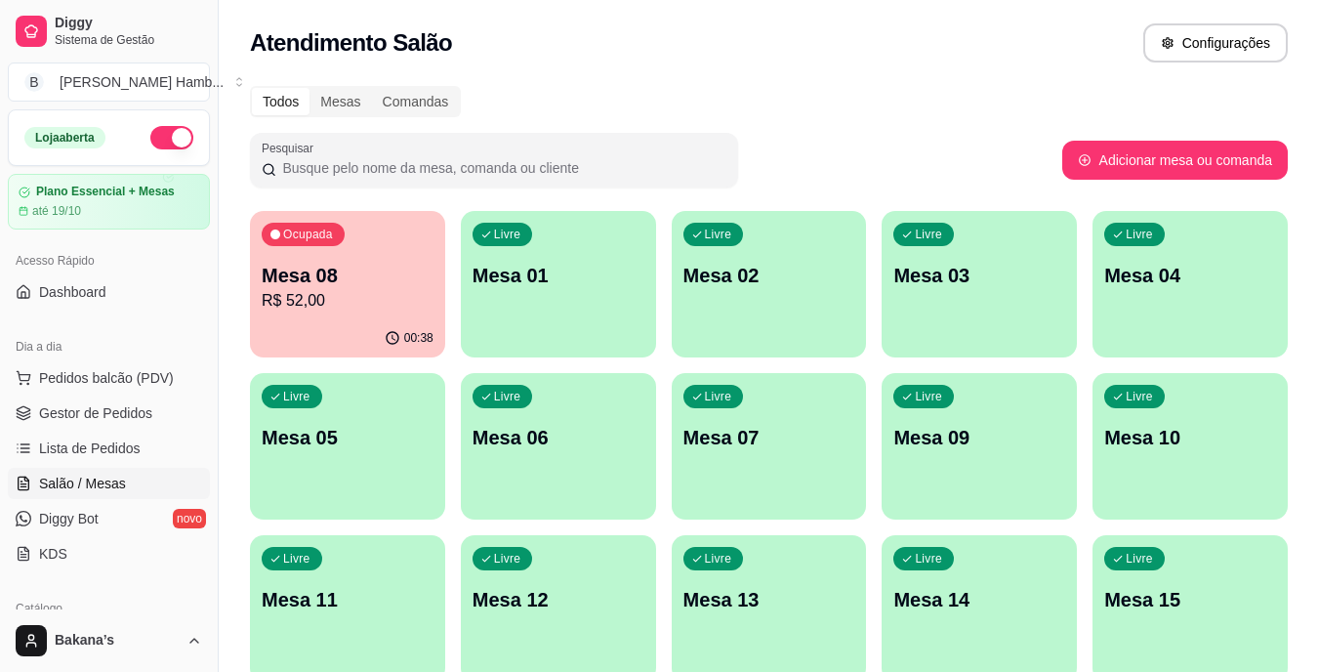
click at [766, 317] on div "Livre Mesa 02" at bounding box center [769, 272] width 195 height 123
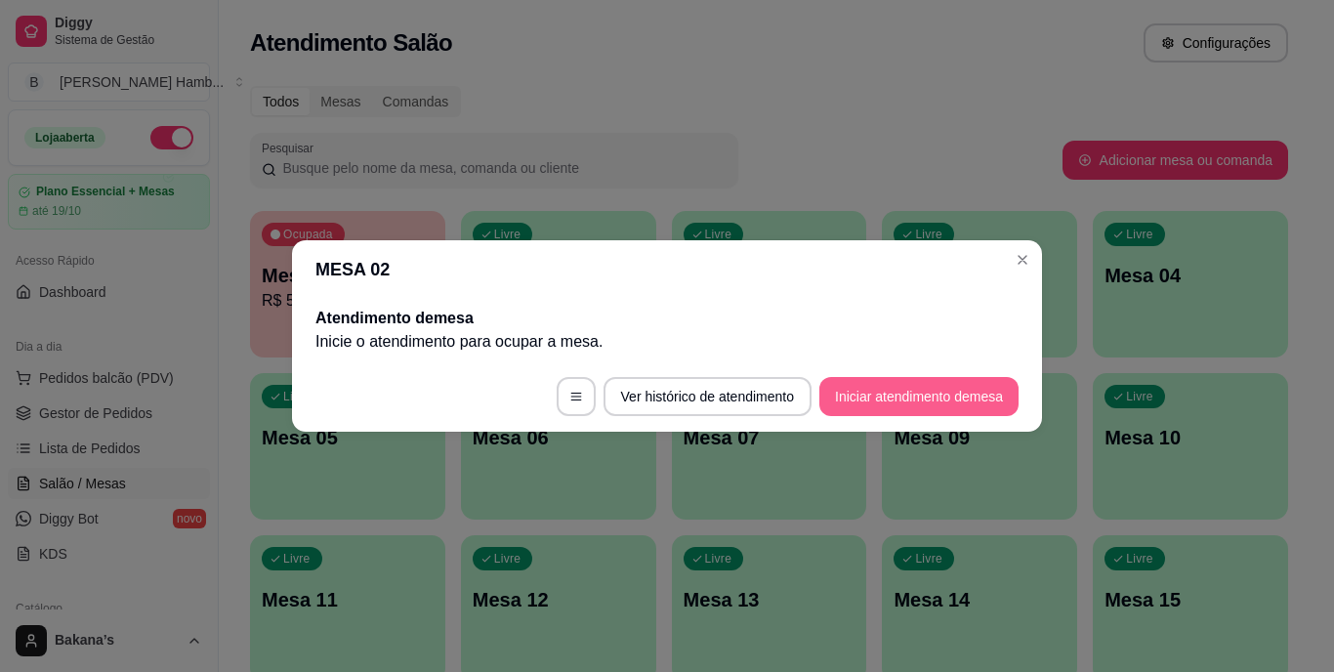
click at [881, 396] on button "Iniciar atendimento de mesa" at bounding box center [918, 396] width 199 height 39
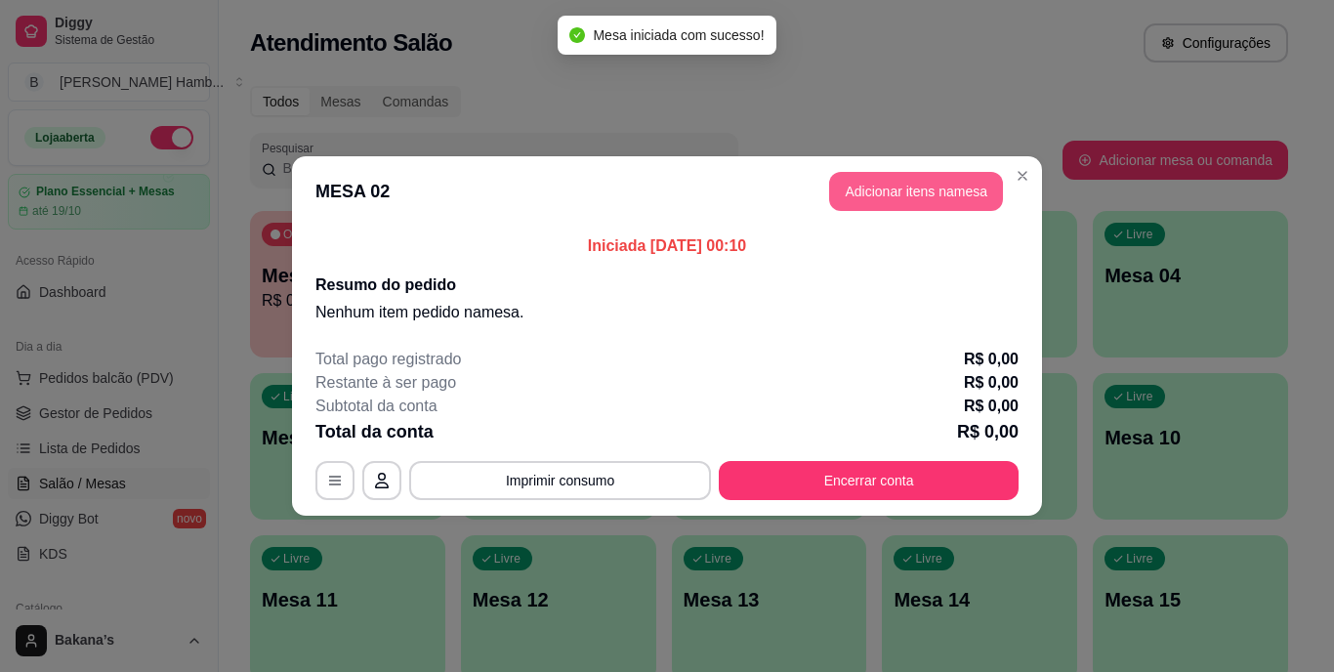
click at [958, 188] on button "Adicionar itens na mesa" at bounding box center [916, 191] width 174 height 39
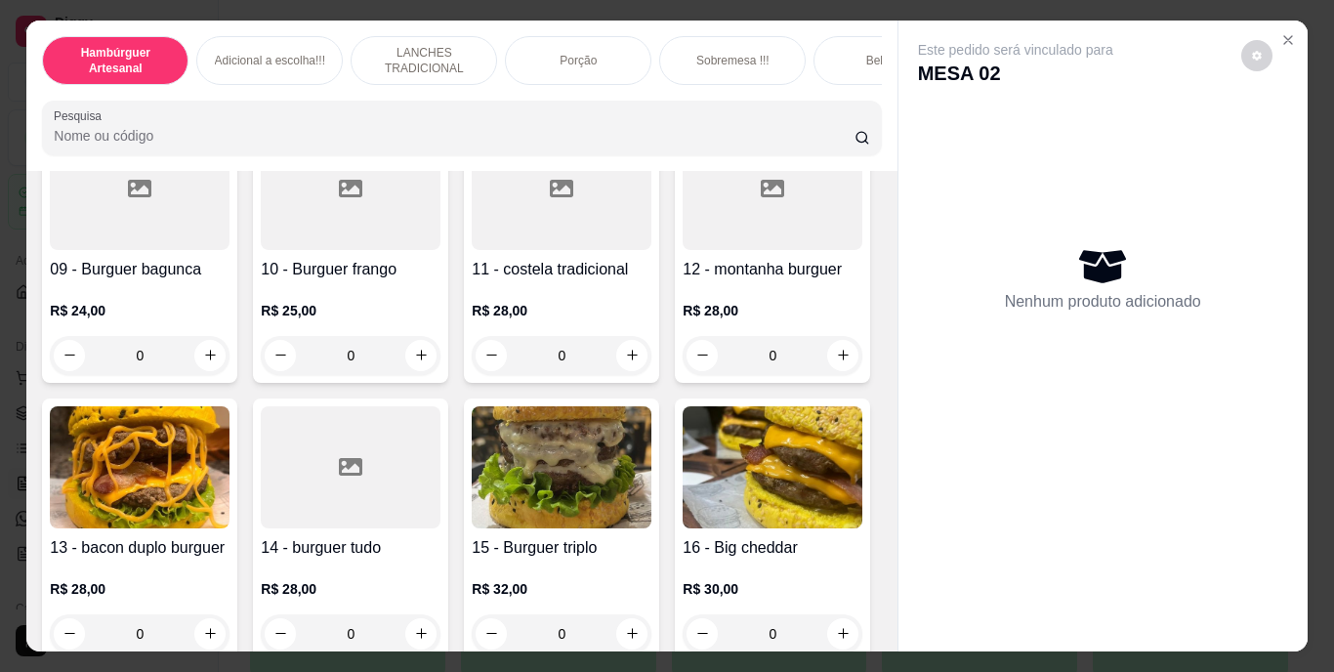
scroll to position [976, 0]
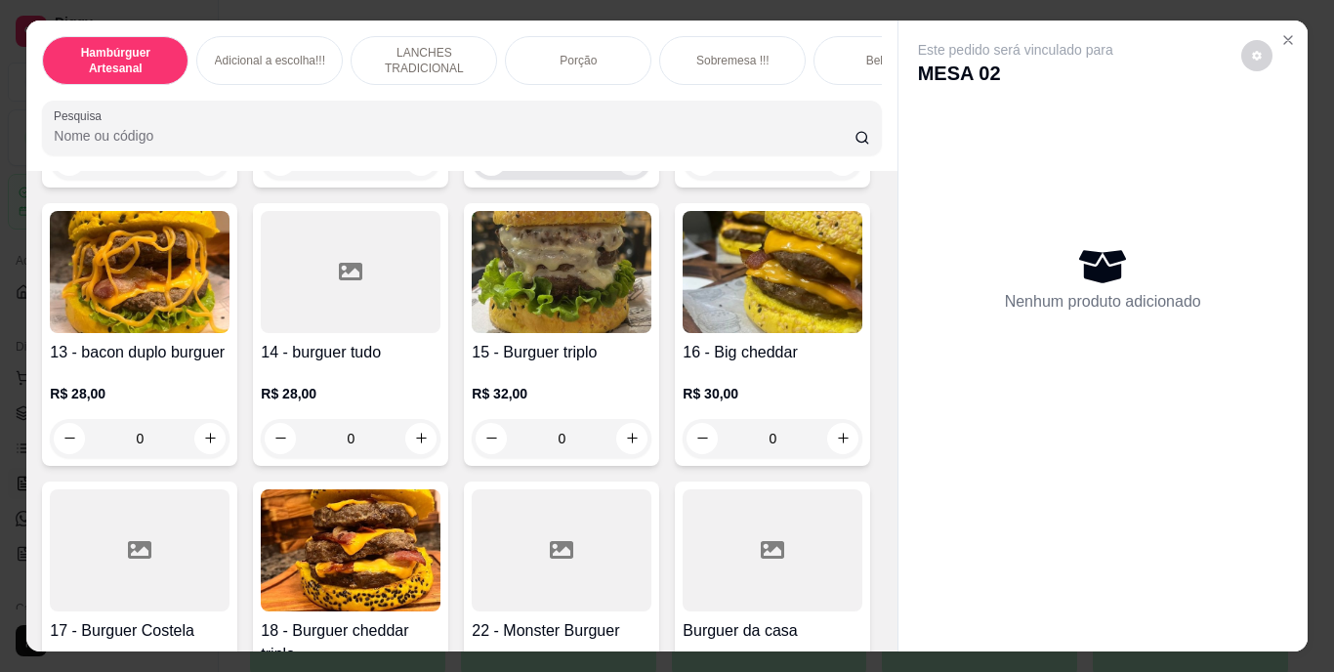
click at [625, 167] on icon "increase-product-quantity" at bounding box center [632, 159] width 15 height 15
type input "1"
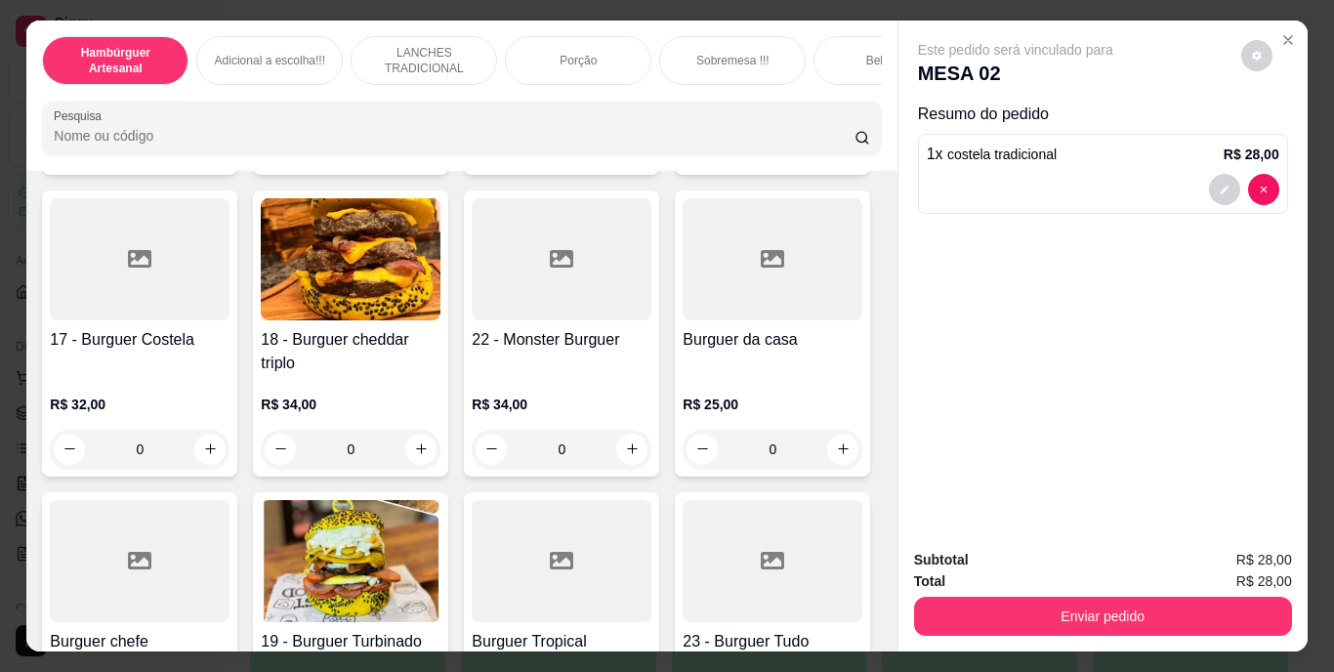
scroll to position [1074, 0]
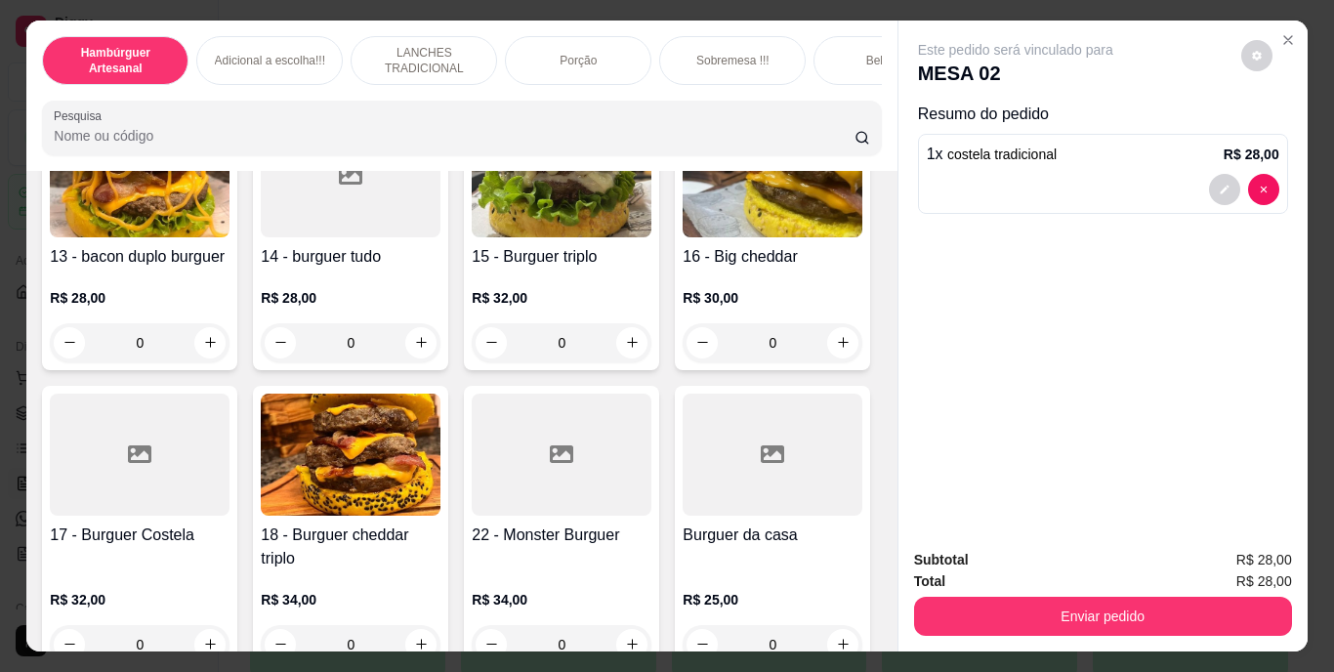
click at [836, 71] on icon "increase-product-quantity" at bounding box center [843, 64] width 15 height 15
click at [687, 79] on button "decrease-product-quantity" at bounding box center [702, 63] width 31 height 31
type input "0"
click at [203, 349] on icon "increase-product-quantity" at bounding box center [210, 342] width 15 height 15
type input "1"
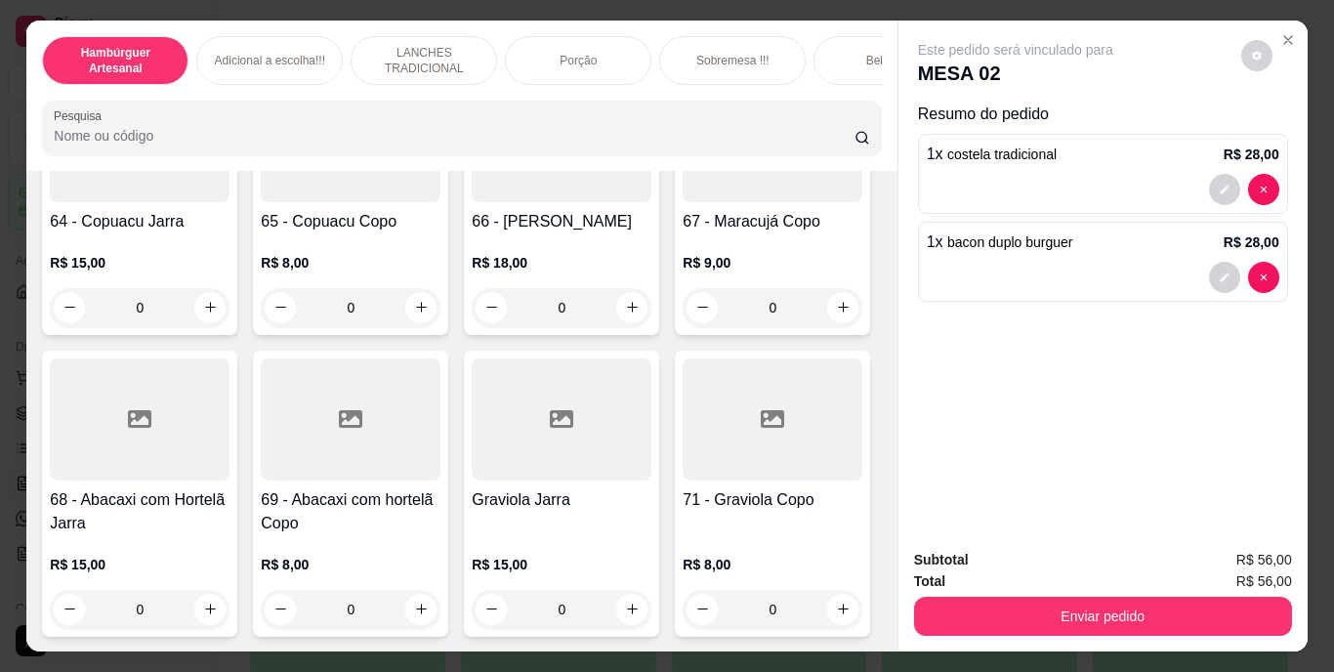
scroll to position [6834, 0]
type input "1"
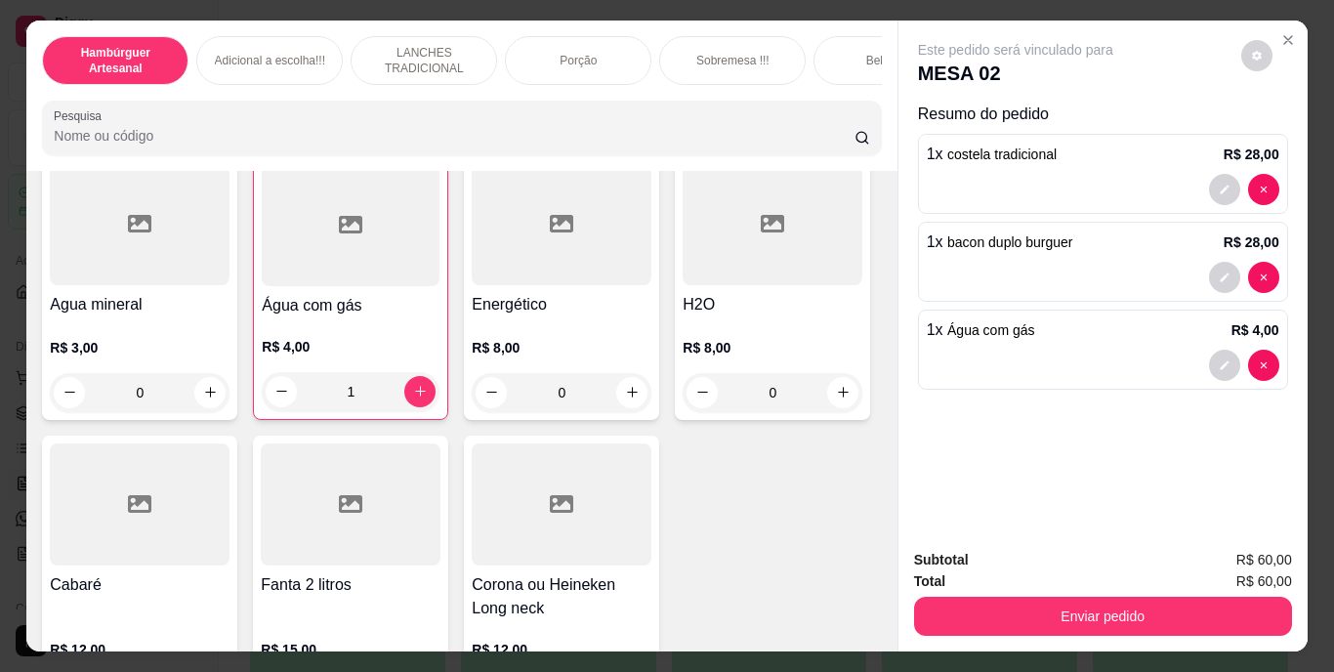
scroll to position [5272, 0]
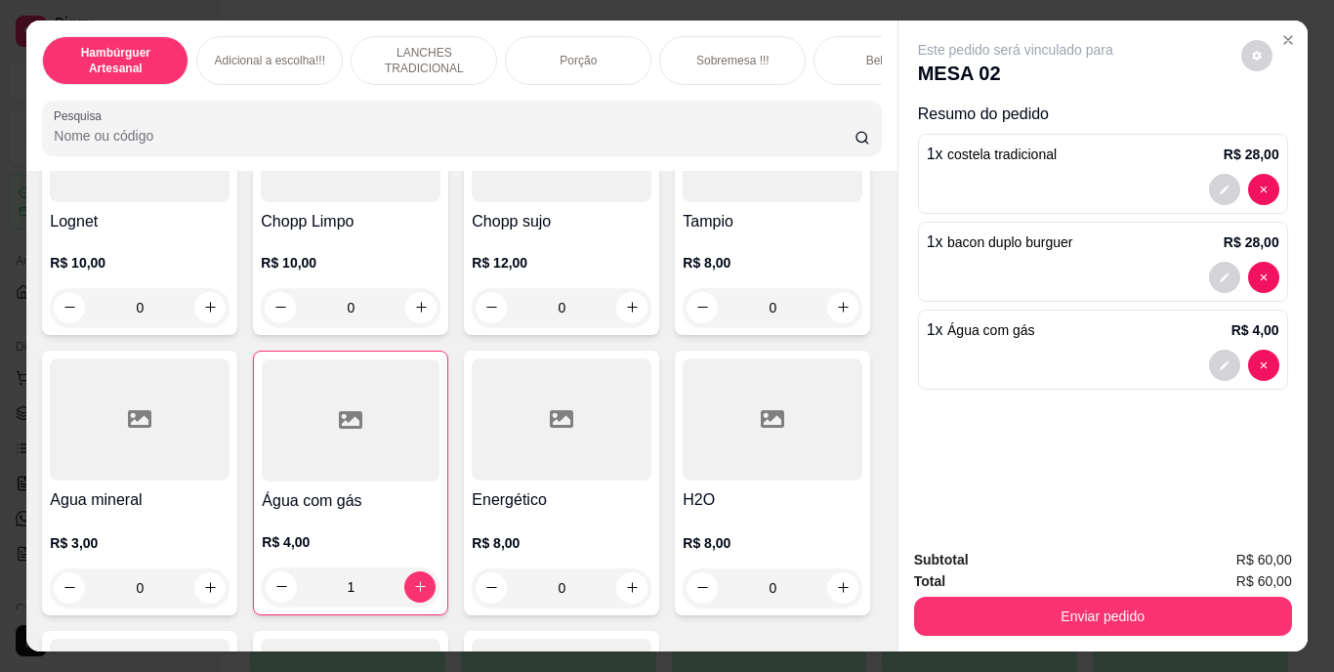
type input "1"
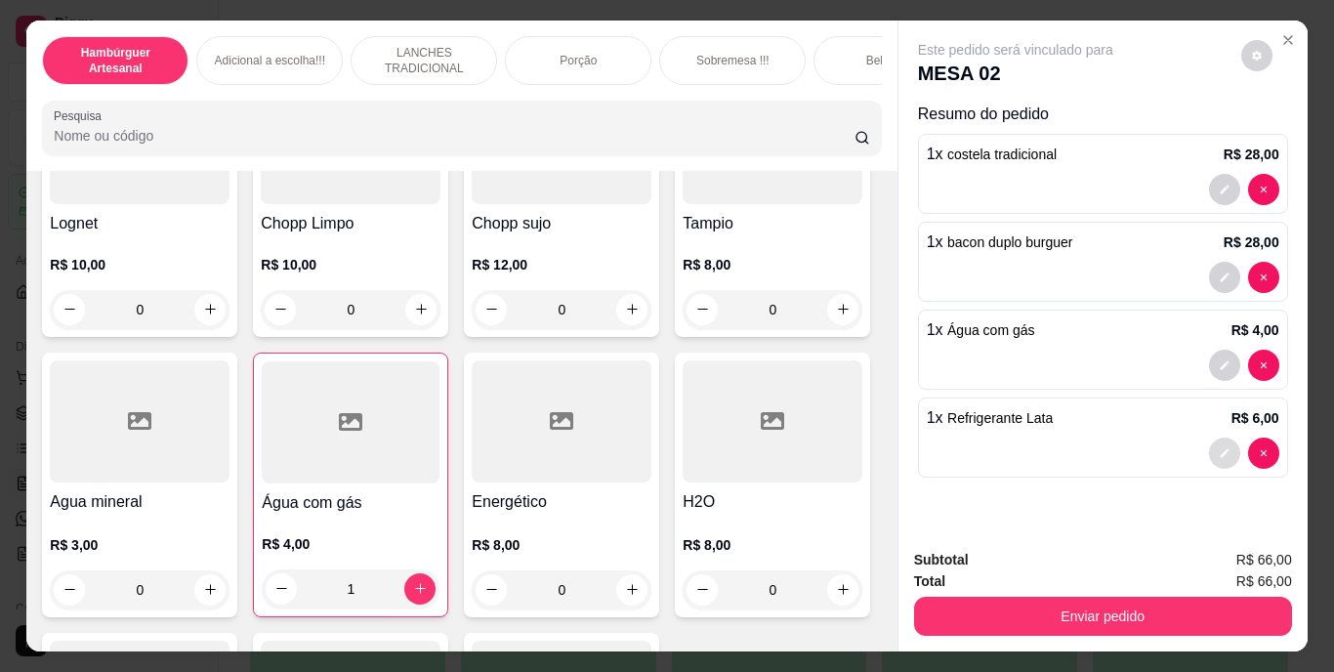
click at [1218, 447] on icon "decrease-product-quantity" at bounding box center [1224, 453] width 12 height 12
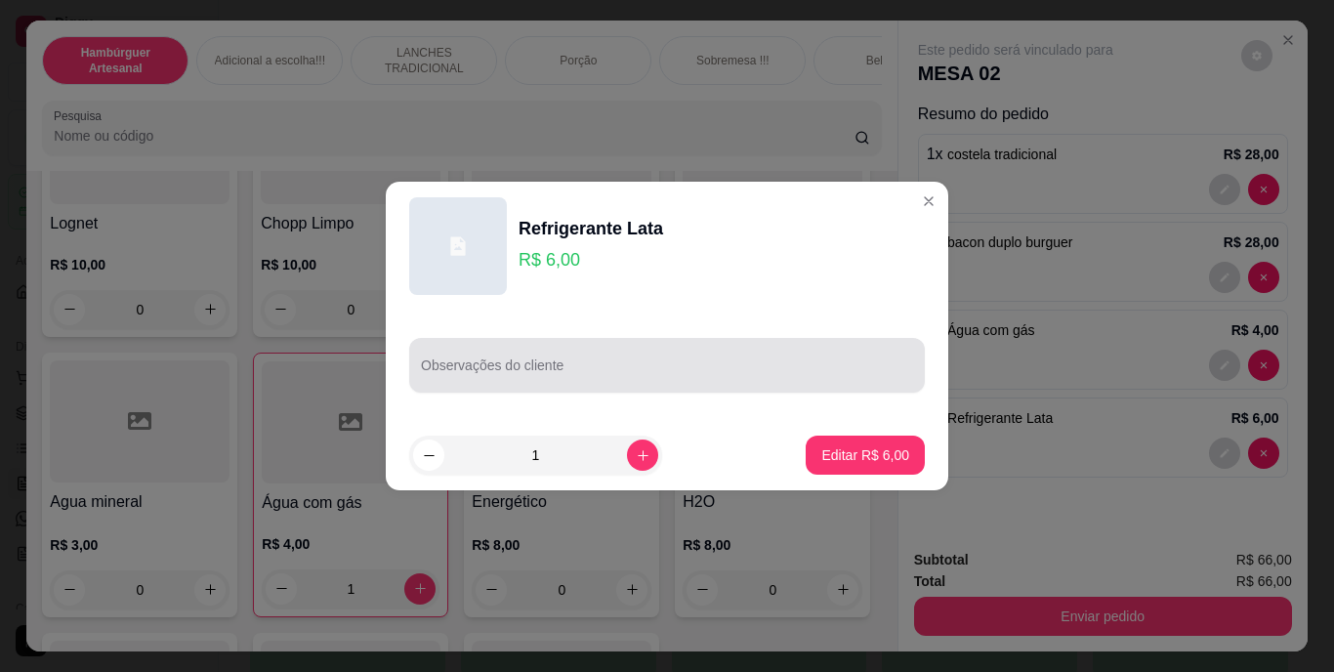
click at [779, 362] on div at bounding box center [667, 365] width 492 height 39
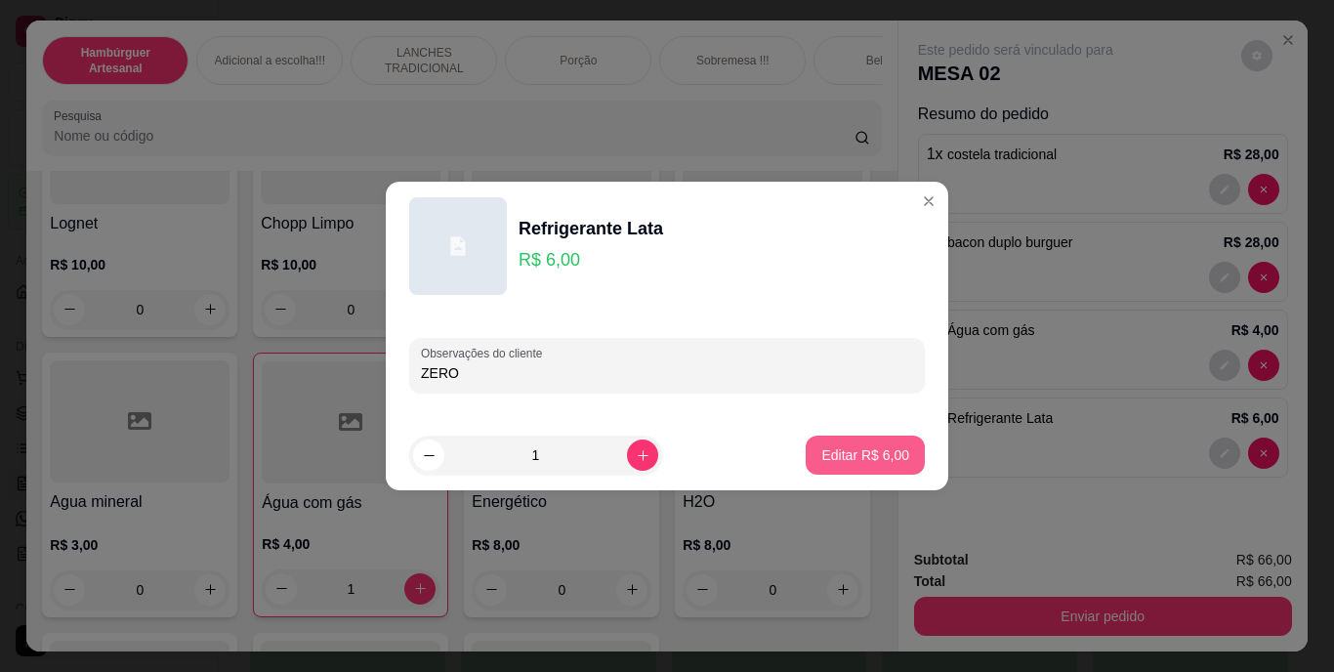
type input "ZERO"
click at [805, 442] on button "Editar R$ 6,00" at bounding box center [864, 454] width 119 height 39
type input "0"
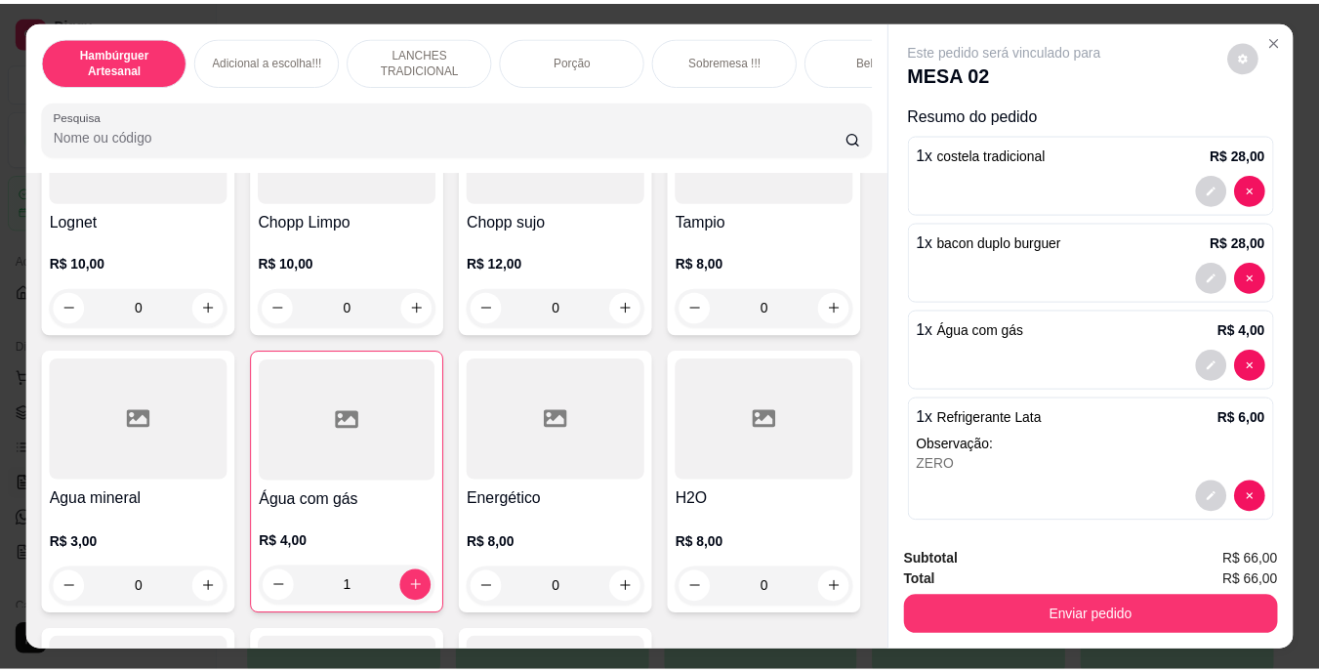
scroll to position [15, 0]
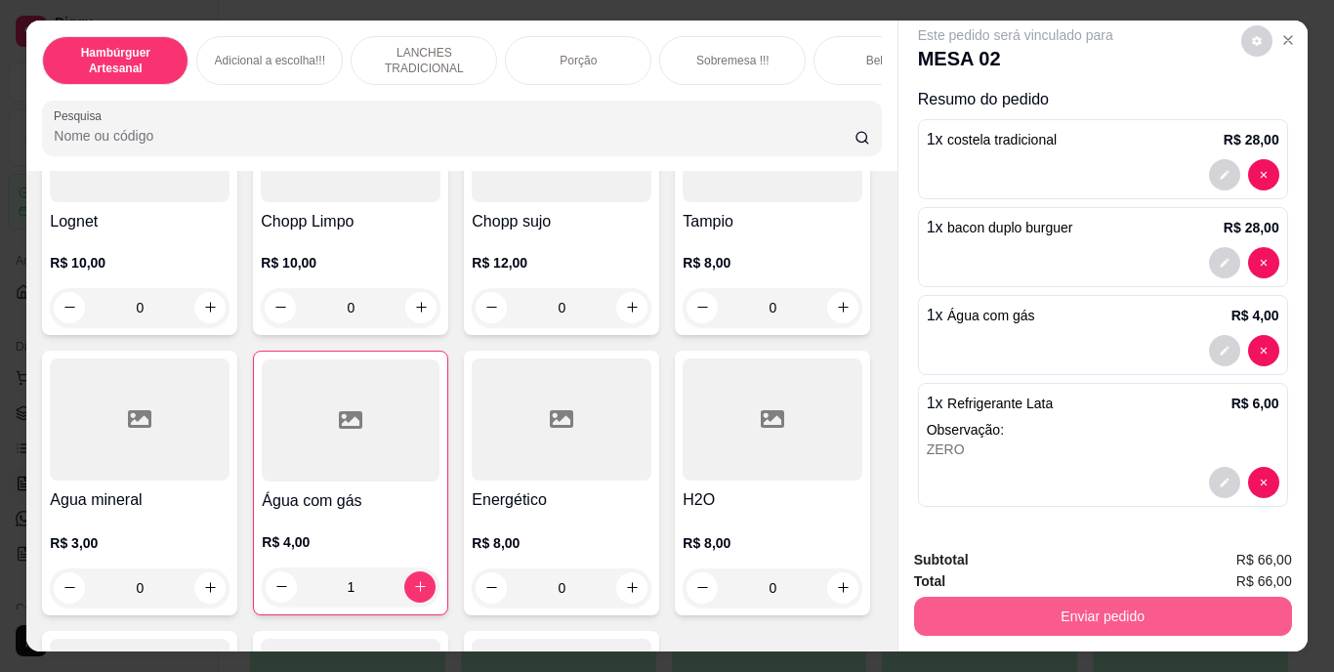
click at [1061, 612] on button "Enviar pedido" at bounding box center [1103, 615] width 378 height 39
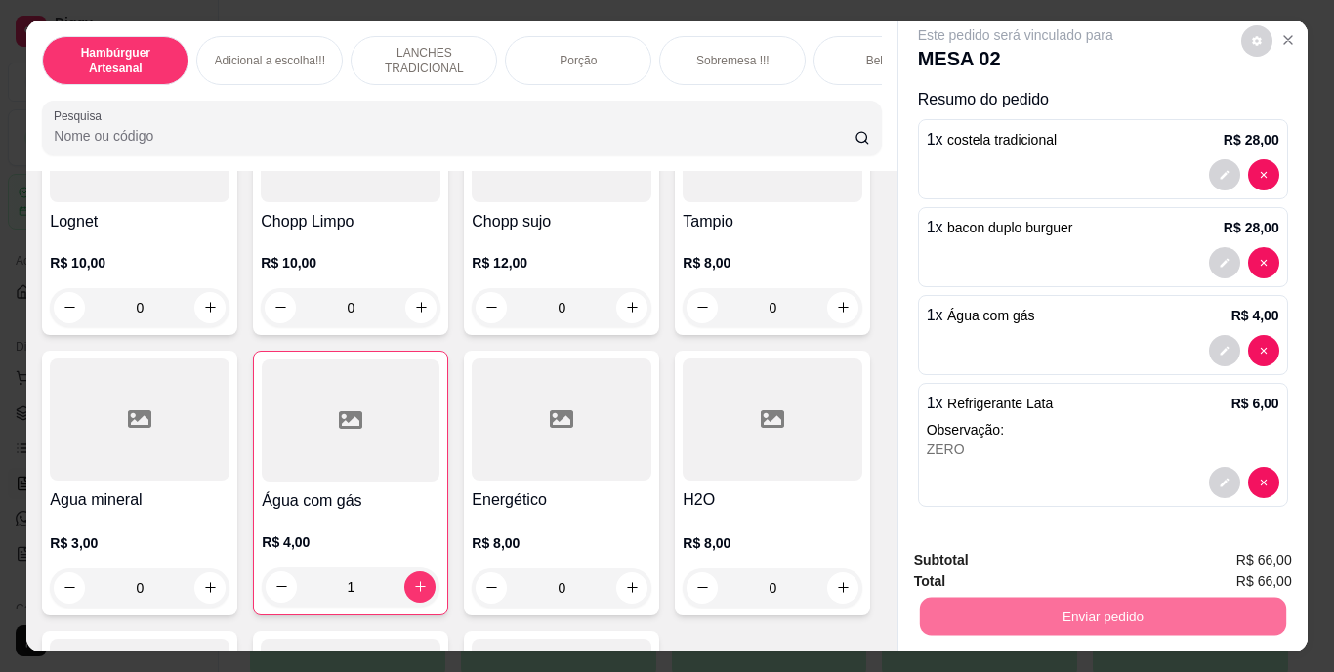
click at [1136, 391] on div "1 x Refrigerante Lata R$ 6,00" at bounding box center [1102, 402] width 352 height 23
click at [1143, 613] on button "Enviar pedido" at bounding box center [1102, 616] width 366 height 38
click at [1260, 554] on button "Enviar pedido" at bounding box center [1240, 561] width 107 height 36
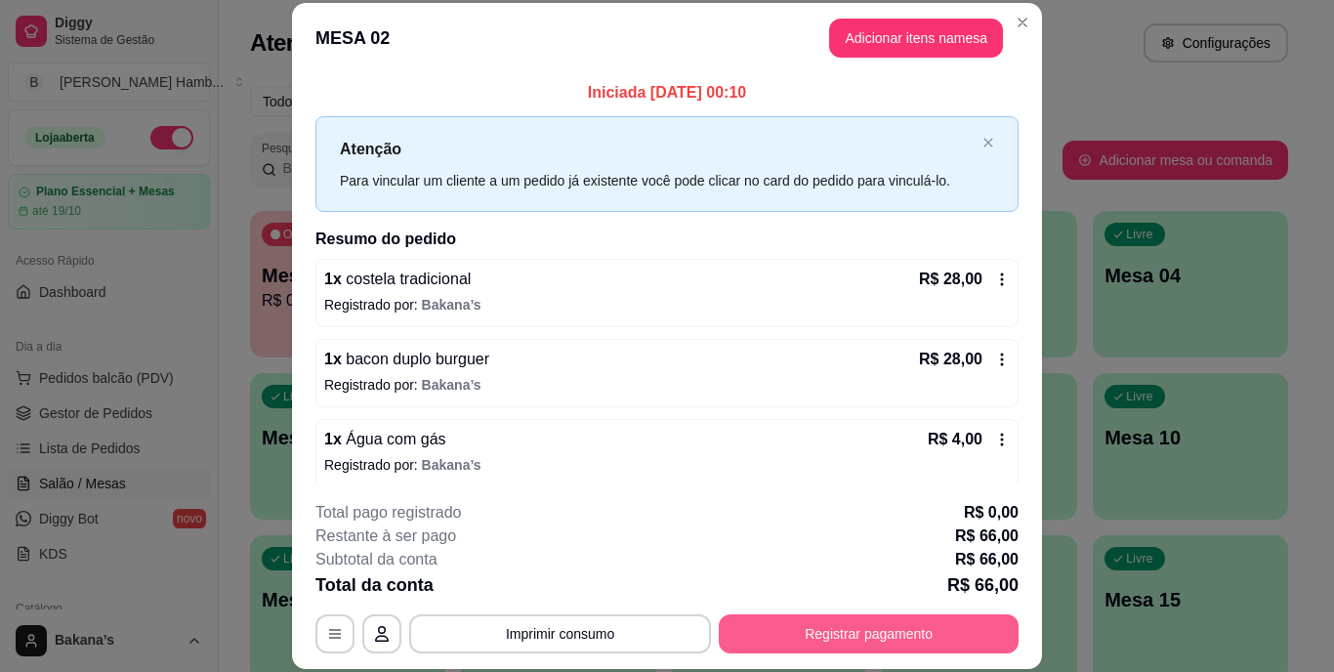
click at [929, 638] on button "Registrar pagamento" at bounding box center [869, 633] width 300 height 39
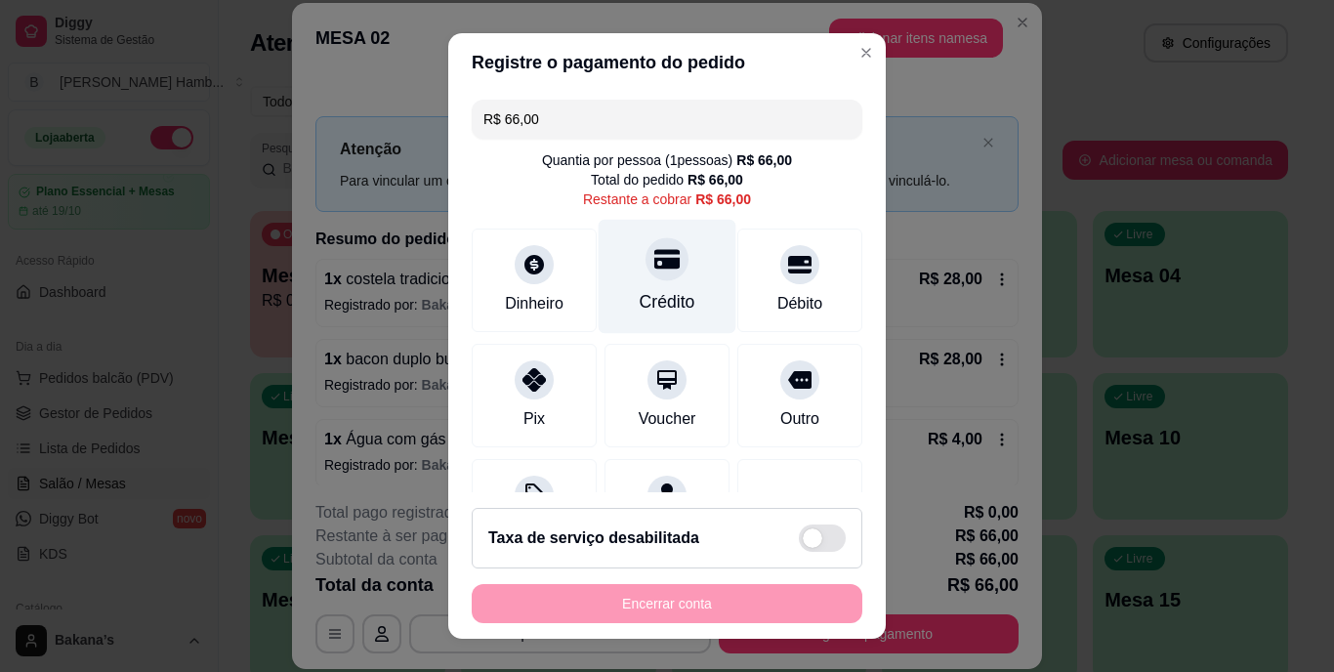
click at [681, 265] on div "Crédito" at bounding box center [667, 277] width 138 height 114
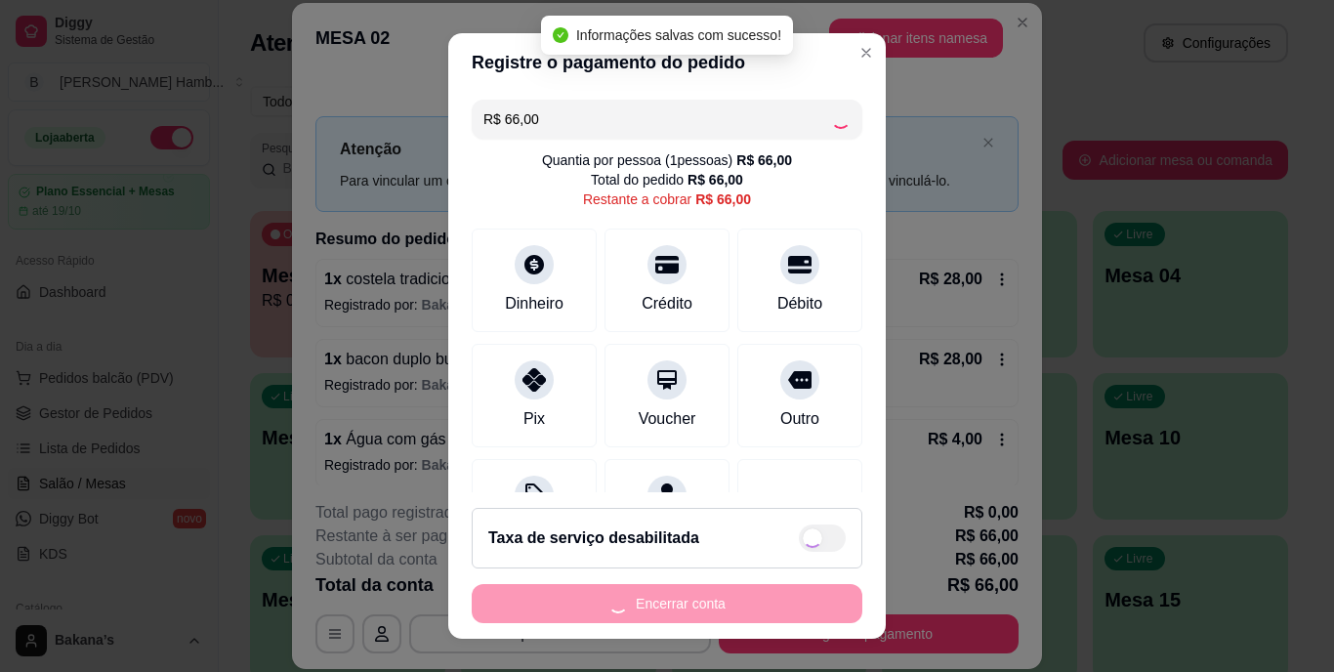
type input "R$ 0,00"
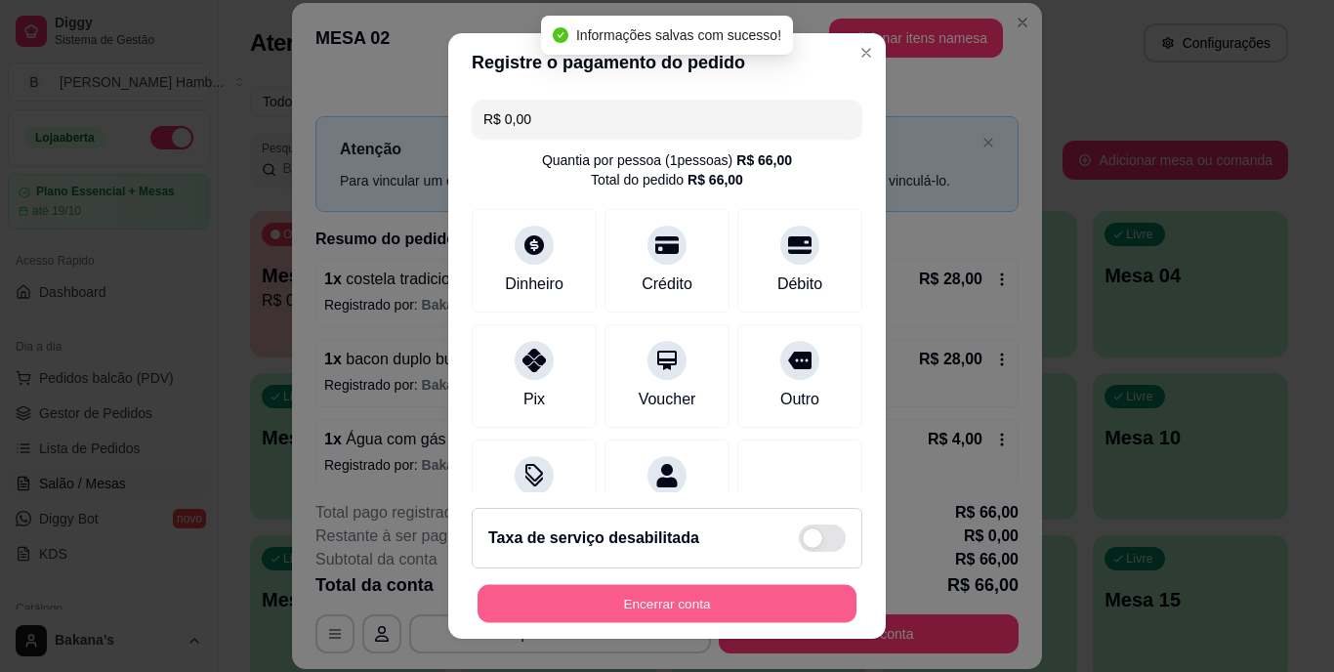
click at [709, 591] on button "Encerrar conta" at bounding box center [666, 603] width 379 height 38
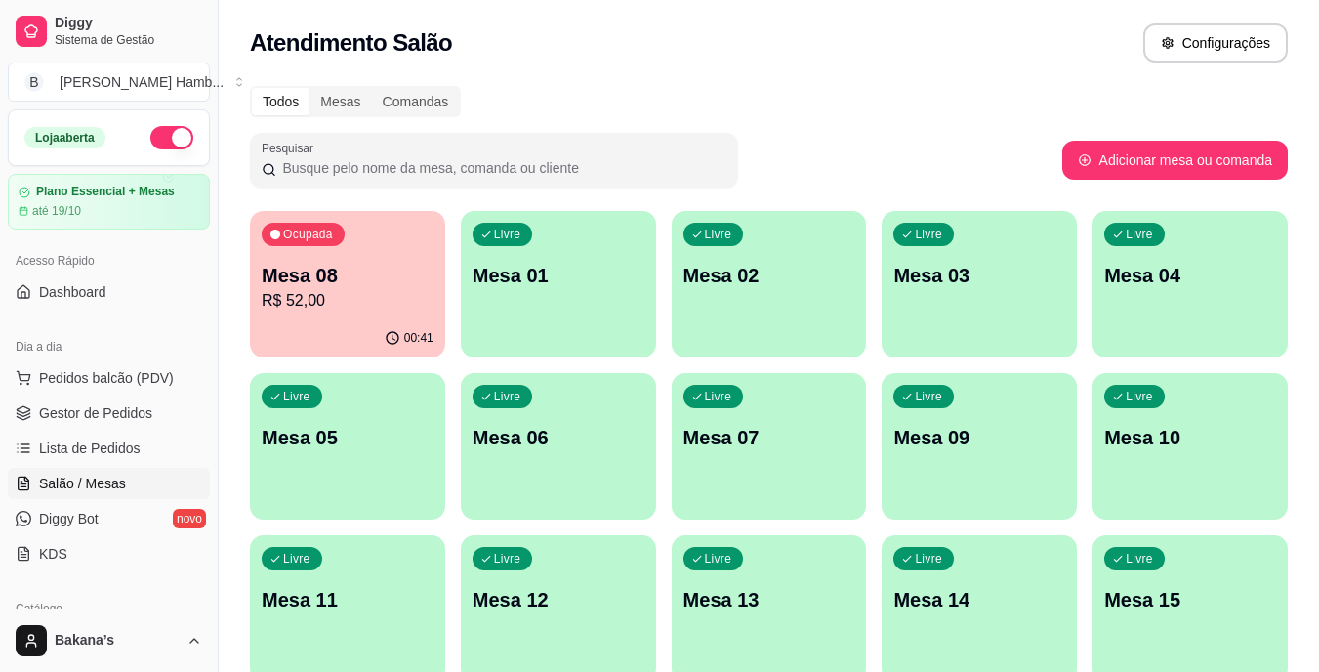
click at [352, 259] on div "Ocupada Mesa 08 R$ 52,00" at bounding box center [347, 265] width 195 height 108
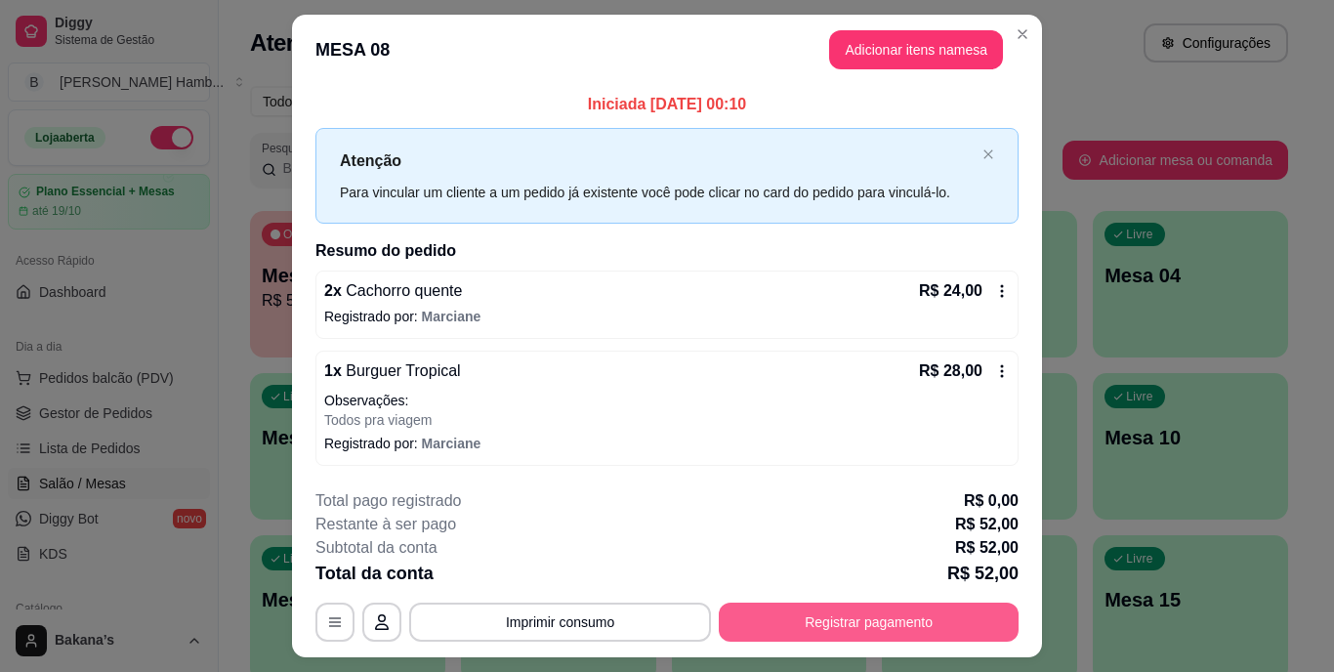
click at [875, 608] on button "Registrar pagamento" at bounding box center [869, 621] width 300 height 39
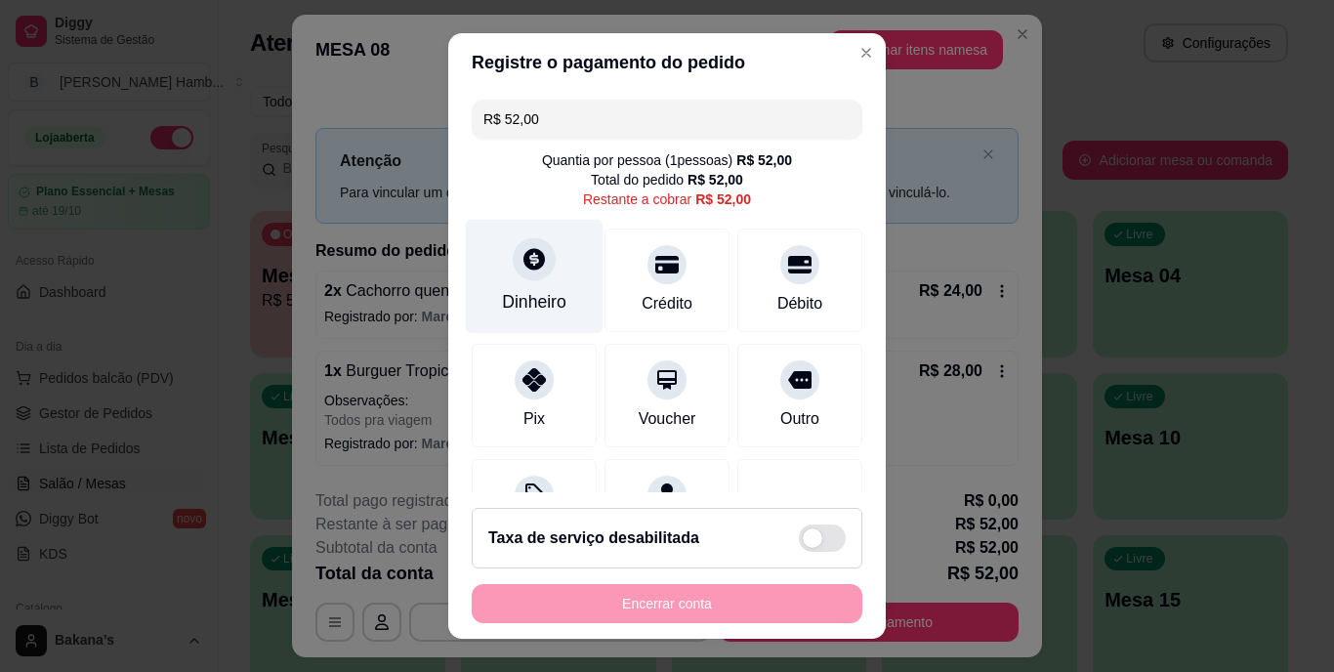
click at [487, 302] on div "Dinheiro" at bounding box center [535, 277] width 138 height 114
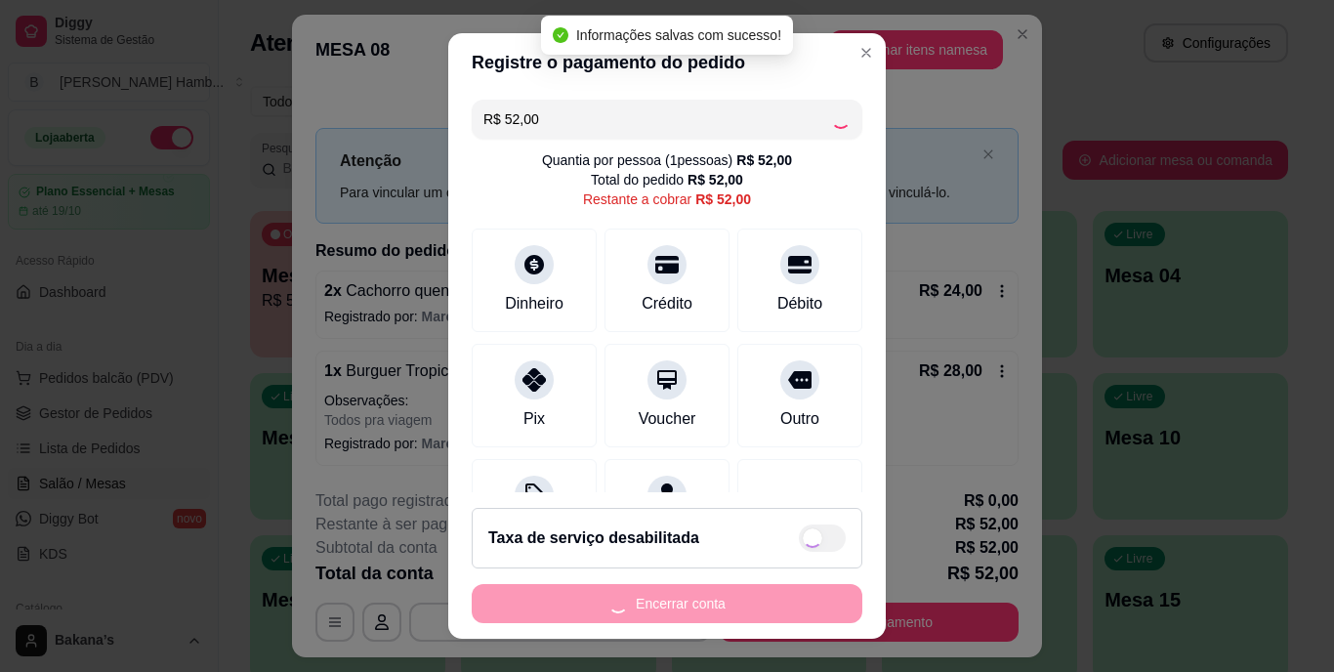
type input "R$ 0,00"
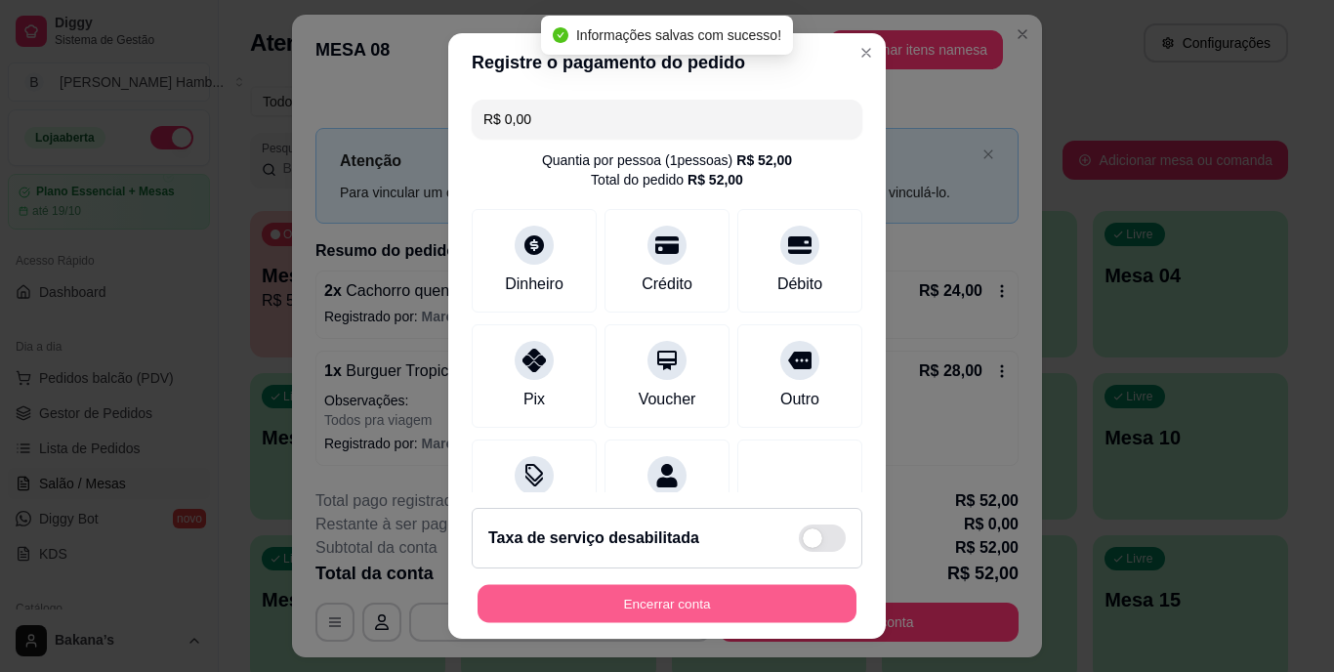
click at [721, 588] on button "Encerrar conta" at bounding box center [666, 603] width 379 height 38
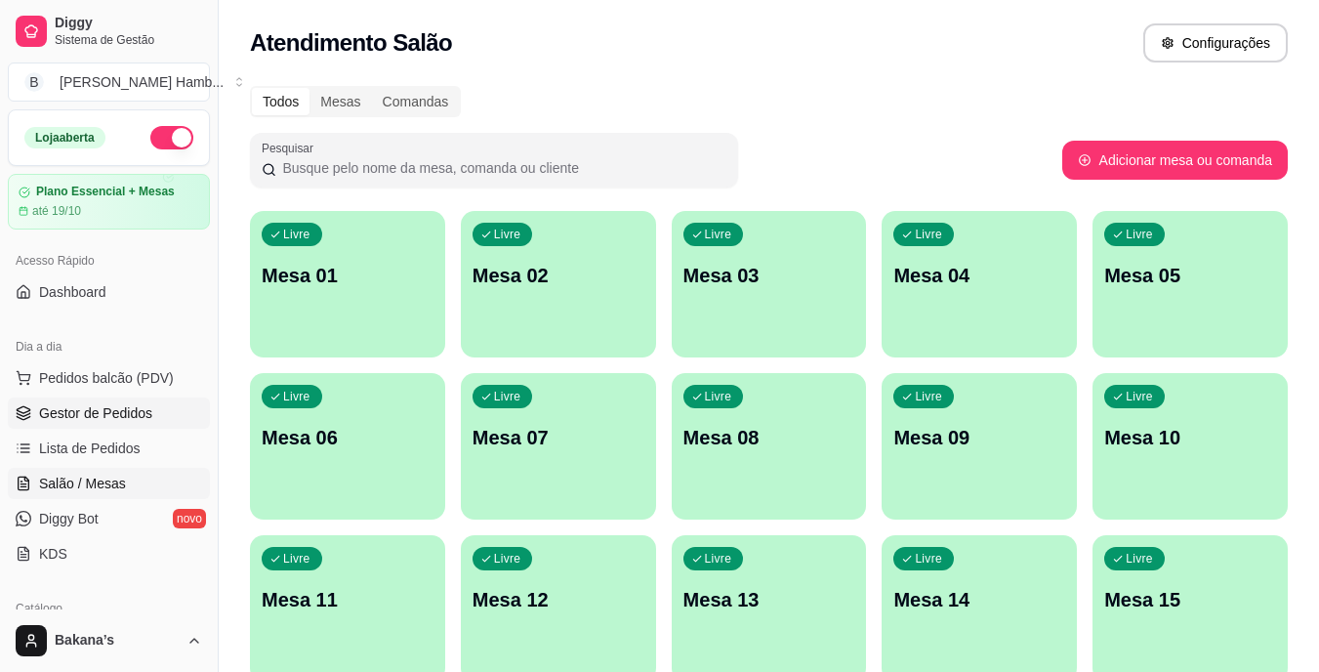
click at [78, 414] on span "Gestor de Pedidos" at bounding box center [95, 413] width 113 height 20
